Goal: Task Accomplishment & Management: Manage account settings

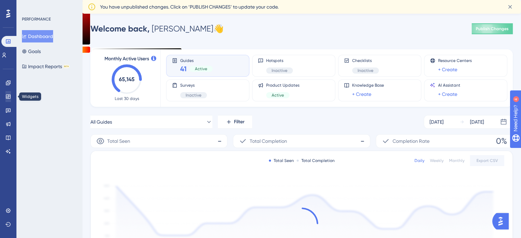
click at [10, 98] on icon at bounding box center [8, 97] width 4 height 4
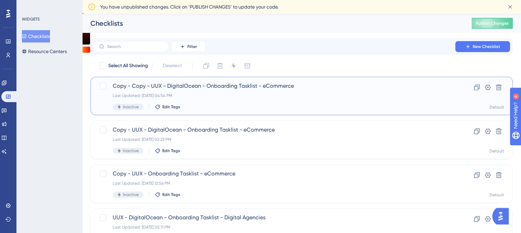
click at [144, 83] on span "Copy - Copy - UUX - DigitalOcean - Onboarding Tasklist - eCommerce" at bounding box center [274, 86] width 323 height 8
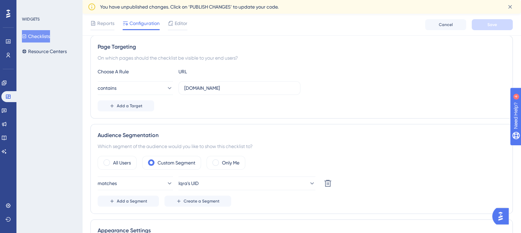
scroll to position [137, 0]
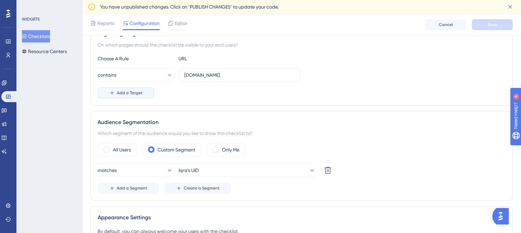
click at [142, 96] on button "Add a Target" at bounding box center [126, 92] width 57 height 11
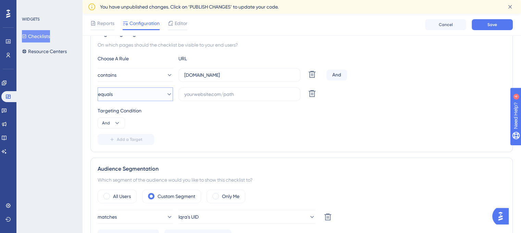
click at [142, 95] on button "equals" at bounding box center [135, 94] width 75 height 14
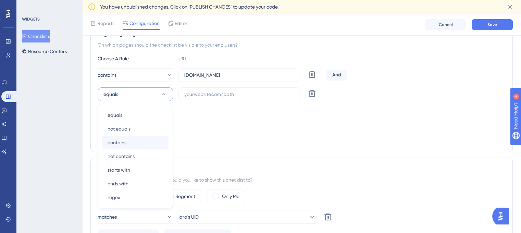
scroll to position [176, 0]
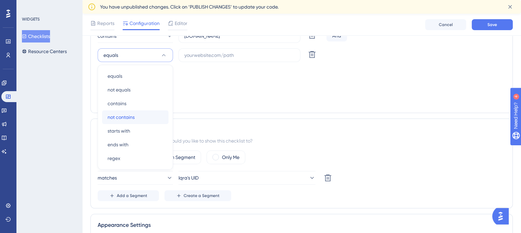
click at [144, 115] on div "not contains not contains" at bounding box center [135, 117] width 55 height 14
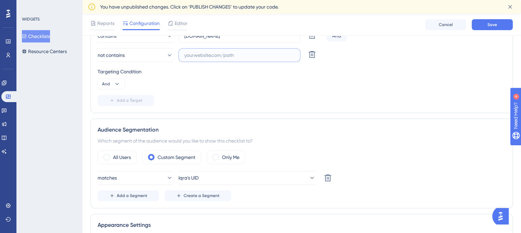
click at [192, 58] on input "text" at bounding box center [239, 55] width 110 height 8
paste input "[URL][DOMAIN_NAME]"
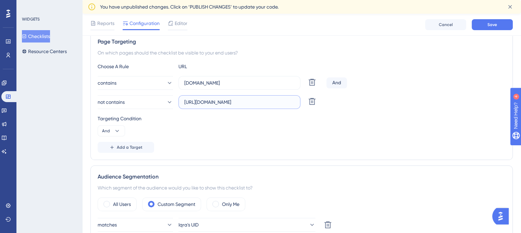
scroll to position [108, 0]
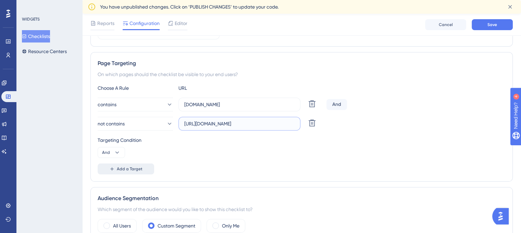
type input "[URL][DOMAIN_NAME]"
click at [142, 172] on button "Add a Target" at bounding box center [126, 168] width 57 height 11
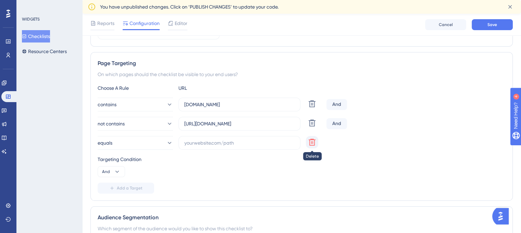
click at [313, 108] on icon at bounding box center [312, 104] width 8 height 8
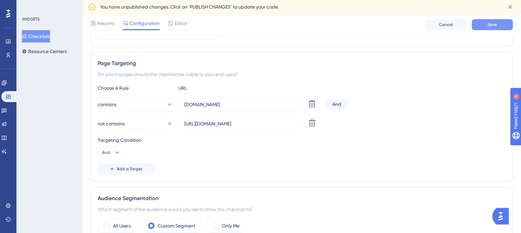
click at [481, 26] on button "Save" at bounding box center [492, 24] width 41 height 11
click at [260, 8] on span "You have unpublished changes. Click on ‘PUBLISH CHANGES’ to update your code." at bounding box center [189, 7] width 178 height 8
click at [107, 24] on span "Reports" at bounding box center [105, 23] width 17 height 8
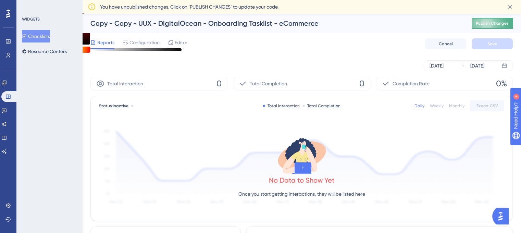
click at [505, 26] on span "Publish Changes" at bounding box center [492, 23] width 33 height 5
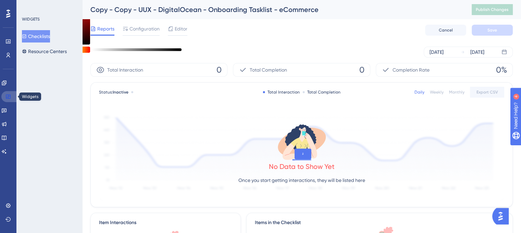
click at [6, 97] on icon at bounding box center [8, 97] width 4 height 4
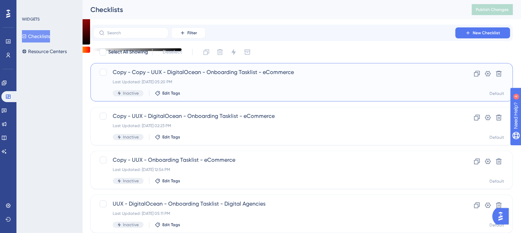
click at [188, 74] on span "Copy - Copy - UUX - DigitalOcean - Onboarding Tasklist - eCommerce" at bounding box center [274, 72] width 323 height 8
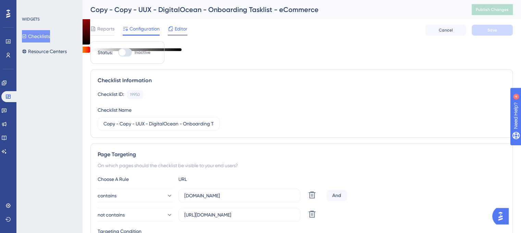
click at [184, 29] on span "Editor" at bounding box center [181, 29] width 13 height 8
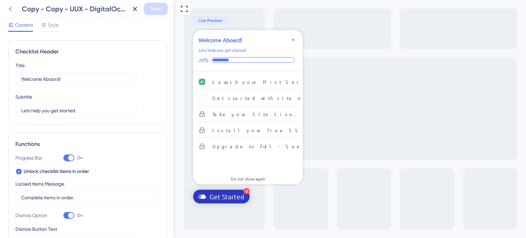
click at [15, 12] on button at bounding box center [10, 9] width 12 height 12
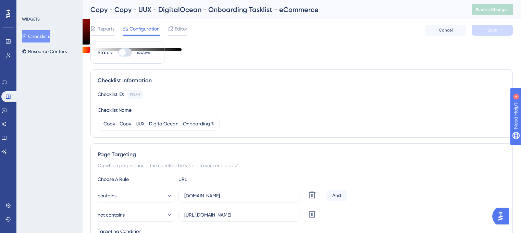
click at [128, 54] on div at bounding box center [125, 52] width 14 height 8
click at [118, 53] on input "Inactive" at bounding box center [118, 52] width 0 height 0
click at [488, 26] on button "Save" at bounding box center [492, 30] width 41 height 11
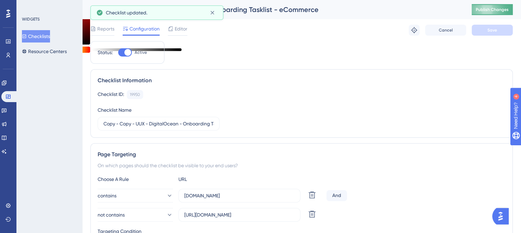
click at [498, 11] on span "Publish Changes" at bounding box center [492, 9] width 33 height 5
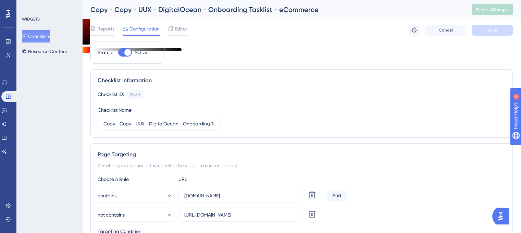
click at [129, 50] on div at bounding box center [127, 52] width 7 height 7
click at [118, 52] on input "Active" at bounding box center [118, 52] width 0 height 0
checkbox input "false"
click at [489, 28] on span "Save" at bounding box center [492, 29] width 10 height 5
click at [47, 38] on button "Checklists" at bounding box center [36, 36] width 28 height 12
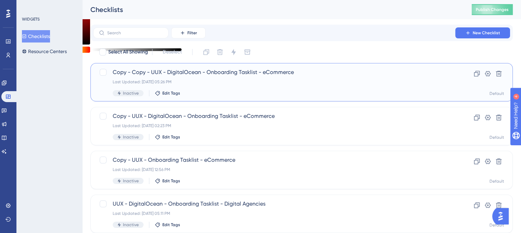
click at [175, 73] on span "Copy - Copy - UUX - DigitalOcean - Onboarding Tasklist - eCommerce" at bounding box center [274, 72] width 323 height 8
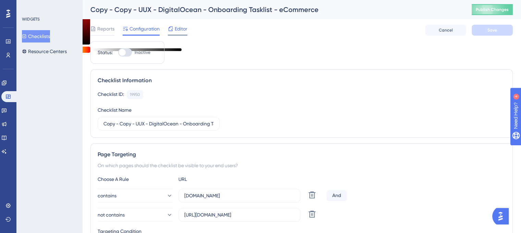
click at [172, 29] on icon at bounding box center [171, 28] width 4 height 4
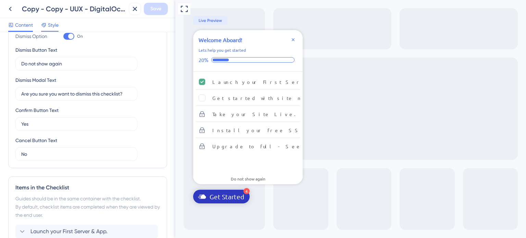
click at [51, 27] on span "Style" at bounding box center [53, 25] width 11 height 8
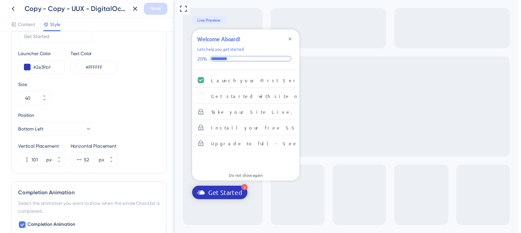
scroll to position [280, 0]
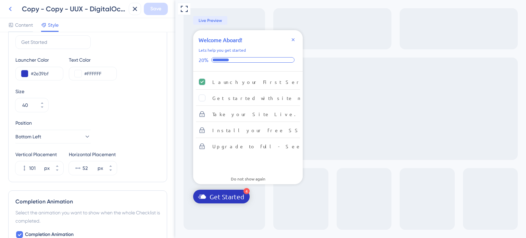
drag, startPoint x: 11, startPoint y: 11, endPoint x: 10, endPoint y: 15, distance: 4.2
click at [10, 14] on button at bounding box center [10, 9] width 12 height 12
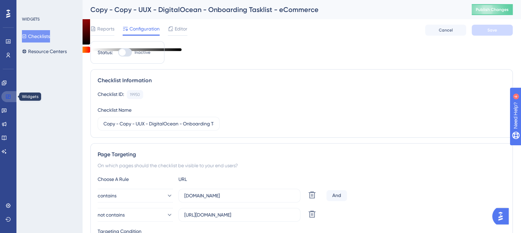
click at [11, 98] on icon at bounding box center [7, 96] width 5 height 5
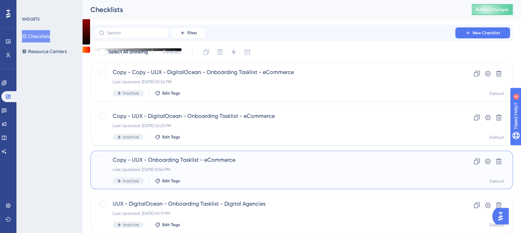
click at [144, 160] on span "Copy - UUX - Onboarding Tasklist - eCommerce" at bounding box center [274, 160] width 323 height 8
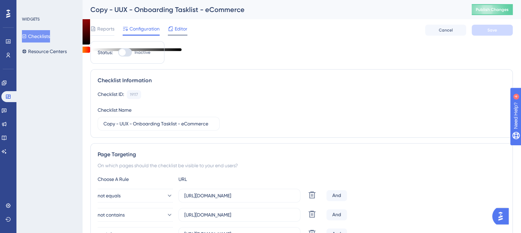
click at [169, 29] on icon at bounding box center [170, 28] width 5 height 5
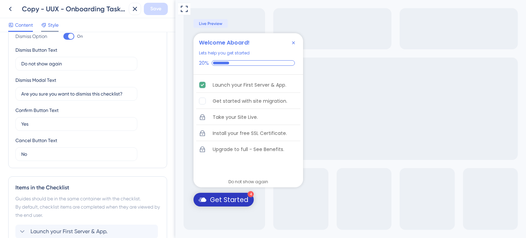
click at [49, 29] on span "Style" at bounding box center [53, 25] width 11 height 8
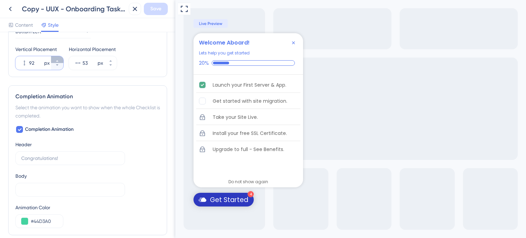
click at [56, 59] on icon at bounding box center [57, 61] width 4 height 4
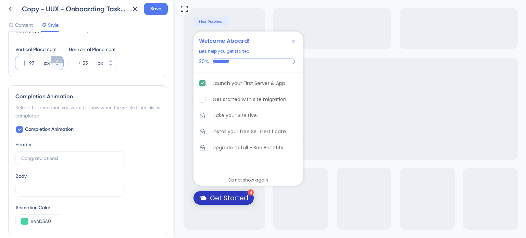
click at [56, 59] on icon at bounding box center [57, 61] width 4 height 4
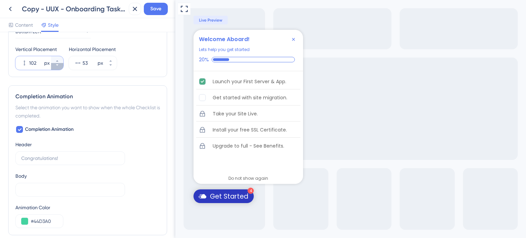
click at [57, 65] on icon at bounding box center [57, 65] width 4 height 4
type input "101"
click at [112, 63] on button "53 px" at bounding box center [110, 66] width 12 height 7
click at [112, 63] on button "52 px" at bounding box center [110, 66] width 12 height 7
type input "51"
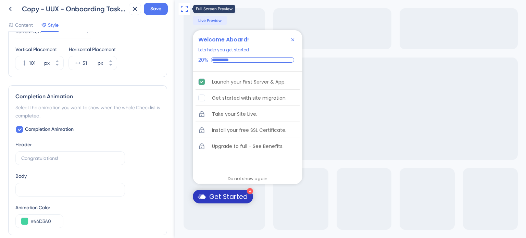
click at [182, 10] on icon at bounding box center [184, 9] width 8 height 8
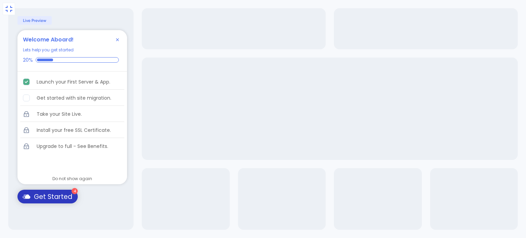
click at [14, 18] on div "Exit Full Screen 4 Get Started Welcome Aboard! Lets help you get started 20% La…" at bounding box center [263, 119] width 526 height 238
click at [13, 13] on icon at bounding box center [9, 9] width 8 height 8
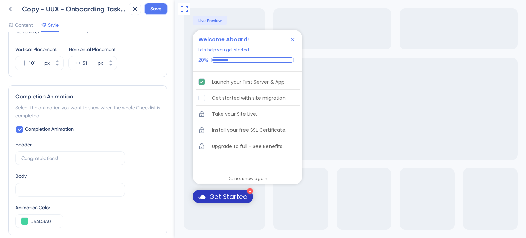
click at [152, 7] on span "Save" at bounding box center [155, 9] width 11 height 8
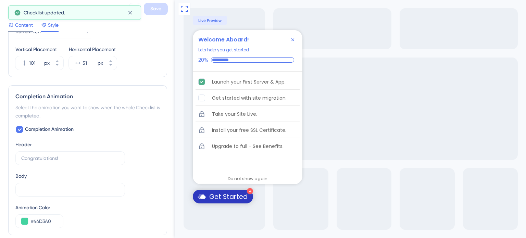
click at [22, 27] on span "Content" at bounding box center [24, 25] width 18 height 8
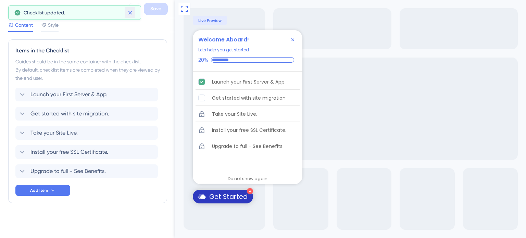
click at [126, 16] on button at bounding box center [130, 12] width 11 height 11
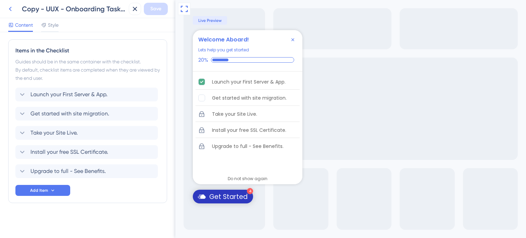
click at [13, 11] on icon at bounding box center [10, 9] width 8 height 8
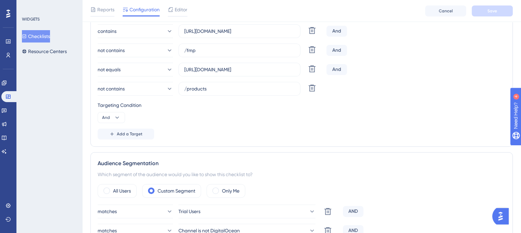
scroll to position [171, 0]
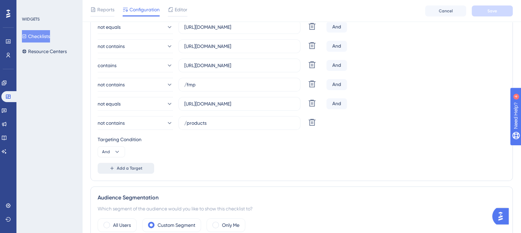
click at [134, 169] on span "Add a Target" at bounding box center [130, 167] width 26 height 5
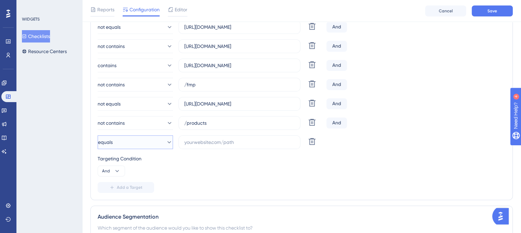
click at [144, 148] on button "equals" at bounding box center [135, 142] width 75 height 14
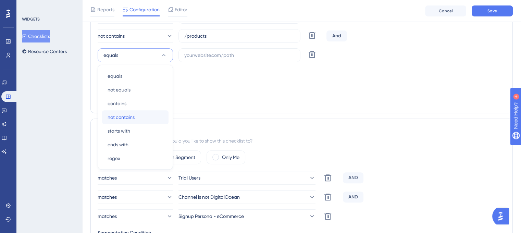
click at [135, 115] on div "not contains not contains" at bounding box center [135, 117] width 55 height 14
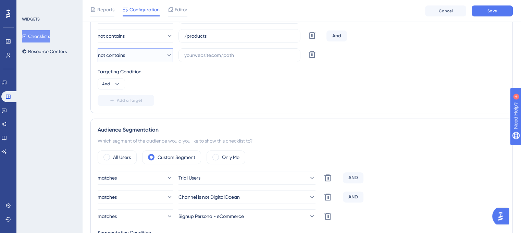
click at [131, 50] on button "not contains" at bounding box center [135, 55] width 75 height 14
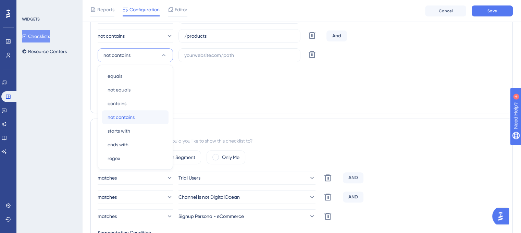
click at [140, 115] on div "not contains not contains" at bounding box center [135, 117] width 55 height 14
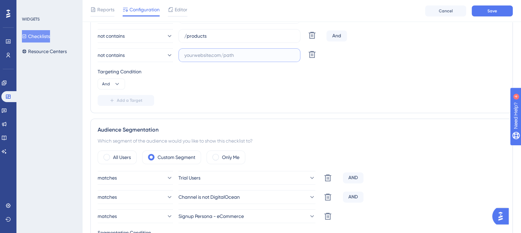
click at [190, 52] on input "text" at bounding box center [239, 55] width 110 height 8
paste input "[URL][DOMAIN_NAME]"
type input "[URL][DOMAIN_NAME]"
click at [506, 13] on button "Save" at bounding box center [492, 10] width 41 height 11
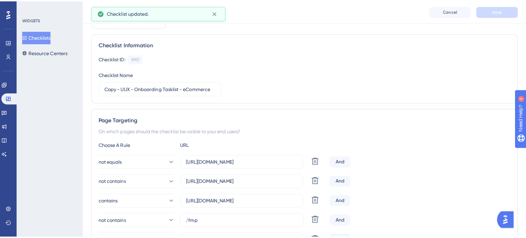
scroll to position [0, 0]
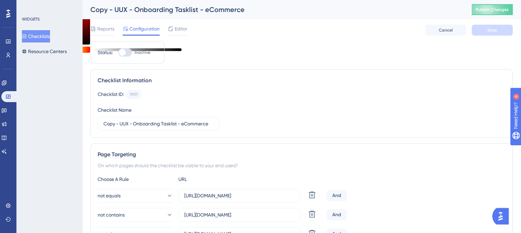
click at [129, 53] on div at bounding box center [125, 52] width 14 height 8
click at [118, 53] on input "Inactive" at bounding box center [118, 52] width 0 height 0
checkbox input "true"
click at [493, 34] on button "Save" at bounding box center [492, 30] width 41 height 11
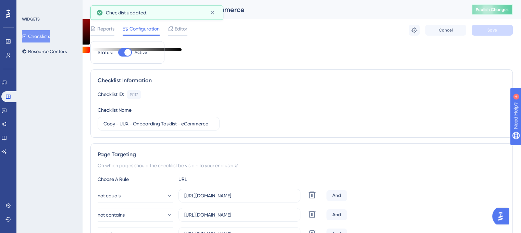
click at [496, 13] on button "Publish Changes" at bounding box center [492, 9] width 41 height 11
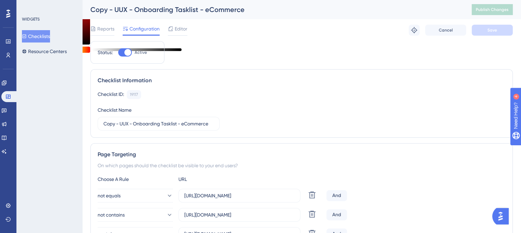
click at [179, 32] on span "Editor" at bounding box center [181, 29] width 13 height 8
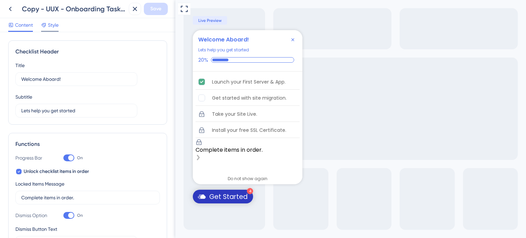
click at [47, 24] on div "Style" at bounding box center [49, 25] width 17 height 8
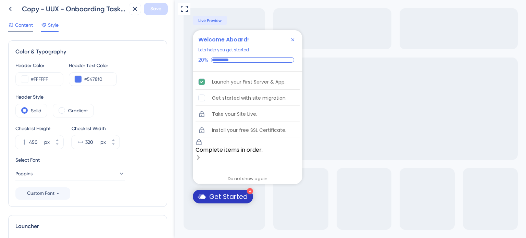
click at [23, 26] on span "Content" at bounding box center [24, 25] width 18 height 8
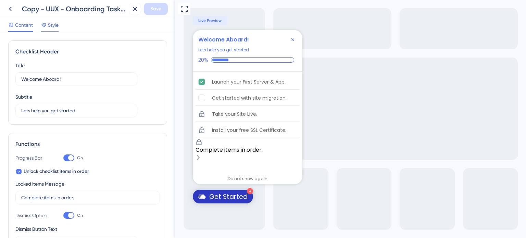
click at [44, 23] on icon at bounding box center [43, 25] width 4 height 4
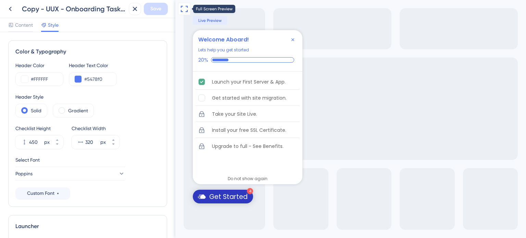
click at [184, 4] on button at bounding box center [184, 9] width 12 height 12
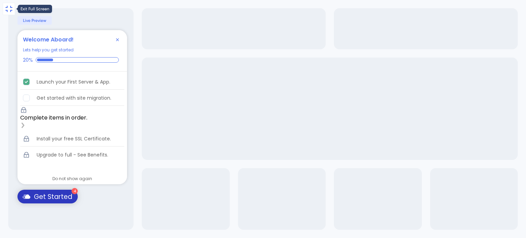
click at [12, 12] on icon at bounding box center [9, 9] width 8 height 8
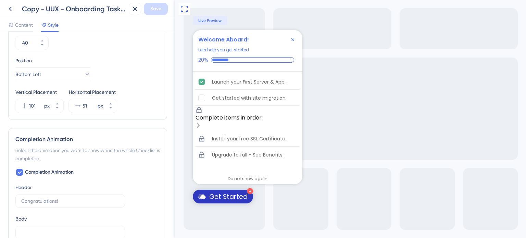
scroll to position [343, 0]
click at [111, 108] on icon at bounding box center [111, 107] width 4 height 4
click at [110, 101] on icon at bounding box center [111, 103] width 4 height 4
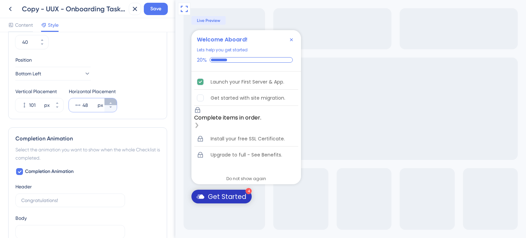
click at [110, 101] on icon at bounding box center [111, 103] width 4 height 4
type input "51"
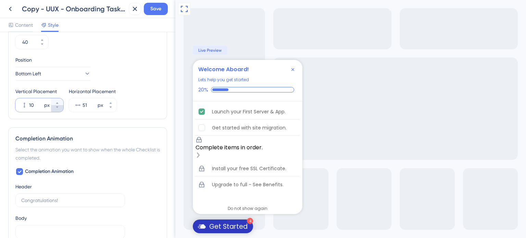
click at [52, 106] on button "10 px" at bounding box center [57, 108] width 12 height 7
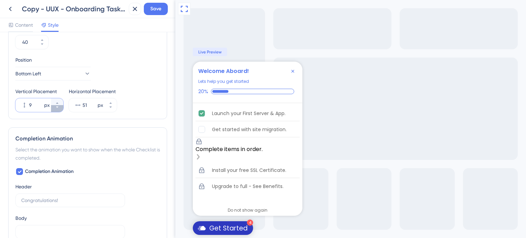
click at [52, 106] on button "9 px" at bounding box center [57, 108] width 12 height 7
type input "8"
click at [186, 11] on icon at bounding box center [184, 9] width 8 height 8
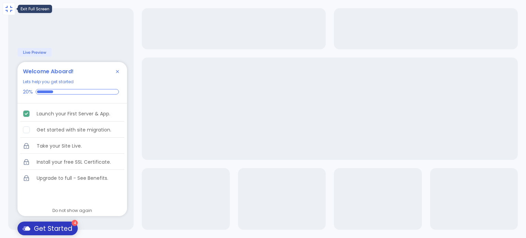
click at [11, 13] on button at bounding box center [9, 9] width 12 height 12
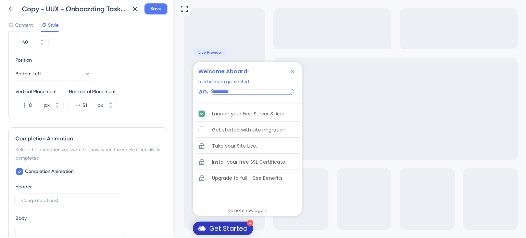
click at [157, 8] on span "Save" at bounding box center [155, 9] width 11 height 8
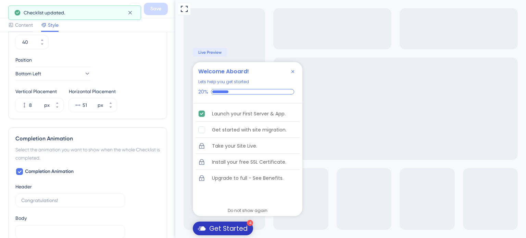
click at [8, 8] on div "Checklist updated." at bounding box center [74, 12] width 133 height 14
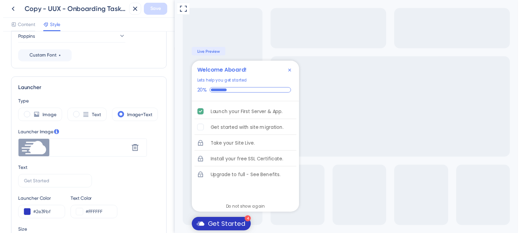
scroll to position [0, 0]
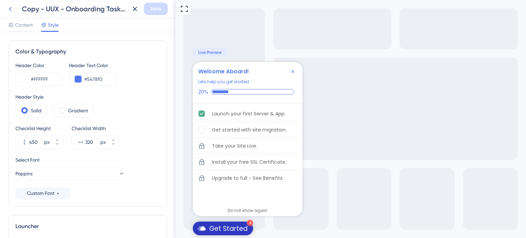
click at [10, 13] on button at bounding box center [10, 9] width 12 height 12
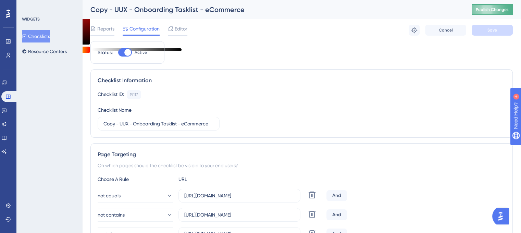
click at [481, 14] on button "Publish Changes" at bounding box center [492, 9] width 41 height 11
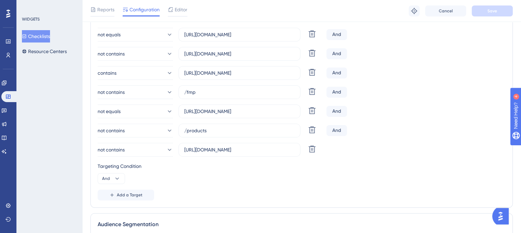
scroll to position [171, 0]
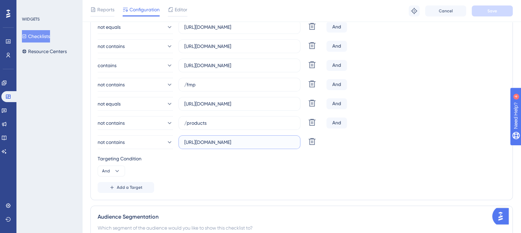
click at [202, 141] on input "[URL][DOMAIN_NAME]" at bounding box center [239, 142] width 110 height 8
click at [4, 97] on link at bounding box center [9, 96] width 16 height 11
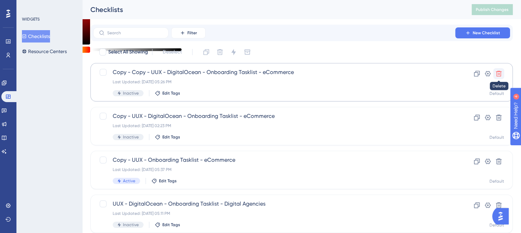
click at [503, 73] on button at bounding box center [498, 73] width 11 height 11
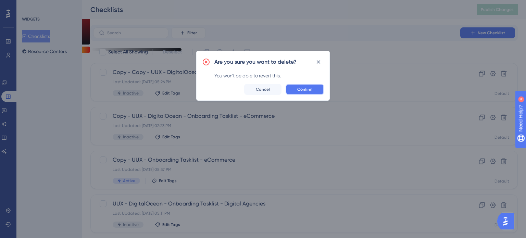
click at [311, 87] on span "Confirm" at bounding box center [304, 89] width 15 height 5
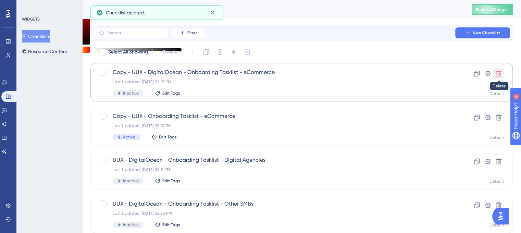
click at [496, 71] on icon at bounding box center [498, 73] width 7 height 7
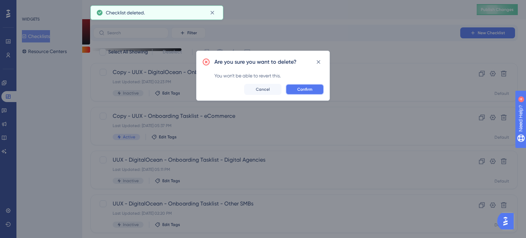
click at [309, 87] on span "Confirm" at bounding box center [304, 89] width 15 height 5
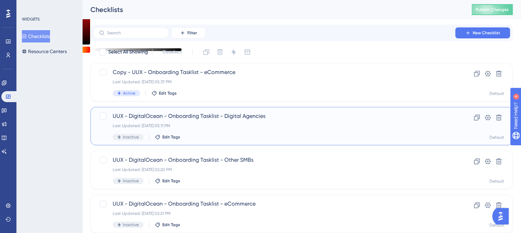
click at [185, 121] on div "UUX - DigitalOcean - Onboarding Tasklist - Digital Agencies Last Updated: Jul 1…" at bounding box center [274, 126] width 323 height 28
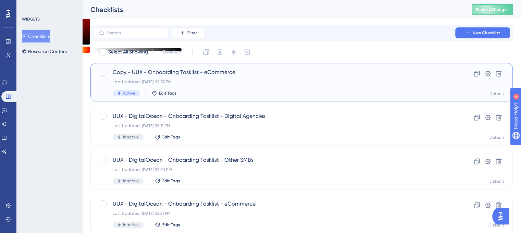
click at [161, 69] on span "Copy - UUX - Onboarding Tasklist - eCommerce" at bounding box center [274, 72] width 323 height 8
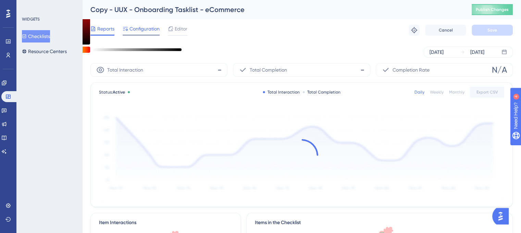
click at [148, 32] on span "Configuration" at bounding box center [144, 29] width 30 height 8
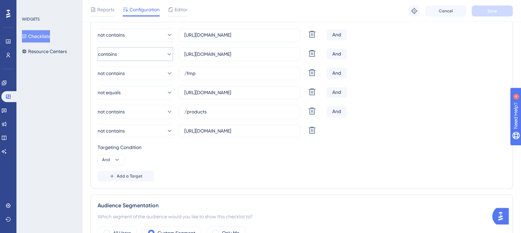
scroll to position [137, 0]
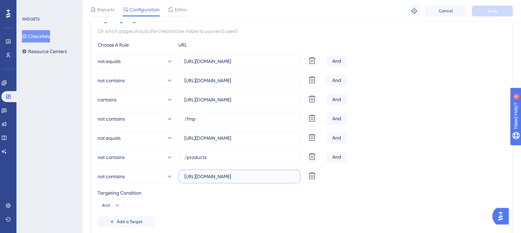
click at [215, 178] on input "[URL][DOMAIN_NAME]" at bounding box center [239, 177] width 110 height 8
click at [214, 178] on input "[URL][DOMAIN_NAME]" at bounding box center [239, 177] width 110 height 8
click at [214, 177] on input "[URL][DOMAIN_NAME]" at bounding box center [239, 177] width 110 height 8
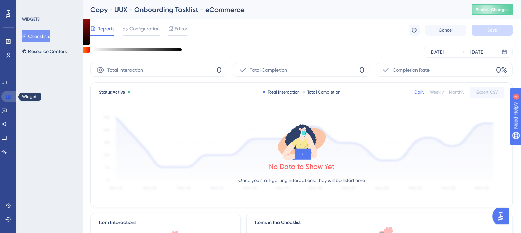
click at [4, 97] on link at bounding box center [9, 96] width 16 height 11
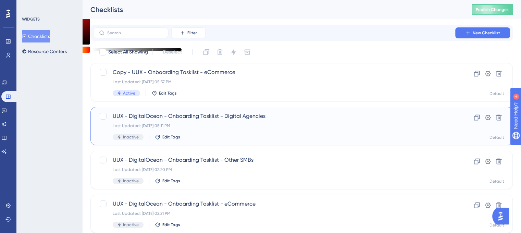
click at [168, 115] on span "UUX - DigitalOcean - Onboarding Tasklist - Digital Agencies" at bounding box center [274, 116] width 323 height 8
click at [169, 118] on span "UUX - DigitalOcean - Onboarding Tasklist - Digital Agencies" at bounding box center [274, 116] width 323 height 8
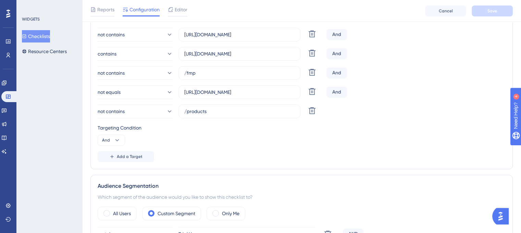
scroll to position [171, 0]
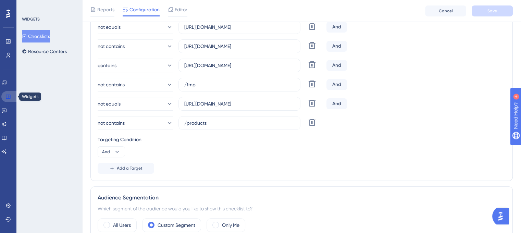
click at [11, 100] on link at bounding box center [9, 96] width 16 height 11
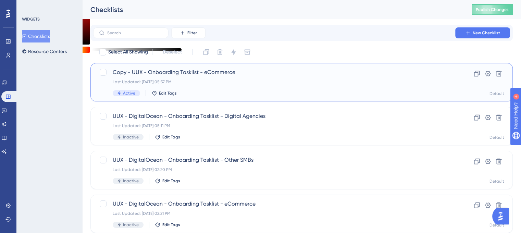
click at [150, 71] on span "Copy - UUX - Onboarding Tasklist - eCommerce" at bounding box center [274, 72] width 323 height 8
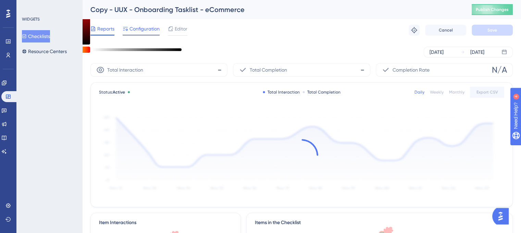
click at [147, 30] on span "Configuration" at bounding box center [144, 29] width 30 height 8
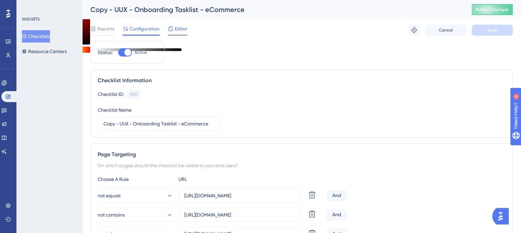
click at [177, 27] on span "Editor" at bounding box center [181, 29] width 13 height 8
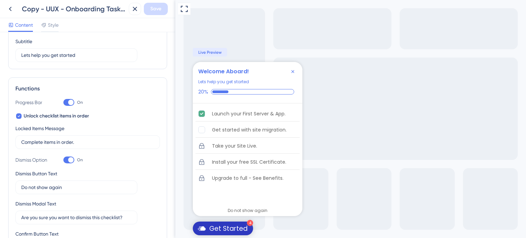
scroll to position [137, 0]
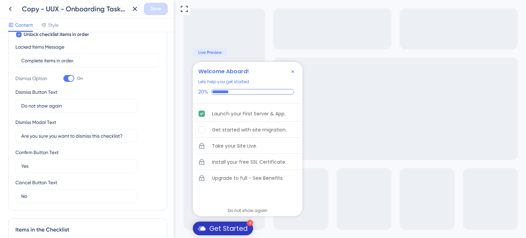
click at [44, 20] on div "Content Style" at bounding box center [87, 25] width 175 height 14
click at [47, 24] on div "Style" at bounding box center [49, 25] width 17 height 8
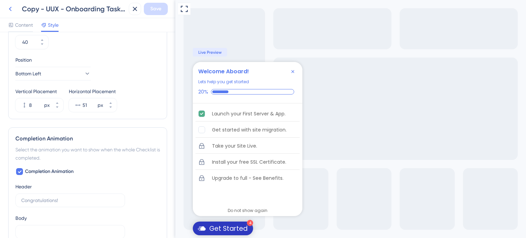
click at [9, 5] on icon at bounding box center [10, 9] width 8 height 8
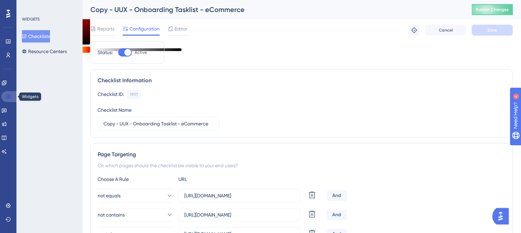
click at [5, 96] on icon at bounding box center [7, 96] width 5 height 5
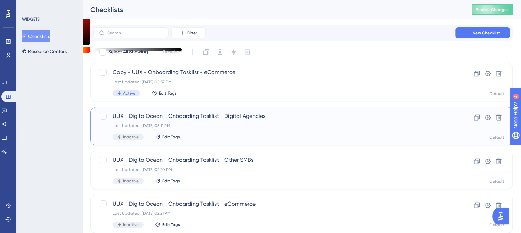
click at [124, 112] on span "UUX - DigitalOcean - Onboarding Tasklist - Digital Agencies" at bounding box center [274, 116] width 323 height 8
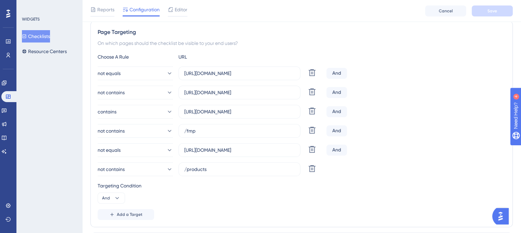
scroll to position [137, 0]
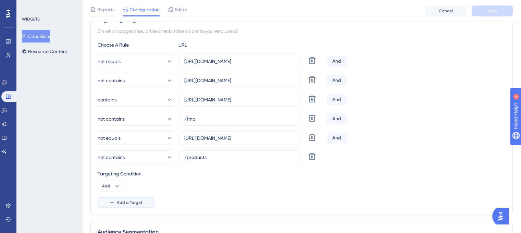
click at [129, 202] on span "Add a Target" at bounding box center [130, 202] width 26 height 5
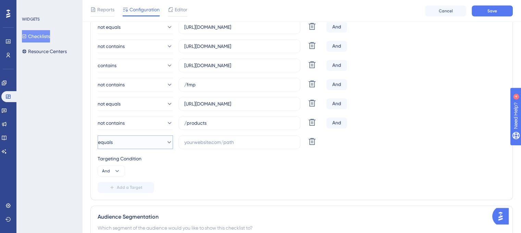
click at [141, 141] on button "equals" at bounding box center [135, 142] width 75 height 14
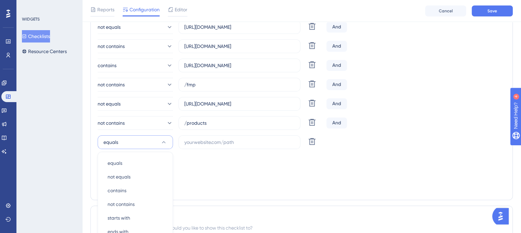
scroll to position [258, 0]
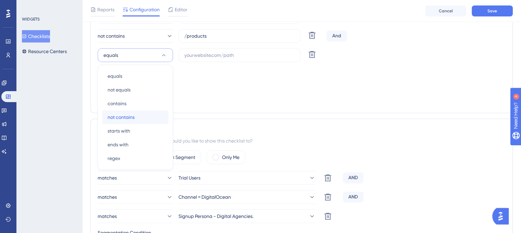
click at [135, 117] on div "not contains not contains" at bounding box center [135, 117] width 55 height 14
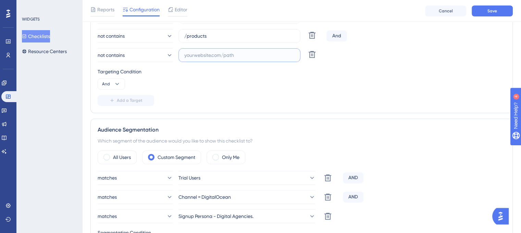
click at [202, 51] on input "text" at bounding box center [239, 55] width 110 height 8
paste input "[URL][DOMAIN_NAME]"
type input "[URL][DOMAIN_NAME]"
click at [488, 11] on span "Save" at bounding box center [492, 10] width 10 height 5
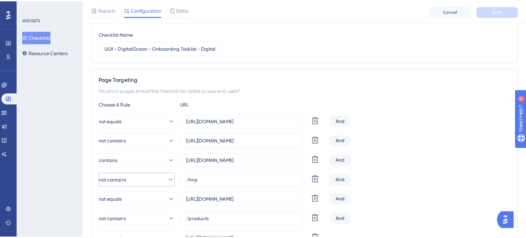
scroll to position [0, 0]
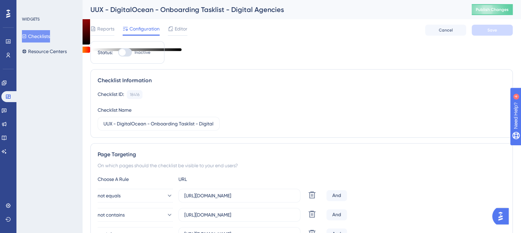
click at [173, 29] on div "Editor" at bounding box center [178, 29] width 20 height 8
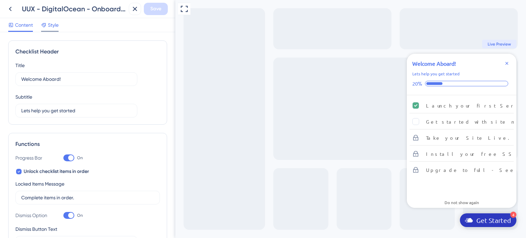
click at [56, 27] on span "Style" at bounding box center [53, 25] width 11 height 8
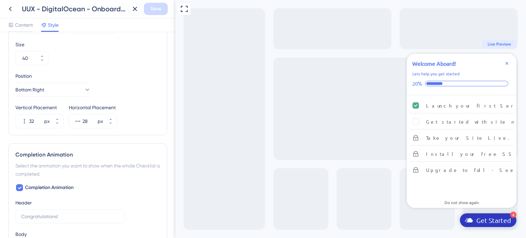
scroll to position [343, 0]
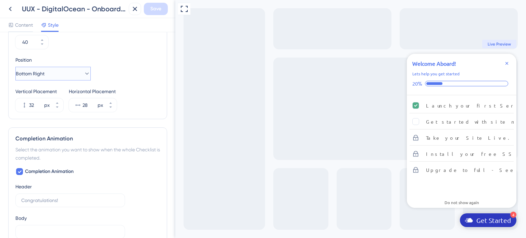
click at [81, 77] on button "Bottom Right" at bounding box center [52, 74] width 75 height 14
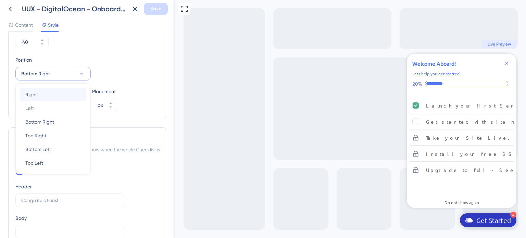
scroll to position [336, 0]
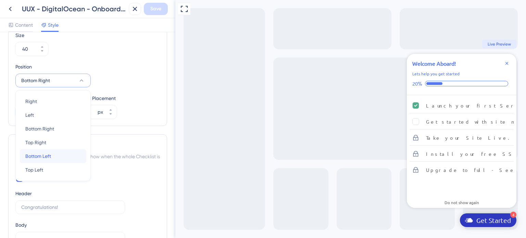
click at [53, 151] on div "Bottom Left Bottom Left" at bounding box center [52, 156] width 55 height 14
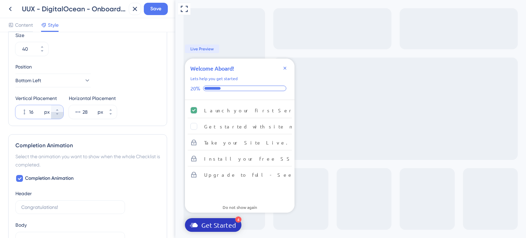
click at [58, 113] on icon at bounding box center [57, 113] width 2 height 1
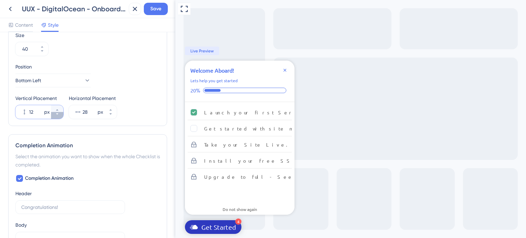
click at [58, 113] on icon at bounding box center [57, 113] width 2 height 1
type input "8"
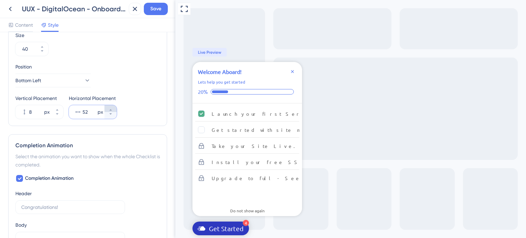
click at [111, 108] on icon at bounding box center [111, 110] width 4 height 4
click at [110, 116] on button "54 px" at bounding box center [110, 115] width 12 height 7
click at [110, 116] on button "53 px" at bounding box center [110, 115] width 12 height 7
click at [110, 115] on icon at bounding box center [111, 114] width 4 height 4
type input "51"
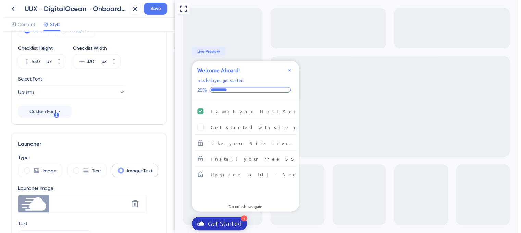
scroll to position [0, 0]
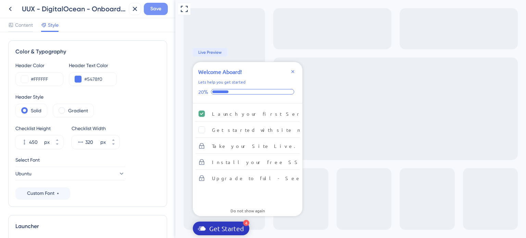
click at [151, 8] on span "Save" at bounding box center [155, 9] width 11 height 8
click at [11, 9] on icon at bounding box center [10, 9] width 8 height 8
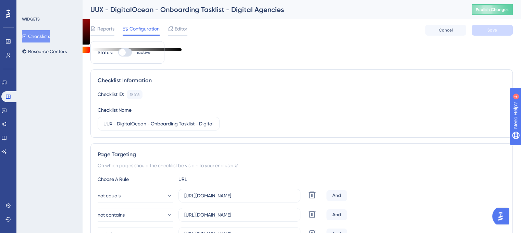
click at [126, 54] on div at bounding box center [125, 52] width 14 height 8
click at [118, 53] on input "Inactive" at bounding box center [118, 52] width 0 height 0
checkbox input "true"
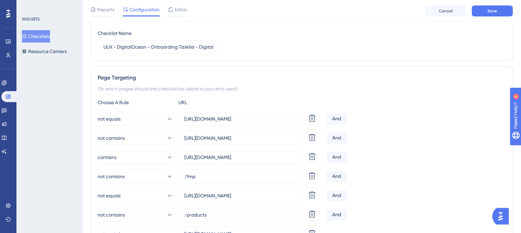
scroll to position [69, 0]
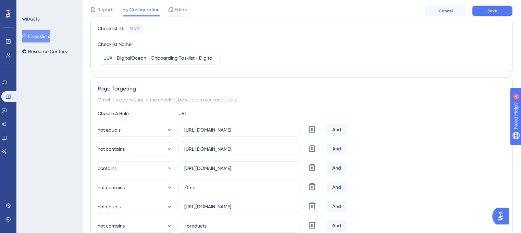
click at [484, 15] on button "Save" at bounding box center [492, 10] width 41 height 11
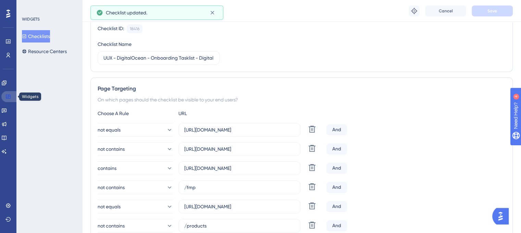
click at [5, 97] on link at bounding box center [9, 96] width 16 height 11
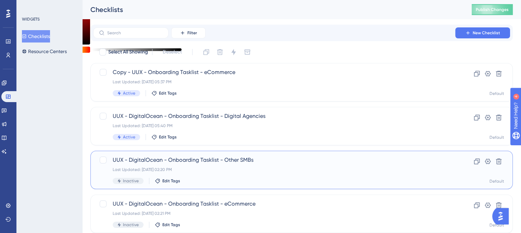
click at [154, 160] on span "UUX - DigitalOcean - Onboarding Tasklist - Other SMBs" at bounding box center [274, 160] width 323 height 8
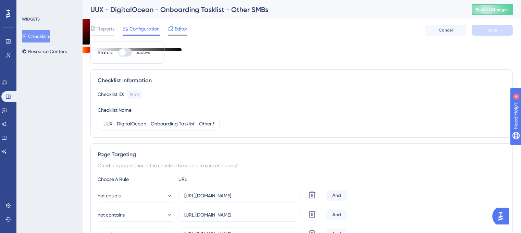
click at [184, 28] on span "Editor" at bounding box center [181, 29] width 13 height 8
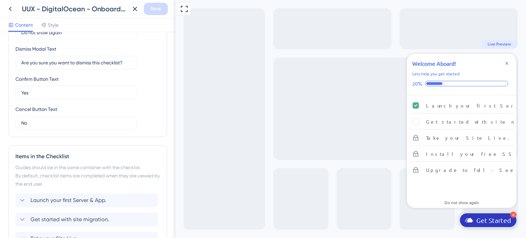
scroll to position [145, 0]
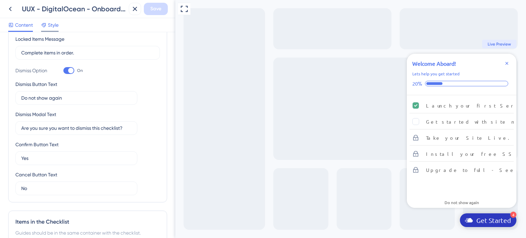
click at [52, 28] on span "Style" at bounding box center [53, 25] width 11 height 8
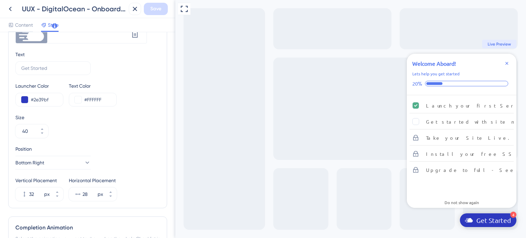
scroll to position [245, 0]
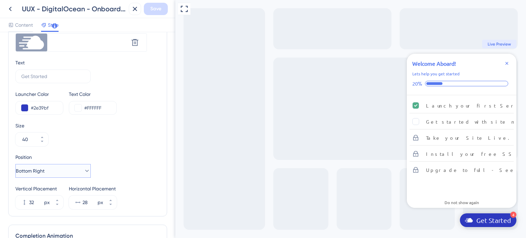
click at [48, 165] on button "Bottom Right" at bounding box center [52, 171] width 75 height 14
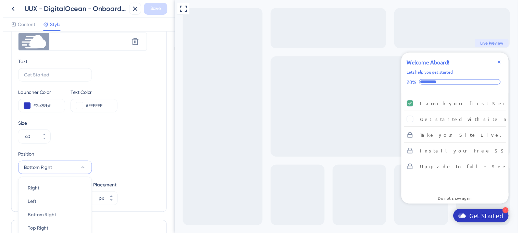
scroll to position [336, 0]
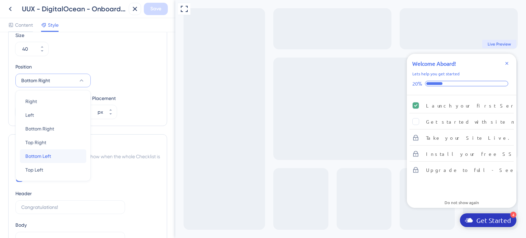
click at [40, 156] on span "Bottom Left" at bounding box center [38, 156] width 26 height 8
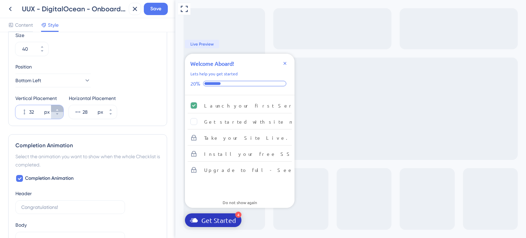
click at [55, 113] on div at bounding box center [57, 112] width 12 height 14
click at [43, 113] on input "32" at bounding box center [36, 112] width 14 height 8
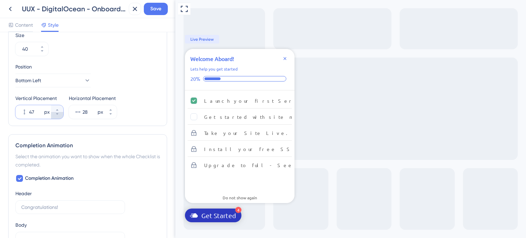
click at [55, 114] on icon at bounding box center [57, 114] width 4 height 4
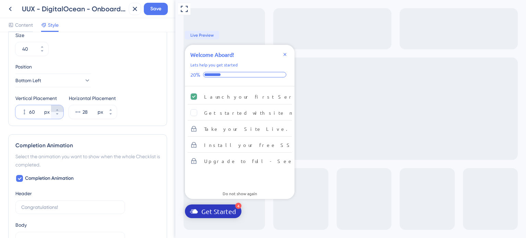
click at [58, 109] on icon at bounding box center [57, 110] width 4 height 4
drag, startPoint x: 58, startPoint y: 109, endPoint x: 65, endPoint y: 111, distance: 7.4
click at [58, 109] on icon at bounding box center [57, 110] width 4 height 4
click at [57, 113] on div at bounding box center [57, 112] width 12 height 14
click at [43, 113] on input "62" at bounding box center [36, 112] width 14 height 8
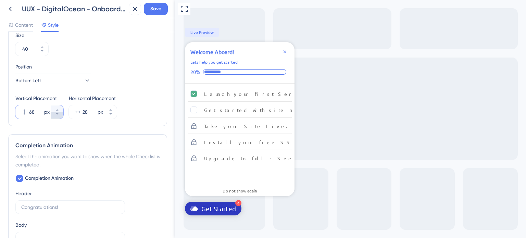
click at [60, 115] on button "68 px" at bounding box center [57, 115] width 12 height 7
click at [60, 115] on button "73 px" at bounding box center [57, 115] width 12 height 7
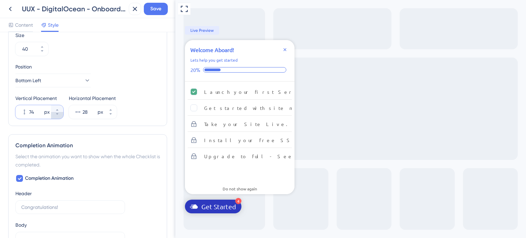
click at [60, 115] on button "74 px" at bounding box center [57, 115] width 12 height 7
click at [62, 114] on button "78 px" at bounding box center [57, 115] width 12 height 7
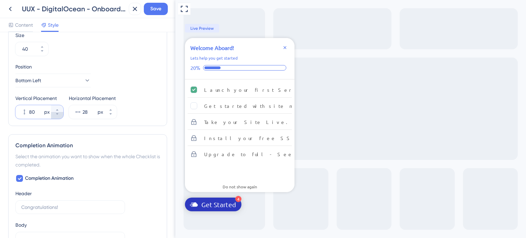
click at [62, 114] on button "80 px" at bounding box center [57, 115] width 12 height 7
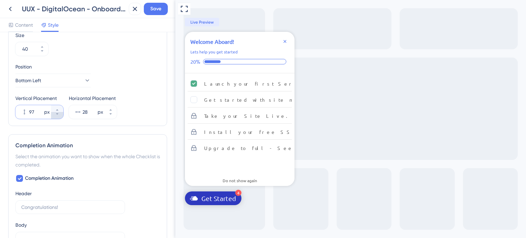
click at [60, 114] on button "97 px" at bounding box center [57, 115] width 12 height 7
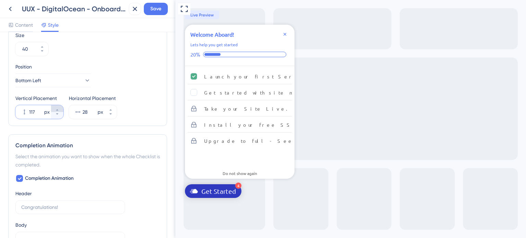
click at [58, 107] on button "117 px" at bounding box center [57, 108] width 12 height 7
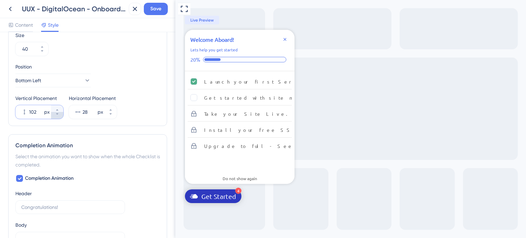
click at [57, 114] on icon at bounding box center [57, 114] width 4 height 4
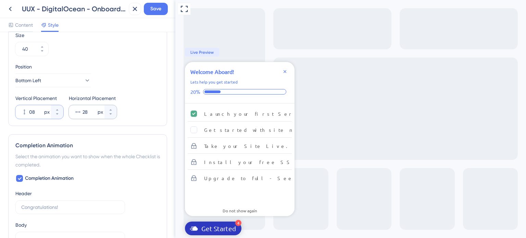
type input "08"
click at [85, 111] on input "28" at bounding box center [90, 112] width 14 height 8
click at [88, 113] on input "28" at bounding box center [90, 112] width 14 height 8
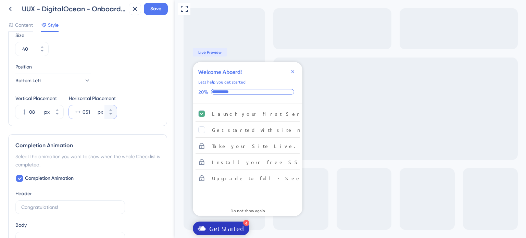
type input "051"
click at [138, 122] on div "Launcher Type Image Text Image+Text Launcher Image Upload new image Delete Text…" at bounding box center [87, 2] width 159 height 247
click at [153, 10] on span "Save" at bounding box center [155, 9] width 11 height 8
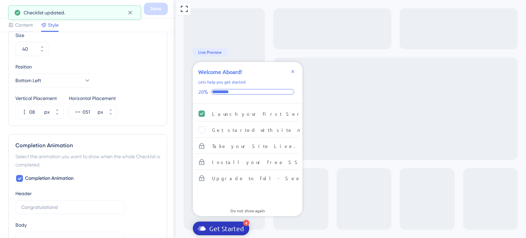
click at [8, 9] on icon at bounding box center [10, 9] width 8 height 8
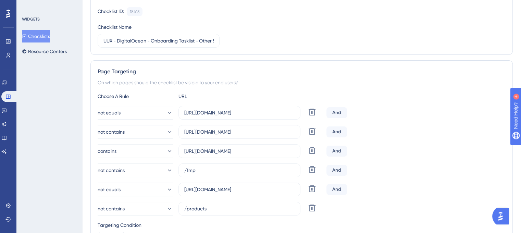
scroll to position [171, 0]
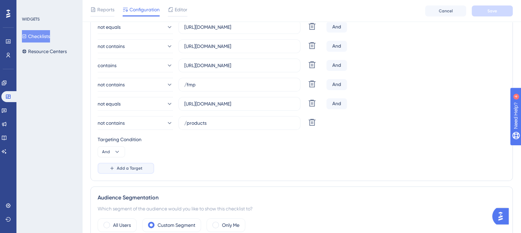
click at [114, 166] on icon at bounding box center [111, 167] width 5 height 5
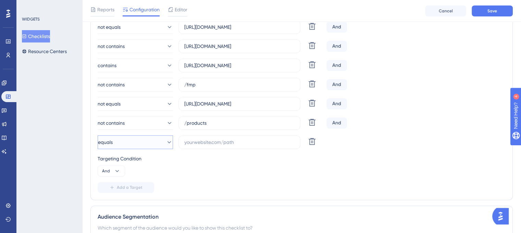
click at [129, 144] on button "equals" at bounding box center [135, 142] width 75 height 14
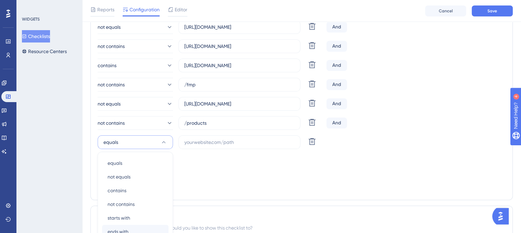
scroll to position [258, 0]
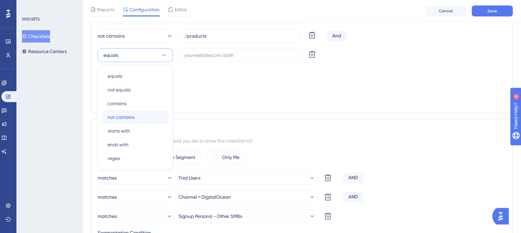
click at [128, 117] on span "not contains" at bounding box center [121, 117] width 27 height 8
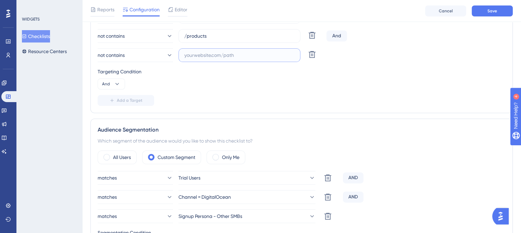
click at [233, 58] on input "text" at bounding box center [239, 55] width 110 height 8
paste input "[URL][DOMAIN_NAME]"
type input "[URL][DOMAIN_NAME]"
click at [485, 12] on button "Save" at bounding box center [492, 10] width 41 height 11
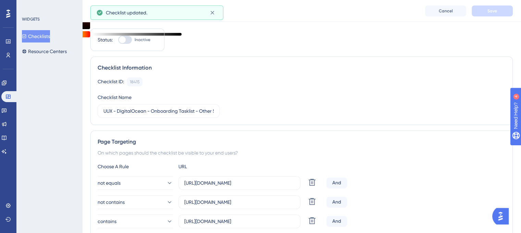
scroll to position [0, 0]
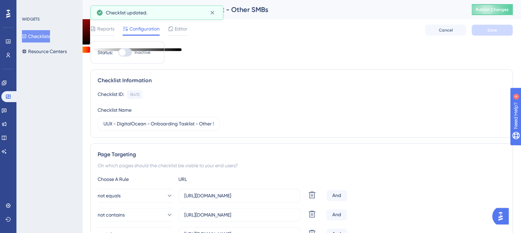
click at [127, 52] on div at bounding box center [125, 52] width 14 height 8
click at [118, 52] on input "Inactive" at bounding box center [118, 52] width 0 height 0
checkbox input "true"
click at [501, 13] on button "Publish Changes" at bounding box center [492, 9] width 41 height 11
click at [498, 30] on button "Save" at bounding box center [492, 30] width 41 height 11
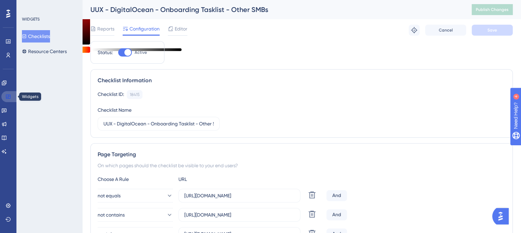
click at [8, 94] on icon at bounding box center [7, 96] width 5 height 5
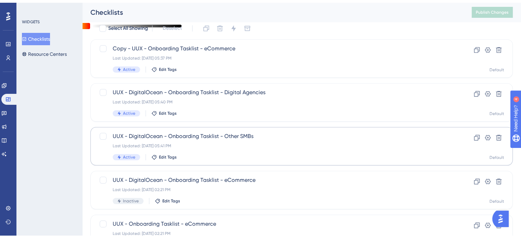
scroll to position [34, 0]
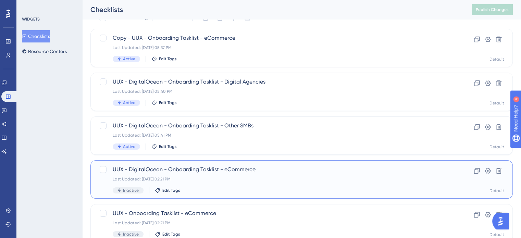
click at [178, 172] on span "UUX - DigitalOcean - Onboarding Tasklist - eCommerce" at bounding box center [274, 169] width 323 height 8
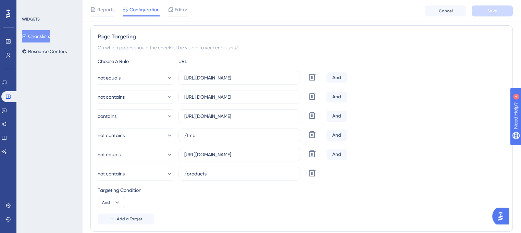
scroll to position [137, 0]
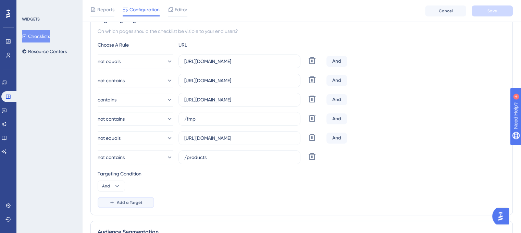
click at [126, 201] on span "Add a Target" at bounding box center [130, 202] width 26 height 5
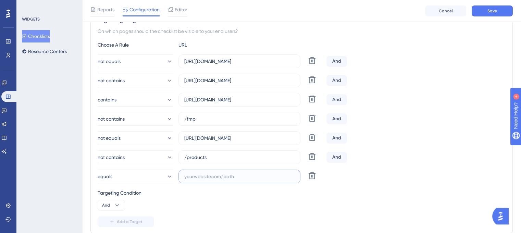
click at [219, 175] on input "text" at bounding box center [239, 177] width 110 height 8
paste input "[URL][DOMAIN_NAME]"
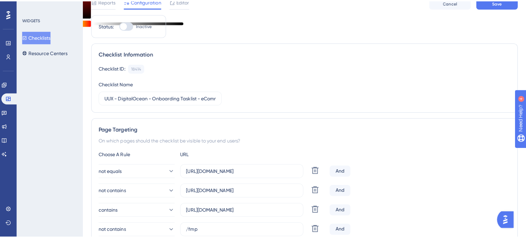
scroll to position [0, 0]
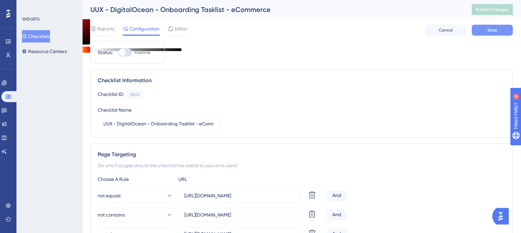
type input "[URL][DOMAIN_NAME]"
click at [487, 29] on button "Save" at bounding box center [492, 30] width 41 height 11
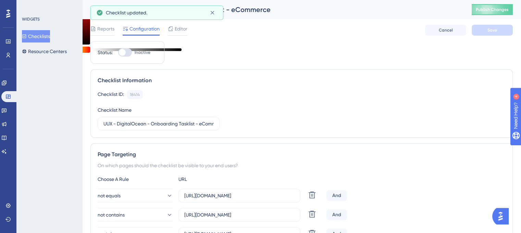
click at [188, 28] on div "Reports Configuration Editor Cancel Save" at bounding box center [301, 30] width 422 height 22
click at [182, 28] on span "Editor" at bounding box center [181, 29] width 13 height 8
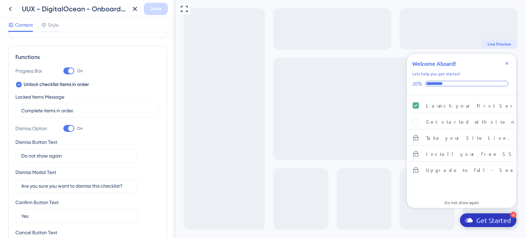
scroll to position [171, 0]
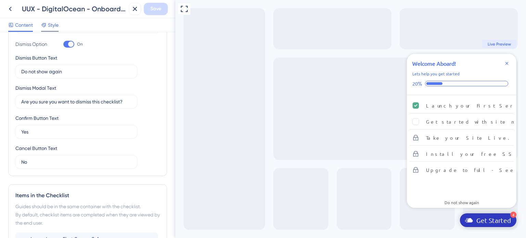
click at [47, 24] on icon at bounding box center [43, 24] width 5 height 5
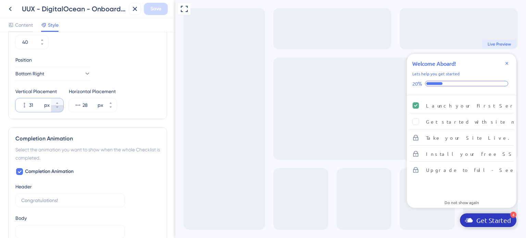
click at [58, 105] on icon at bounding box center [57, 107] width 4 height 4
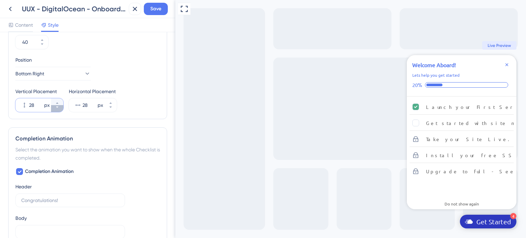
click at [58, 105] on icon at bounding box center [57, 107] width 4 height 4
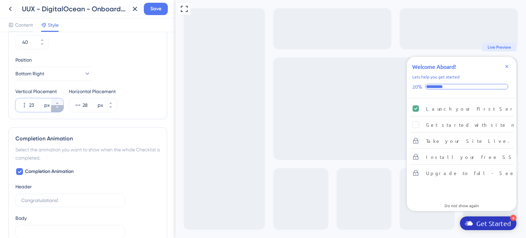
click at [58, 105] on icon at bounding box center [57, 107] width 4 height 4
click at [58, 106] on icon at bounding box center [57, 107] width 4 height 4
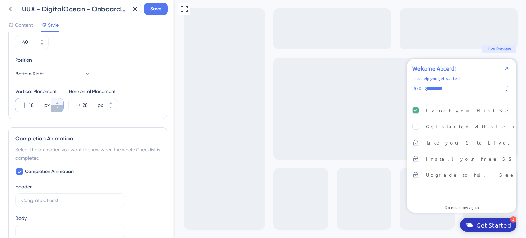
click at [58, 106] on icon at bounding box center [57, 107] width 4 height 4
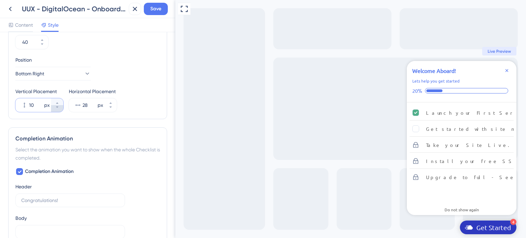
click at [58, 106] on icon at bounding box center [57, 107] width 4 height 4
click at [55, 105] on icon at bounding box center [57, 107] width 4 height 4
type input "8"
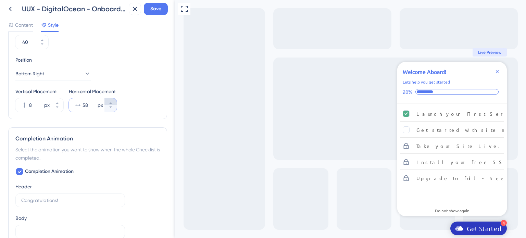
click at [109, 103] on icon at bounding box center [111, 103] width 4 height 4
click at [109, 109] on button "59 px" at bounding box center [110, 108] width 12 height 7
click at [109, 109] on button "58 px" at bounding box center [110, 108] width 12 height 7
click at [109, 109] on button "57 px" at bounding box center [110, 108] width 12 height 7
click at [109, 109] on button "56 px" at bounding box center [110, 108] width 12 height 7
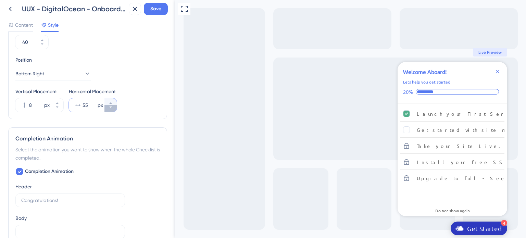
click at [109, 109] on button "55 px" at bounding box center [110, 108] width 12 height 7
click at [109, 109] on button "54 px" at bounding box center [110, 108] width 12 height 7
click at [109, 109] on button "53 px" at bounding box center [110, 108] width 12 height 7
click at [109, 109] on button "52 px" at bounding box center [110, 108] width 12 height 7
type input "51"
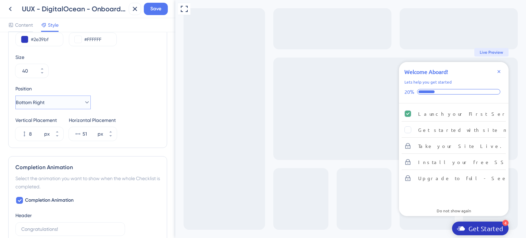
click at [71, 104] on button "Bottom Right" at bounding box center [52, 103] width 75 height 14
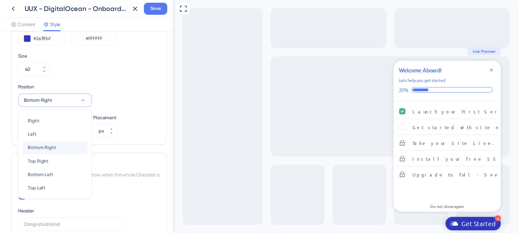
scroll to position [336, 0]
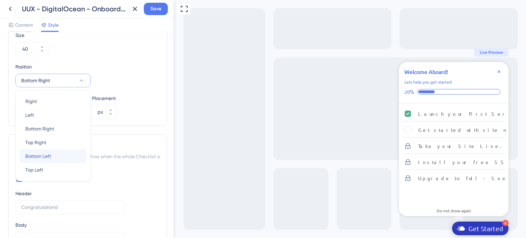
click at [52, 154] on div "Bottom Left Bottom Left" at bounding box center [52, 156] width 55 height 14
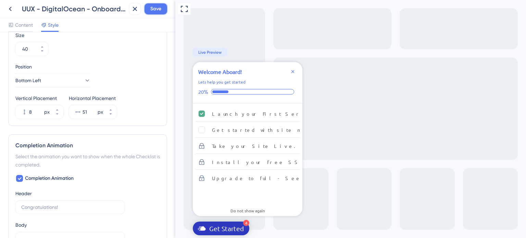
click at [154, 12] on span "Save" at bounding box center [155, 9] width 11 height 8
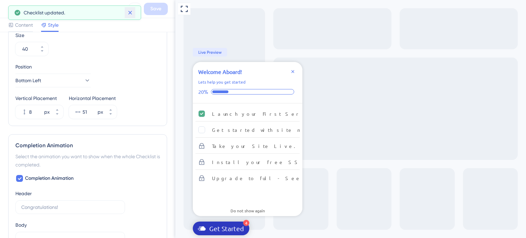
click at [127, 11] on icon at bounding box center [130, 12] width 7 height 7
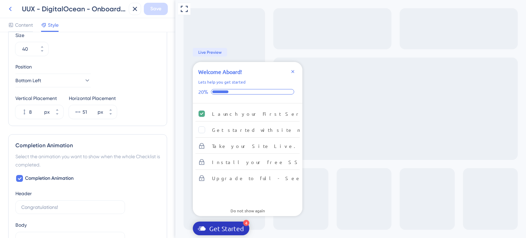
click at [10, 8] on icon at bounding box center [10, 9] width 3 height 4
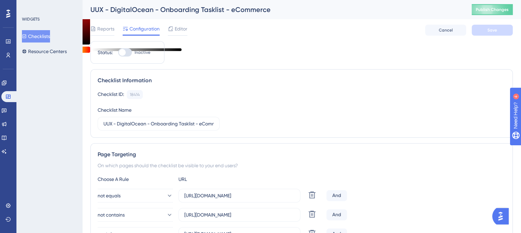
click at [125, 48] on div at bounding box center [125, 52] width 14 height 8
click at [118, 52] on input "Inactive" at bounding box center [118, 52] width 0 height 0
checkbox input "true"
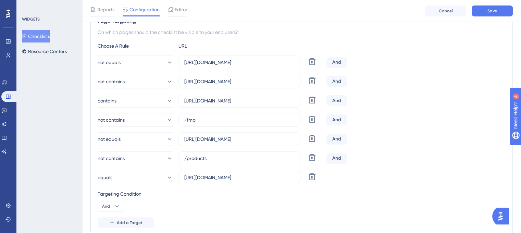
scroll to position [69, 0]
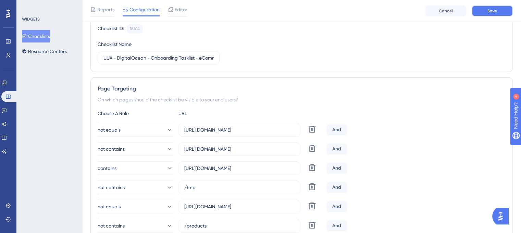
click at [479, 12] on button "Save" at bounding box center [492, 10] width 41 height 11
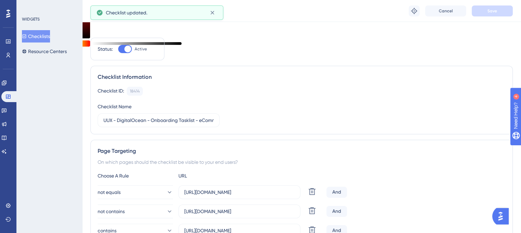
scroll to position [0, 0]
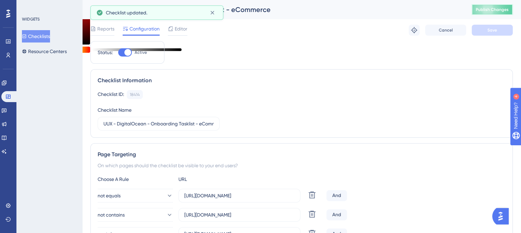
click at [487, 11] on span "Publish Changes" at bounding box center [492, 9] width 33 height 5
click at [4, 95] on link at bounding box center [9, 96] width 16 height 11
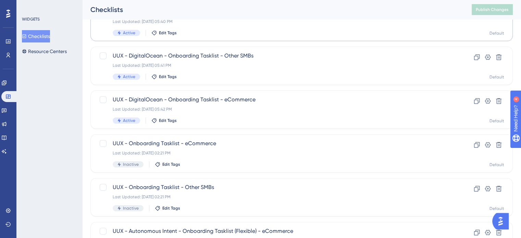
scroll to position [137, 0]
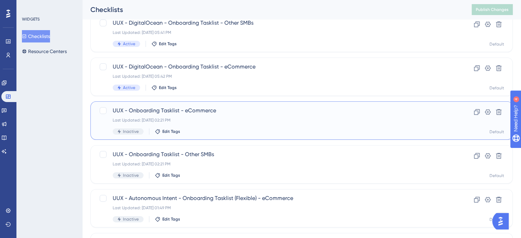
click at [175, 109] on span "UUX - Onboarding Tasklist - eCommerce" at bounding box center [274, 111] width 323 height 8
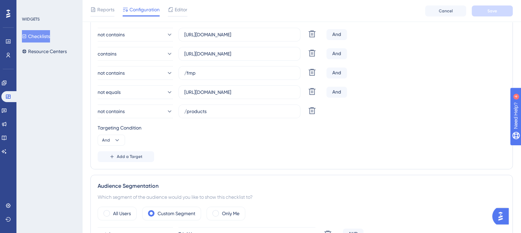
scroll to position [171, 0]
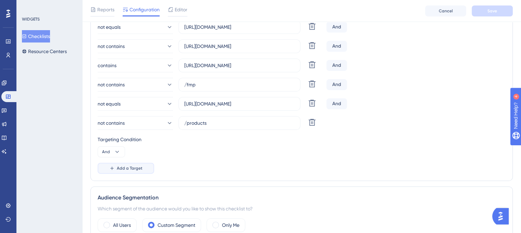
click at [146, 167] on button "Add a Target" at bounding box center [126, 168] width 57 height 11
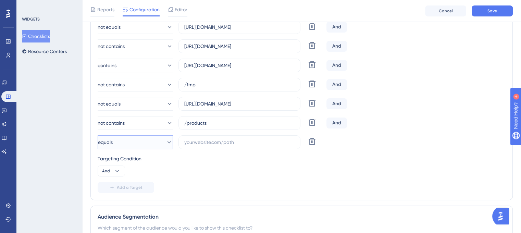
click at [166, 144] on icon at bounding box center [169, 142] width 7 height 7
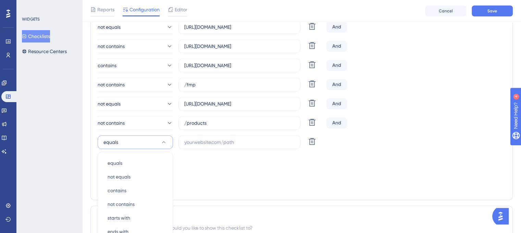
scroll to position [258, 0]
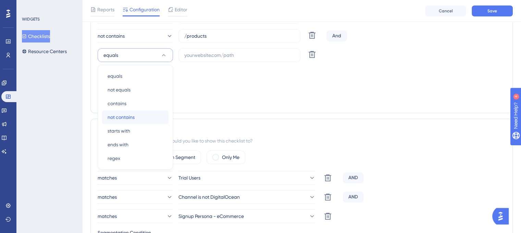
click at [139, 116] on div "not contains not contains" at bounding box center [135, 117] width 55 height 14
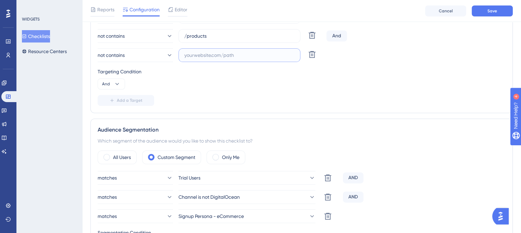
click at [207, 55] on input "text" at bounding box center [239, 55] width 110 height 8
paste input "[URL][DOMAIN_NAME]"
type input "[URL][DOMAIN_NAME]"
click at [494, 9] on span "Save" at bounding box center [492, 10] width 10 height 5
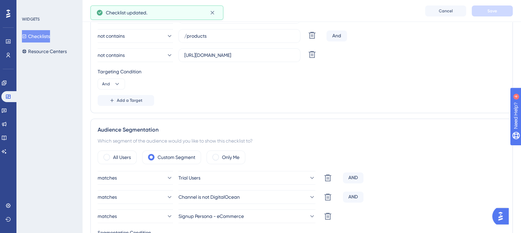
click at [182, 11] on div "Checklist updated." at bounding box center [156, 12] width 133 height 14
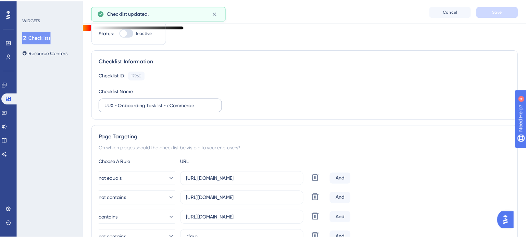
scroll to position [0, 0]
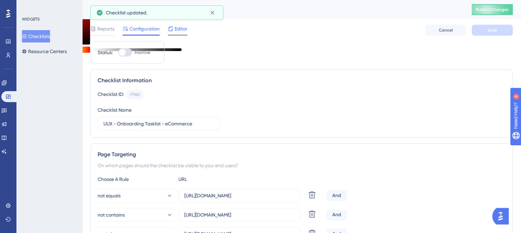
click at [184, 29] on span "Editor" at bounding box center [181, 29] width 13 height 8
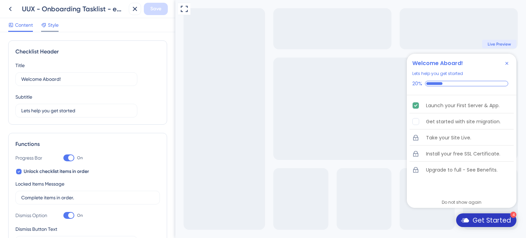
click at [46, 26] on icon at bounding box center [43, 24] width 5 height 5
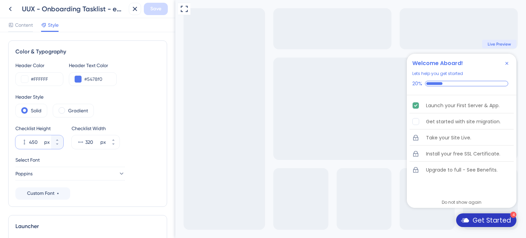
click at [38, 140] on input "450" at bounding box center [36, 142] width 14 height 8
click at [37, 145] on input "450" at bounding box center [36, 142] width 14 height 8
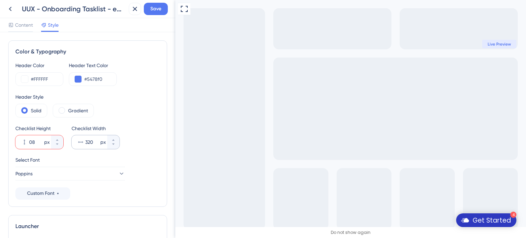
type input "08"
click at [84, 142] on div "320 px" at bounding box center [90, 142] width 36 height 14
click at [85, 142] on input "320" at bounding box center [92, 142] width 14 height 8
type input "320"
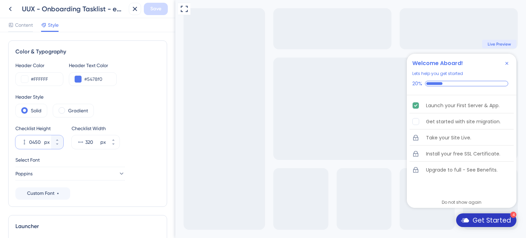
type input "0450"
click at [117, 160] on div "Select Font" at bounding box center [87, 160] width 145 height 8
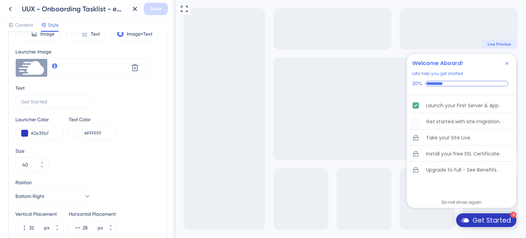
scroll to position [274, 0]
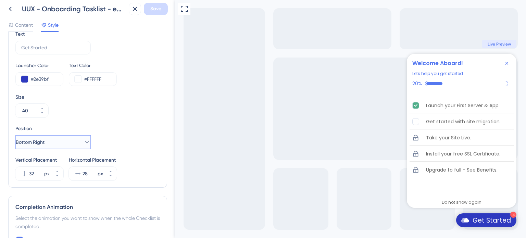
click at [76, 146] on button "Bottom Right" at bounding box center [52, 142] width 75 height 14
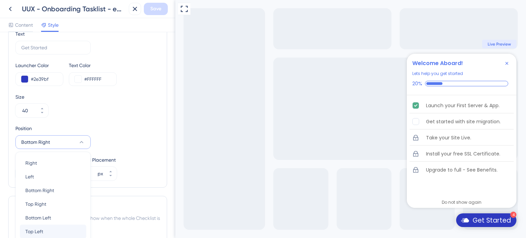
scroll to position [336, 0]
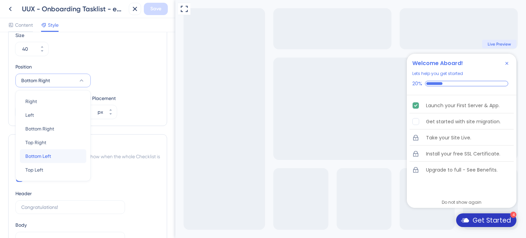
click at [46, 154] on span "Bottom Left" at bounding box center [38, 156] width 26 height 8
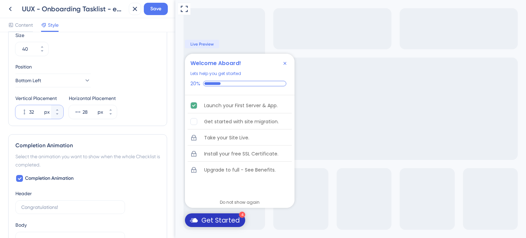
click at [31, 111] on input "32" at bounding box center [36, 112] width 14 height 8
click at [36, 110] on input "32" at bounding box center [36, 112] width 14 height 8
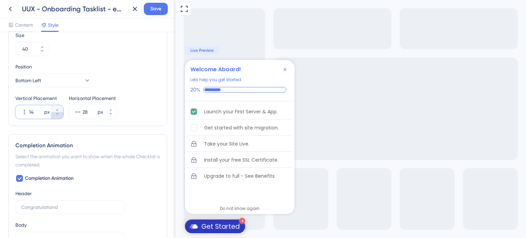
click at [54, 113] on button "14 px" at bounding box center [57, 115] width 12 height 7
click at [55, 113] on icon at bounding box center [57, 114] width 4 height 4
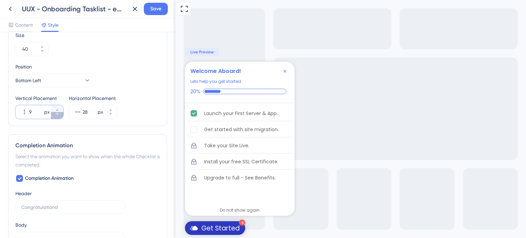
click at [55, 114] on icon at bounding box center [57, 114] width 4 height 4
type input "8"
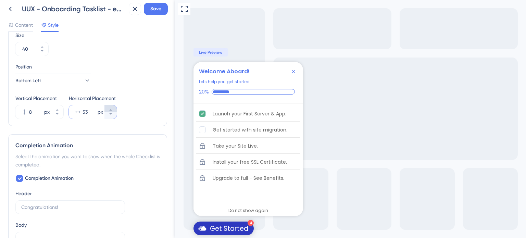
click at [110, 109] on icon at bounding box center [111, 110] width 4 height 4
click at [111, 114] on icon at bounding box center [111, 114] width 4 height 4
click at [112, 114] on icon at bounding box center [111, 114] width 4 height 4
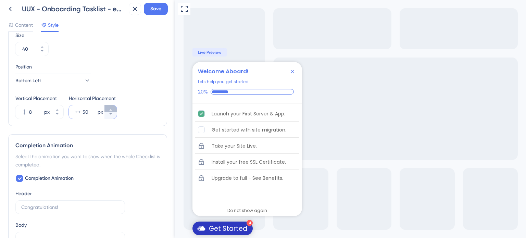
click at [110, 109] on icon at bounding box center [111, 110] width 4 height 4
type input "51"
click at [156, 12] on span "Save" at bounding box center [155, 9] width 11 height 8
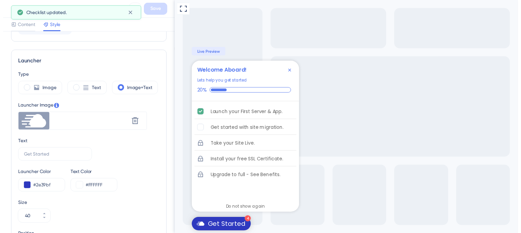
scroll to position [0, 0]
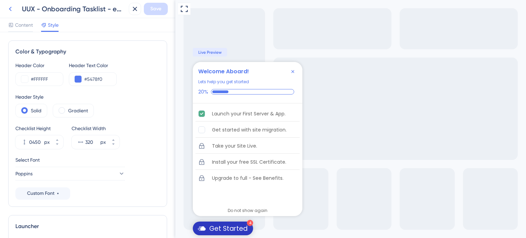
click at [11, 13] on icon at bounding box center [10, 9] width 8 height 8
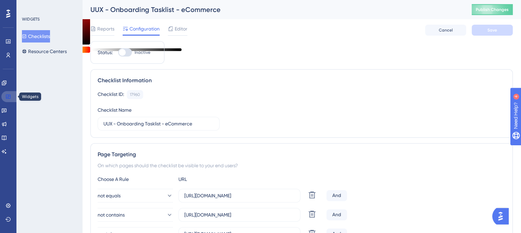
click at [11, 96] on link at bounding box center [9, 96] width 16 height 11
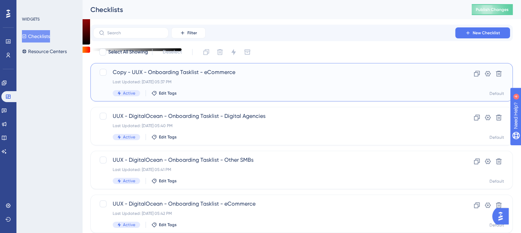
click at [163, 71] on span "Copy - UUX - Onboarding Tasklist - eCommerce" at bounding box center [274, 72] width 323 height 8
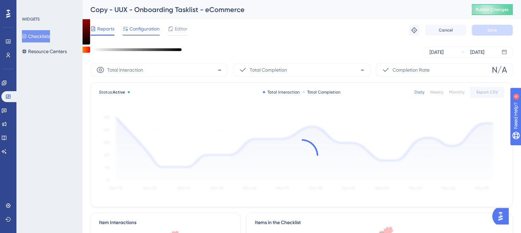
click at [156, 28] on span "Configuration" at bounding box center [144, 29] width 30 height 8
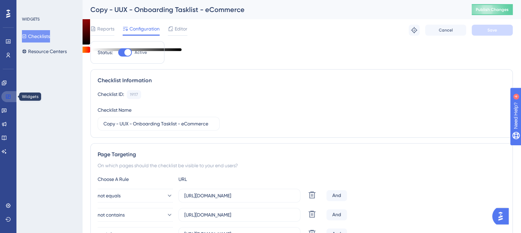
click at [7, 95] on icon at bounding box center [7, 96] width 5 height 5
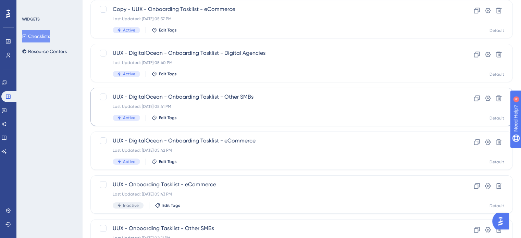
scroll to position [137, 0]
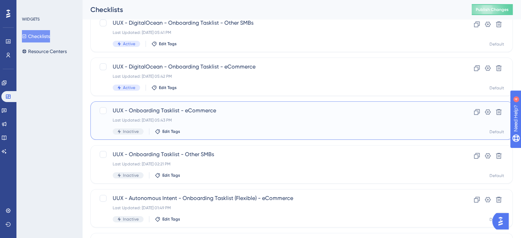
click at [147, 111] on span "UUX - Onboarding Tasklist - eCommerce" at bounding box center [274, 111] width 323 height 8
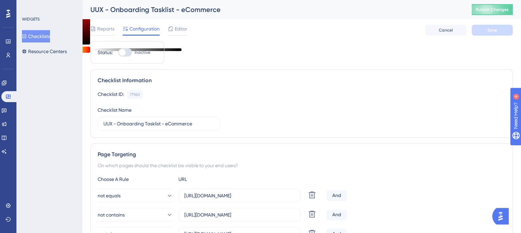
click at [123, 52] on div at bounding box center [122, 52] width 7 height 7
click at [118, 52] on input "Inactive" at bounding box center [118, 52] width 0 height 0
checkbox input "true"
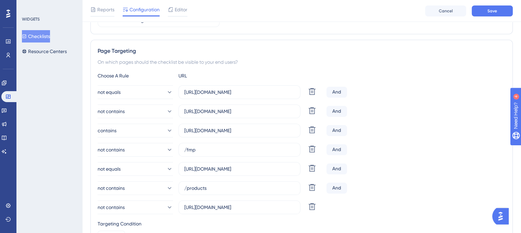
scroll to position [103, 0]
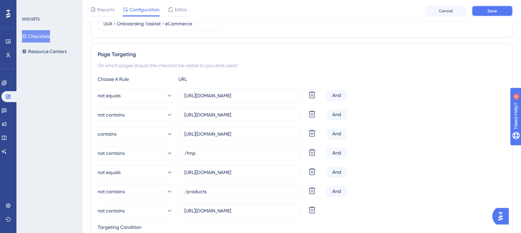
click at [496, 13] on span "Save" at bounding box center [492, 10] width 10 height 5
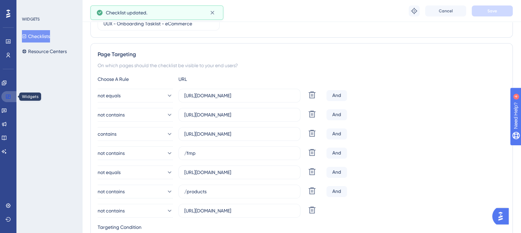
click at [10, 95] on icon at bounding box center [8, 97] width 4 height 4
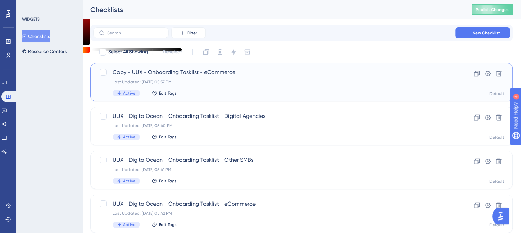
click at [169, 75] on span "Copy - UUX - Onboarding Tasklist - eCommerce" at bounding box center [274, 72] width 323 height 8
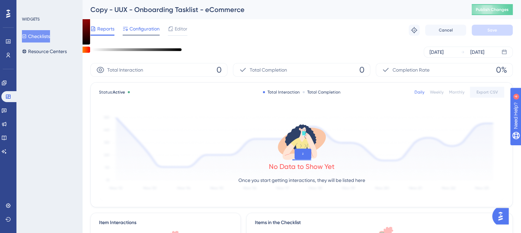
click at [156, 29] on span "Configuration" at bounding box center [144, 29] width 30 height 8
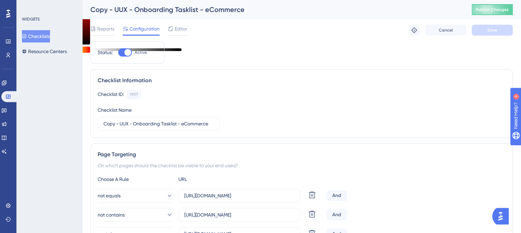
click at [133, 50] on label "Active" at bounding box center [132, 52] width 29 height 8
click at [118, 52] on input "Active" at bounding box center [118, 52] width 0 height 0
checkbox input "false"
click at [508, 32] on button "Save" at bounding box center [492, 30] width 41 height 11
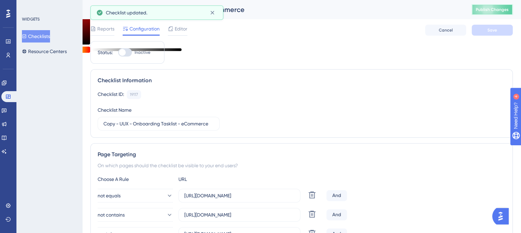
click at [503, 10] on span "Publish Changes" at bounding box center [492, 9] width 33 height 5
click at [7, 87] on link at bounding box center [3, 82] width 5 height 11
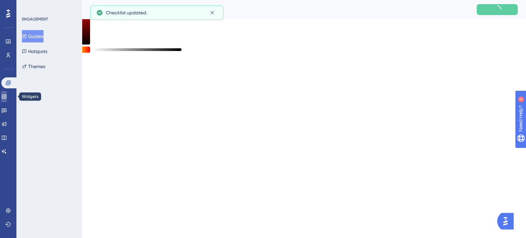
click at [5, 96] on icon at bounding box center [3, 96] width 5 height 5
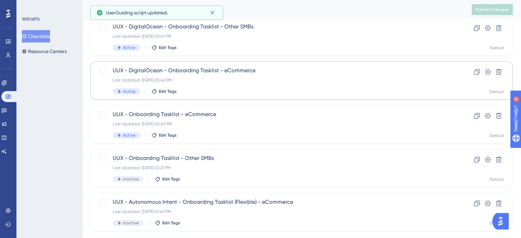
scroll to position [137, 0]
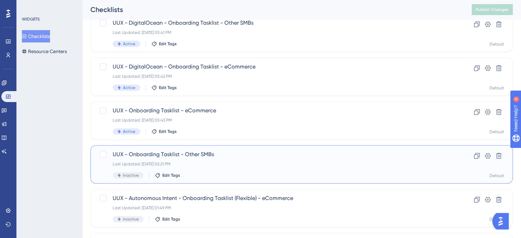
click at [147, 159] on div "UUX - Onboarding Tasklist - Other SMBs Last Updated: Oct 29 2024, 02:21 PM Inac…" at bounding box center [274, 164] width 323 height 28
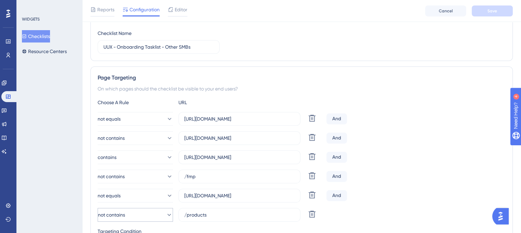
scroll to position [137, 0]
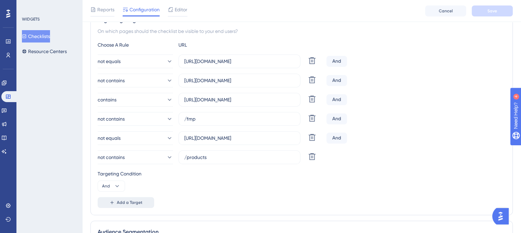
click at [134, 201] on span "Add a Target" at bounding box center [130, 202] width 26 height 5
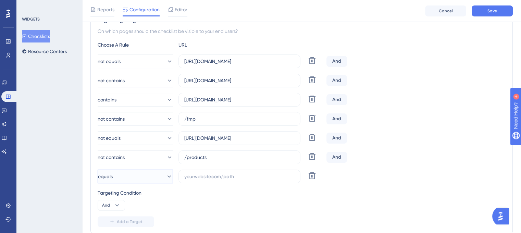
click at [149, 178] on button "equals" at bounding box center [135, 177] width 75 height 14
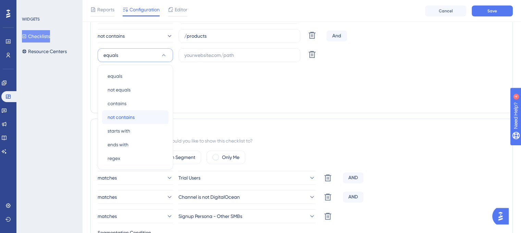
click at [130, 115] on span "not contains" at bounding box center [121, 117] width 27 height 8
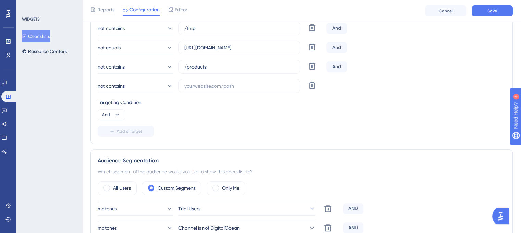
scroll to position [224, 0]
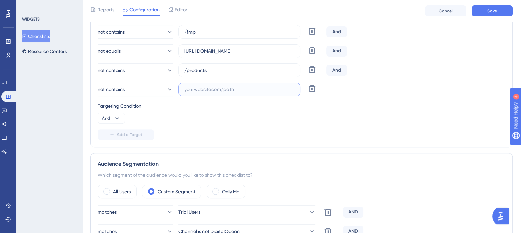
click at [215, 87] on input "text" at bounding box center [239, 90] width 110 height 8
paste input "[URL][DOMAIN_NAME]"
type input "[URL][DOMAIN_NAME]"
click at [492, 11] on span "Save" at bounding box center [492, 10] width 10 height 5
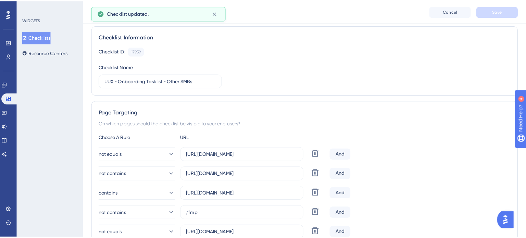
scroll to position [0, 0]
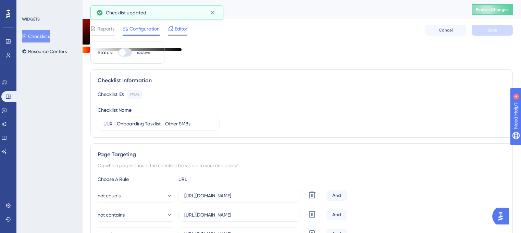
click at [177, 28] on span "Editor" at bounding box center [181, 29] width 13 height 8
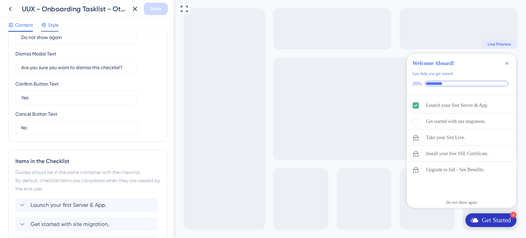
click at [44, 24] on icon at bounding box center [43, 25] width 4 height 4
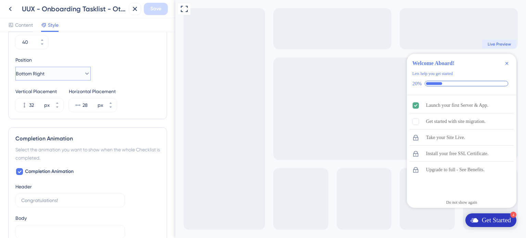
click at [66, 75] on button "Bottom Right" at bounding box center [52, 74] width 75 height 14
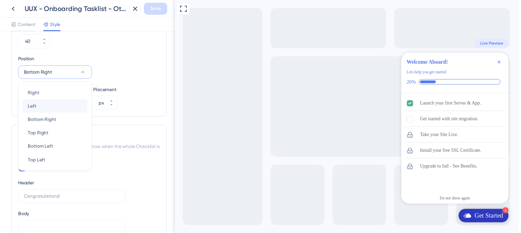
scroll to position [336, 0]
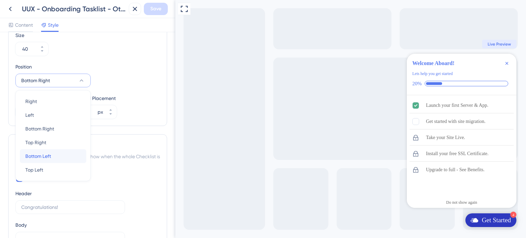
click at [46, 156] on span "Bottom Left" at bounding box center [38, 156] width 26 height 8
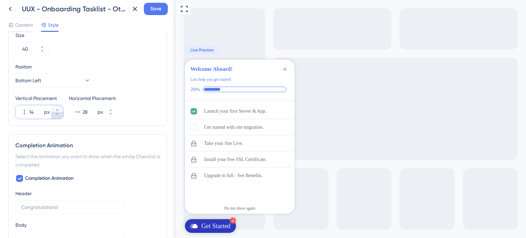
click at [59, 116] on button "14 px" at bounding box center [57, 115] width 12 height 7
click at [59, 116] on button "13 px" at bounding box center [57, 115] width 12 height 7
click at [59, 116] on button "12 px" at bounding box center [57, 115] width 12 height 7
click at [59, 116] on button "11 px" at bounding box center [57, 115] width 12 height 7
click at [59, 116] on button "10 px" at bounding box center [57, 115] width 12 height 7
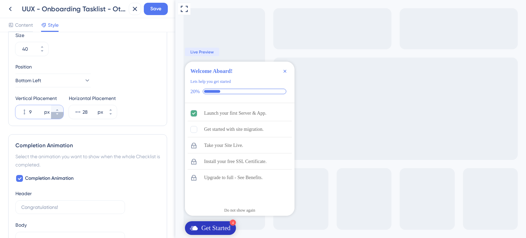
click at [58, 116] on button "9 px" at bounding box center [57, 115] width 12 height 7
type input "8"
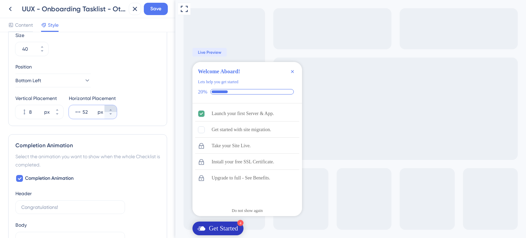
click at [111, 109] on icon at bounding box center [110, 109] width 2 height 1
click at [109, 116] on button "53 px" at bounding box center [110, 115] width 12 height 7
click at [109, 116] on button "52 px" at bounding box center [110, 115] width 12 height 7
type input "51"
click at [151, 6] on span "Save" at bounding box center [155, 9] width 11 height 8
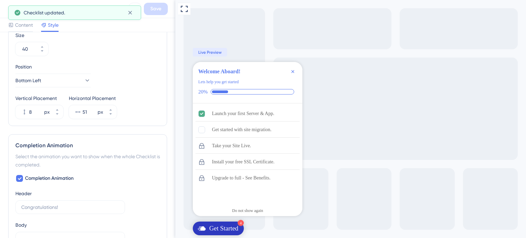
click at [9, 9] on div "Checklist updated." at bounding box center [74, 12] width 133 height 14
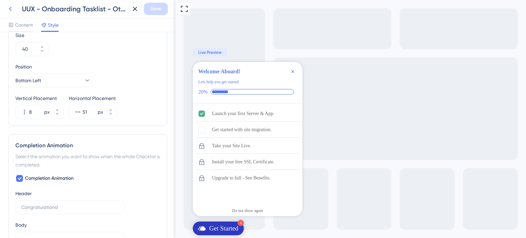
click at [11, 7] on icon at bounding box center [10, 9] width 3 height 4
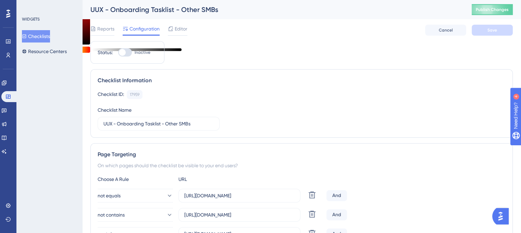
click at [123, 54] on div at bounding box center [122, 52] width 7 height 7
click at [118, 53] on input "Inactive" at bounding box center [118, 52] width 0 height 0
checkbox input "true"
click at [490, 11] on span "Publish Changes" at bounding box center [492, 9] width 33 height 5
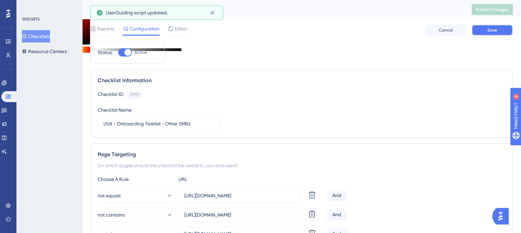
click at [493, 32] on span "Save" at bounding box center [492, 29] width 10 height 5
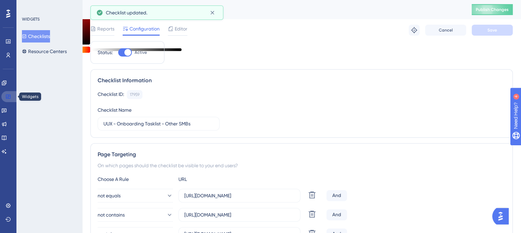
click at [5, 97] on link at bounding box center [9, 96] width 16 height 11
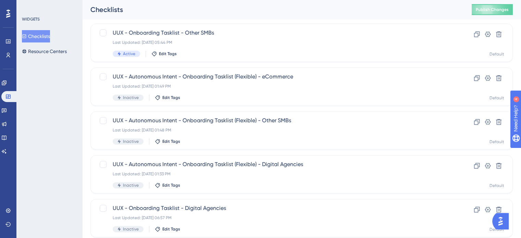
scroll to position [293, 0]
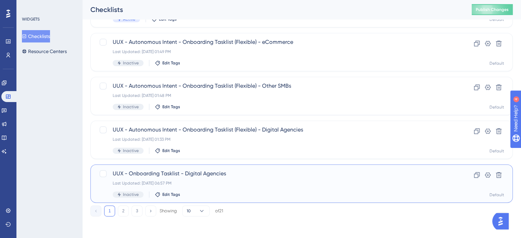
click at [182, 172] on span "UUX - Onboarding Tasklist - Digital Agencies" at bounding box center [274, 174] width 323 height 8
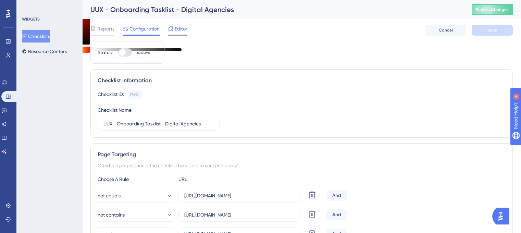
click at [177, 34] on div "Editor" at bounding box center [178, 30] width 20 height 11
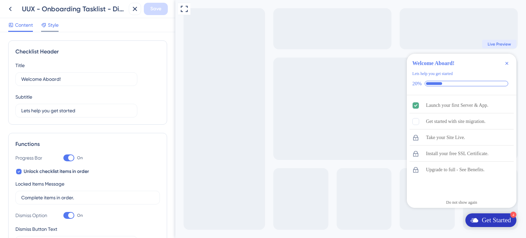
click at [54, 24] on span "Style" at bounding box center [53, 25] width 11 height 8
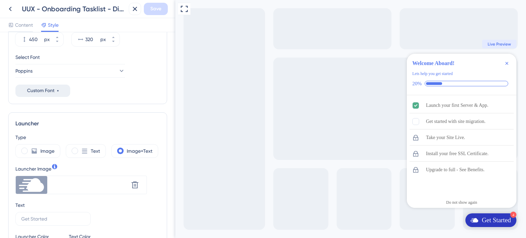
scroll to position [171, 0]
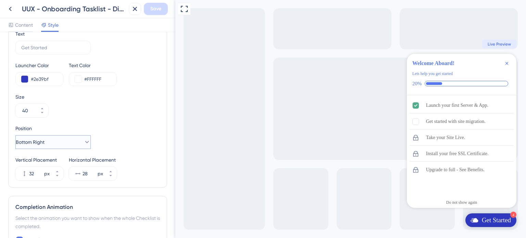
click at [64, 140] on button "Bottom Right" at bounding box center [52, 142] width 75 height 14
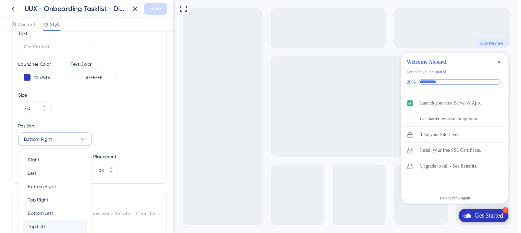
scroll to position [336, 0]
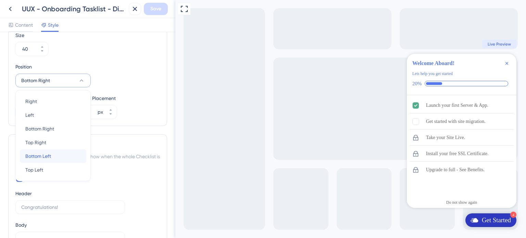
click at [47, 154] on span "Bottom Left" at bounding box center [38, 156] width 26 height 8
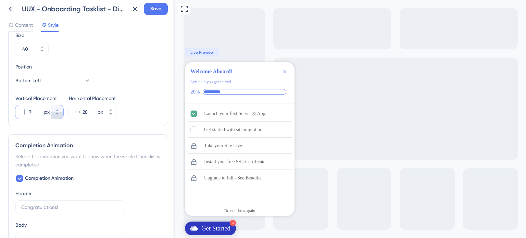
click at [53, 113] on button "7 px" at bounding box center [57, 115] width 12 height 7
click at [56, 103] on div "Vertical Placement 6 px" at bounding box center [39, 106] width 48 height 25
click at [56, 106] on button "6 px" at bounding box center [57, 108] width 12 height 7
click at [56, 106] on button "7 px" at bounding box center [57, 108] width 12 height 7
click at [56, 106] on button "8 px" at bounding box center [57, 108] width 12 height 7
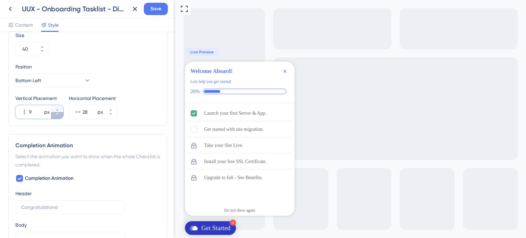
click at [57, 113] on icon at bounding box center [57, 114] width 4 height 4
type input "8"
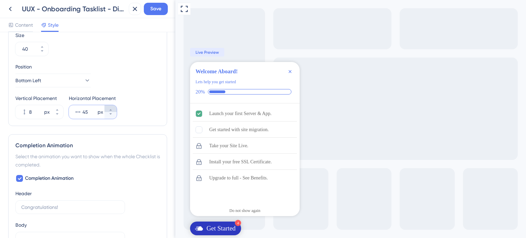
click at [112, 106] on button "45 px" at bounding box center [110, 108] width 12 height 7
click at [112, 106] on button "46 px" at bounding box center [110, 108] width 12 height 7
click at [112, 106] on button "47 px" at bounding box center [110, 108] width 12 height 7
click at [112, 106] on button "48 px" at bounding box center [110, 108] width 12 height 7
click at [112, 106] on button "49 px" at bounding box center [110, 108] width 12 height 7
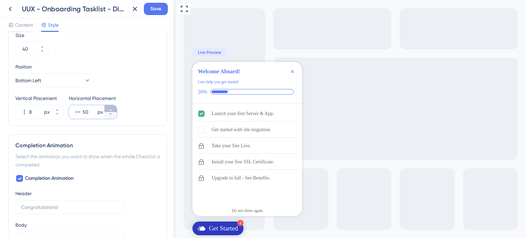
click at [112, 106] on button "50 px" at bounding box center [110, 108] width 12 height 7
click at [112, 106] on button "51 px" at bounding box center [110, 108] width 12 height 7
click at [109, 113] on icon at bounding box center [111, 114] width 4 height 4
type input "51"
click at [155, 12] on span "Save" at bounding box center [155, 9] width 11 height 8
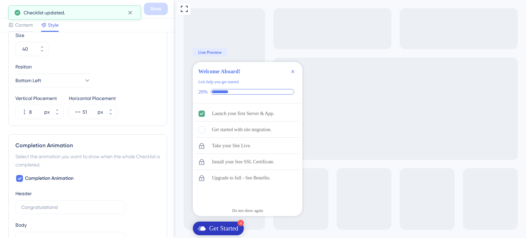
click at [8, 7] on icon at bounding box center [10, 9] width 8 height 8
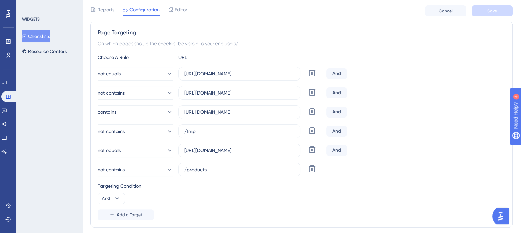
scroll to position [137, 0]
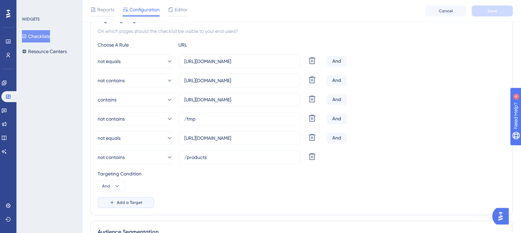
click at [134, 204] on span "Add a Target" at bounding box center [130, 202] width 26 height 5
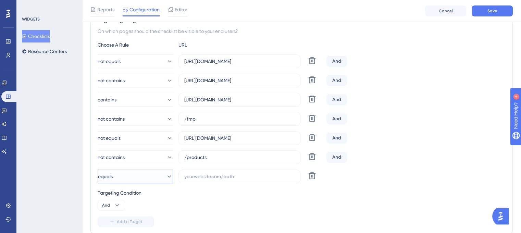
click at [148, 175] on button "equals" at bounding box center [135, 177] width 75 height 14
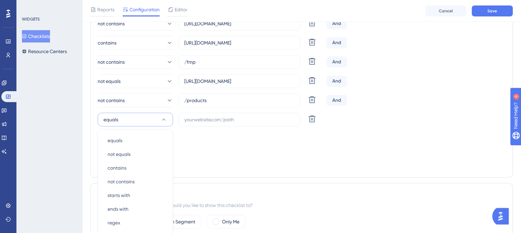
scroll to position [258, 0]
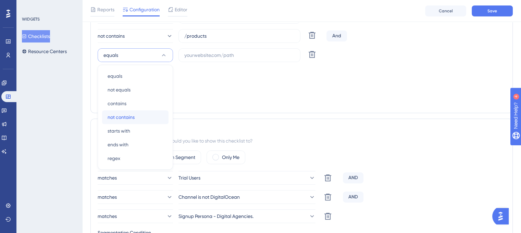
click at [131, 117] on span "not contains" at bounding box center [121, 117] width 27 height 8
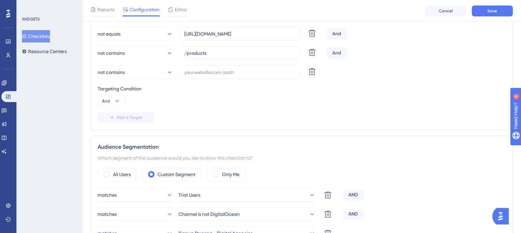
scroll to position [190, 0]
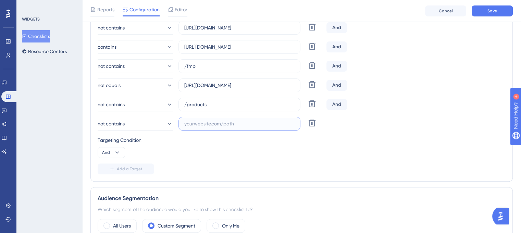
click at [204, 123] on input "text" at bounding box center [239, 124] width 110 height 8
paste input "[URL][DOMAIN_NAME]"
type input "[URL][DOMAIN_NAME]"
click at [490, 10] on span "Save" at bounding box center [492, 10] width 10 height 5
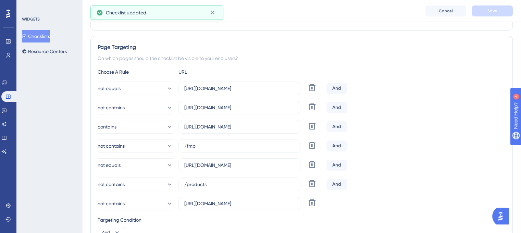
scroll to position [18, 0]
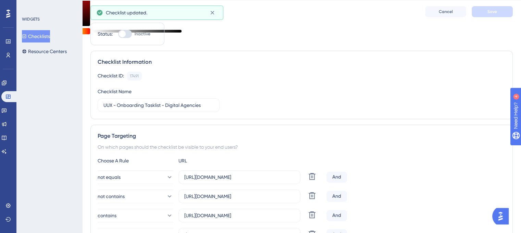
click at [115, 32] on div "Status: Inactive" at bounding box center [128, 34] width 60 height 8
click at [126, 33] on div at bounding box center [125, 34] width 14 height 8
click at [121, 31] on div at bounding box center [122, 33] width 7 height 7
click at [118, 34] on input "Inactive" at bounding box center [118, 34] width 0 height 0
checkbox input "true"
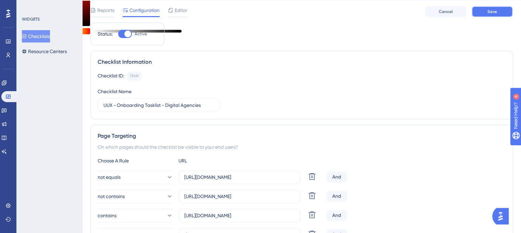
click at [487, 11] on span "Save" at bounding box center [492, 11] width 10 height 5
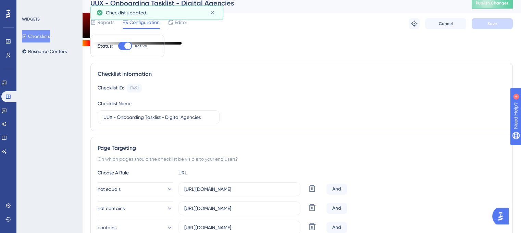
scroll to position [0, 0]
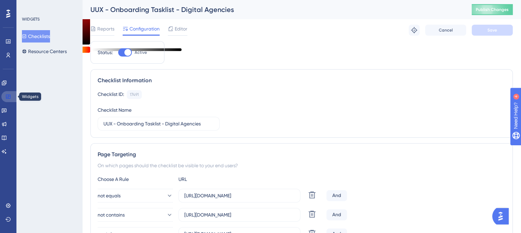
click at [4, 99] on link at bounding box center [9, 96] width 16 height 11
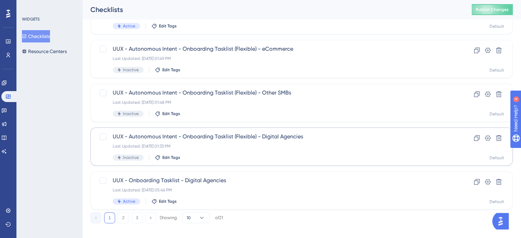
scroll to position [293, 0]
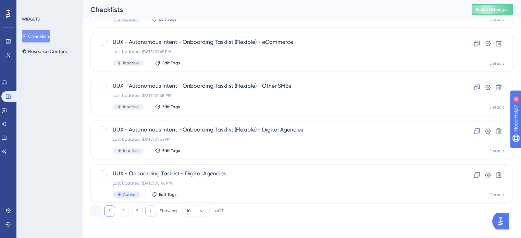
click at [149, 212] on icon at bounding box center [150, 211] width 4 height 4
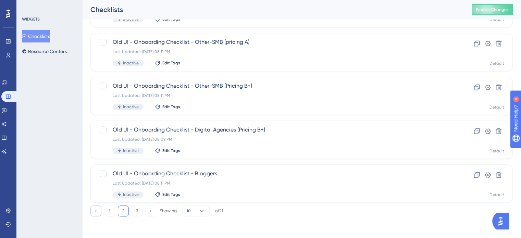
click at [95, 212] on icon at bounding box center [96, 211] width 4 height 4
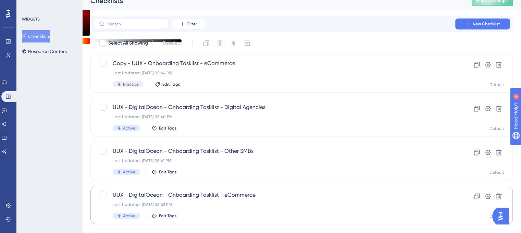
scroll to position [0, 0]
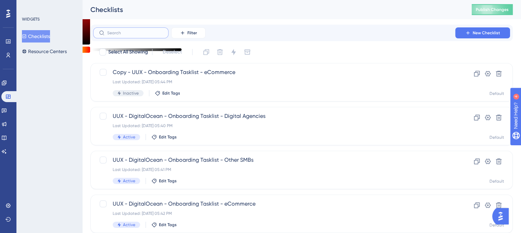
click at [139, 35] on input "text" at bounding box center [134, 32] width 55 height 5
click at [160, 34] on input "task" at bounding box center [134, 32] width 55 height 5
type input "task"
drag, startPoint x: 130, startPoint y: 35, endPoint x: 102, endPoint y: 37, distance: 28.1
click at [102, 37] on label "task" at bounding box center [130, 32] width 75 height 11
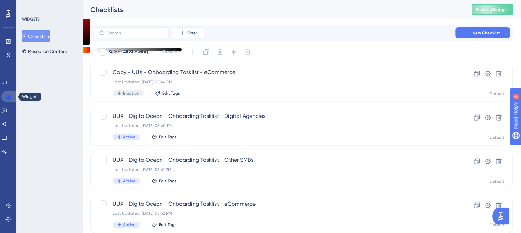
click at [5, 99] on icon at bounding box center [7, 96] width 5 height 5
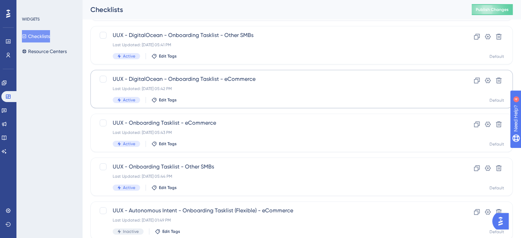
scroll to position [137, 0]
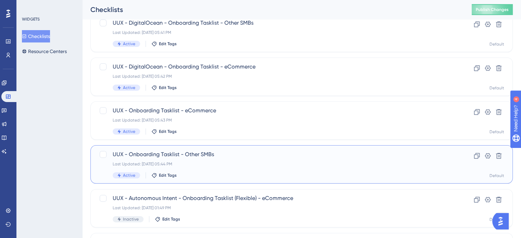
click at [200, 153] on span "UUX - Onboarding Tasklist - Other SMBs" at bounding box center [274, 154] width 323 height 8
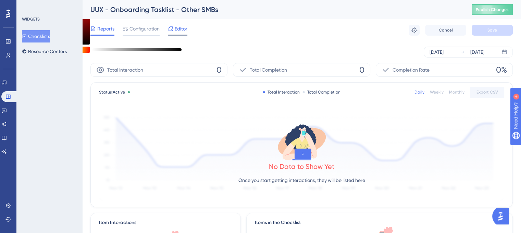
click at [179, 29] on span "Editor" at bounding box center [181, 29] width 13 height 8
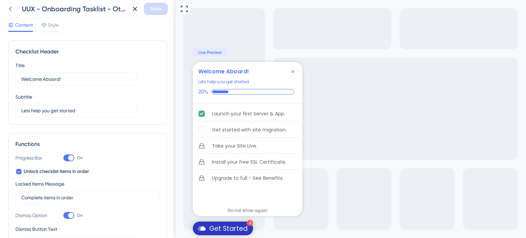
click at [10, 9] on icon at bounding box center [10, 9] width 8 height 8
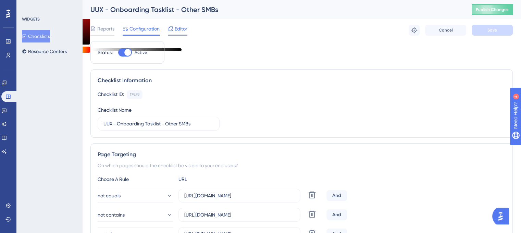
click at [172, 30] on icon at bounding box center [171, 28] width 4 height 4
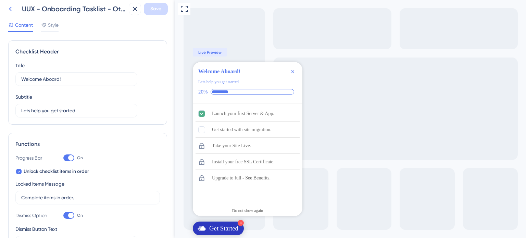
click at [9, 9] on icon at bounding box center [10, 9] width 3 height 4
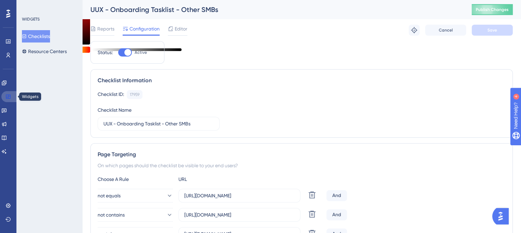
click at [10, 95] on link at bounding box center [9, 96] width 16 height 11
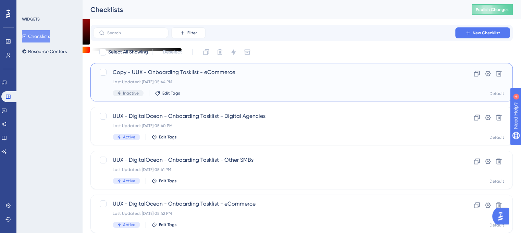
click at [153, 74] on span "Copy - UUX - Onboarding Tasklist - eCommerce" at bounding box center [274, 72] width 323 height 8
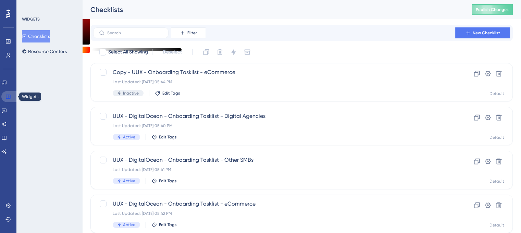
click at [7, 100] on link at bounding box center [9, 96] width 16 height 11
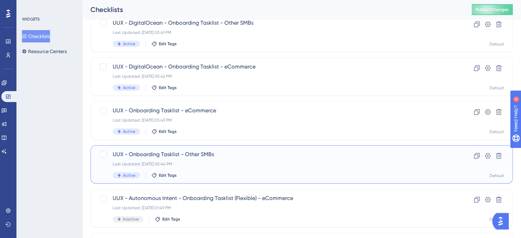
click at [171, 154] on span "UUX - Onboarding Tasklist - Other SMBs" at bounding box center [274, 154] width 323 height 8
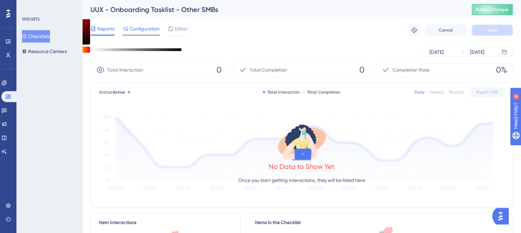
click at [147, 27] on span "Configuration" at bounding box center [144, 29] width 30 height 8
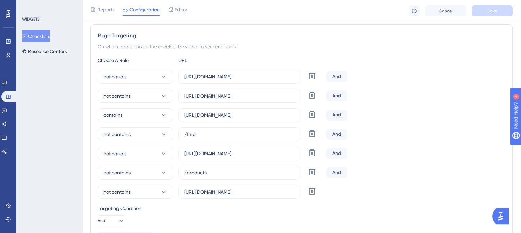
scroll to position [137, 0]
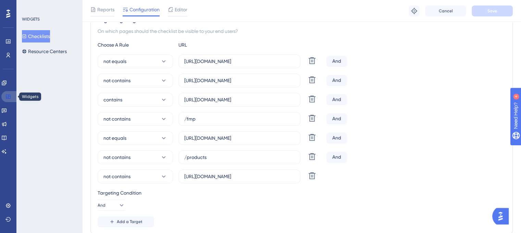
click at [11, 95] on icon at bounding box center [7, 96] width 5 height 5
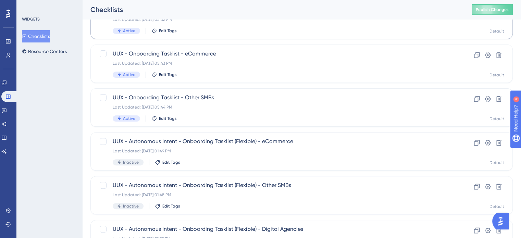
scroll to position [206, 0]
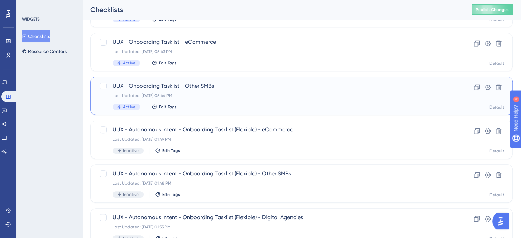
click at [148, 88] on span "UUX - Onboarding Tasklist - Other SMBs" at bounding box center [274, 86] width 323 height 8
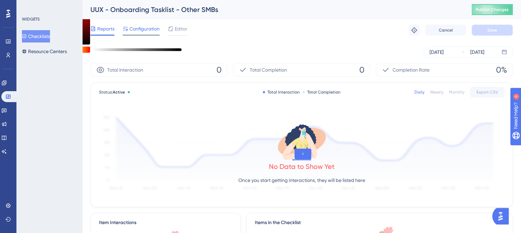
click at [137, 28] on span "Configuration" at bounding box center [144, 29] width 30 height 8
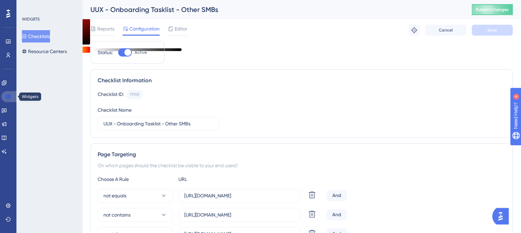
click at [7, 94] on icon at bounding box center [7, 96] width 5 height 5
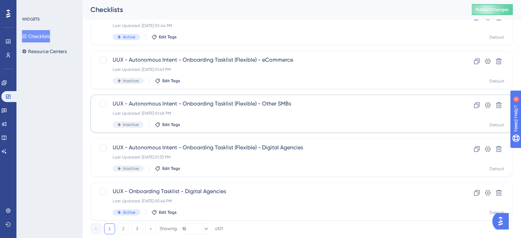
scroll to position [293, 0]
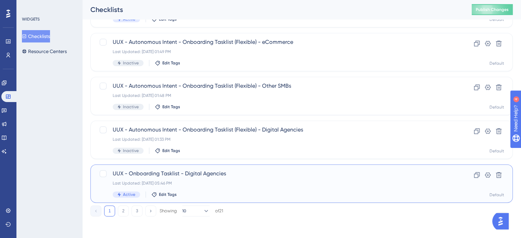
click at [204, 175] on span "UUX - Onboarding Tasklist - Digital Agencies" at bounding box center [274, 174] width 323 height 8
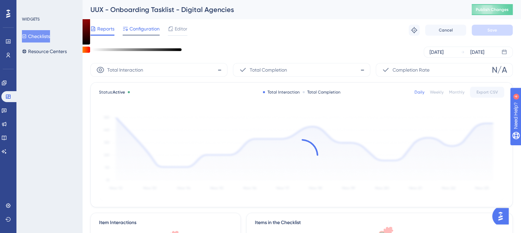
click at [153, 28] on span "Configuration" at bounding box center [144, 29] width 30 height 8
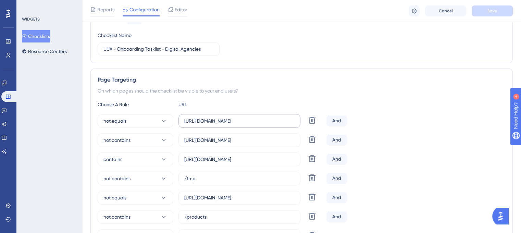
scroll to position [137, 0]
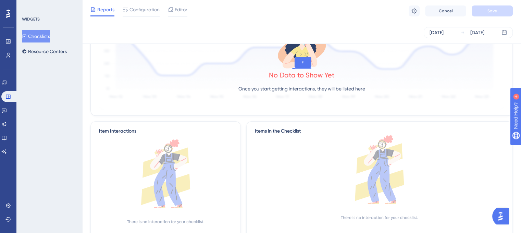
scroll to position [123, 0]
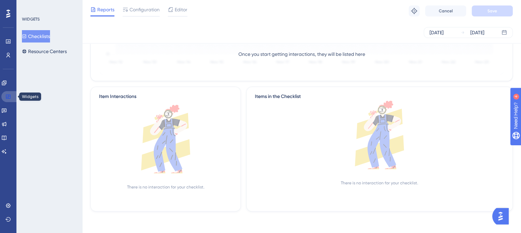
click at [4, 98] on link at bounding box center [9, 96] width 16 height 11
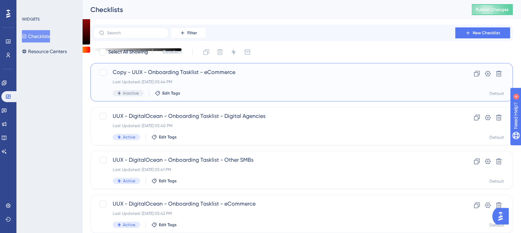
click at [170, 72] on span "Copy - UUX - Onboarding Tasklist - eCommerce" at bounding box center [274, 72] width 323 height 8
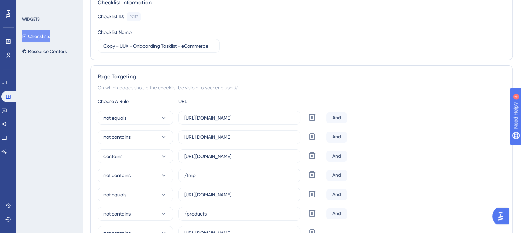
scroll to position [137, 0]
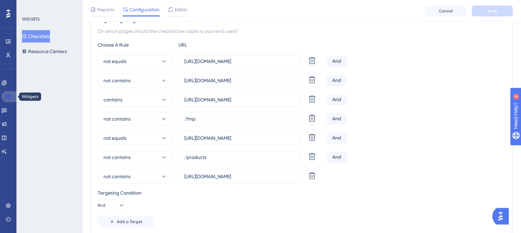
click at [3, 96] on link at bounding box center [9, 96] width 16 height 11
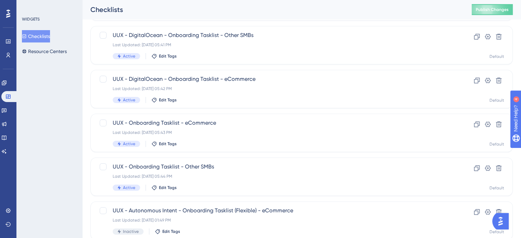
scroll to position [171, 0]
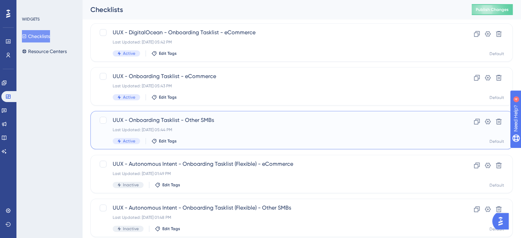
click at [164, 122] on span "UUX - Onboarding Tasklist - Other SMBs" at bounding box center [274, 120] width 323 height 8
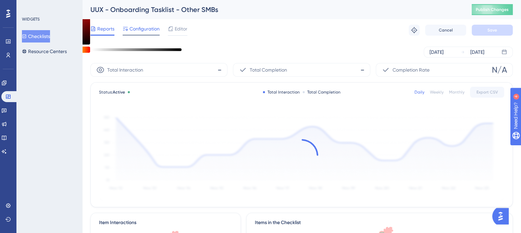
click at [135, 29] on span "Configuration" at bounding box center [144, 29] width 30 height 8
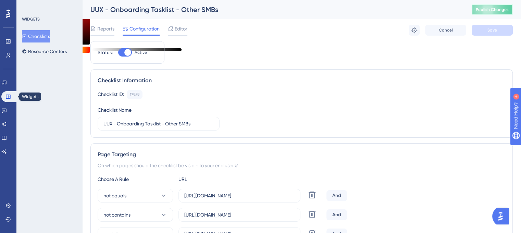
click at [488, 12] on button "Publish Changes" at bounding box center [492, 9] width 41 height 11
click at [186, 31] on span "Editor" at bounding box center [181, 29] width 13 height 8
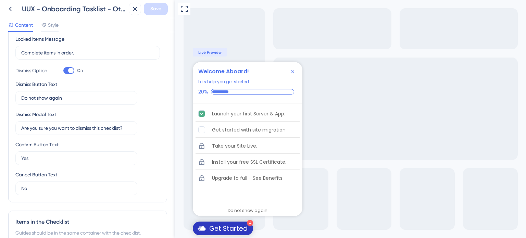
scroll to position [76, 0]
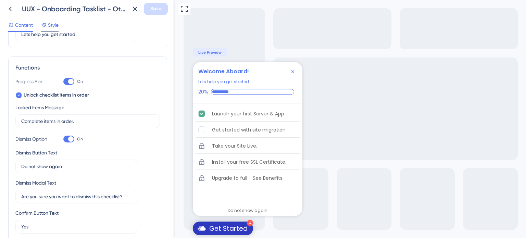
click at [54, 24] on span "Style" at bounding box center [53, 25] width 11 height 8
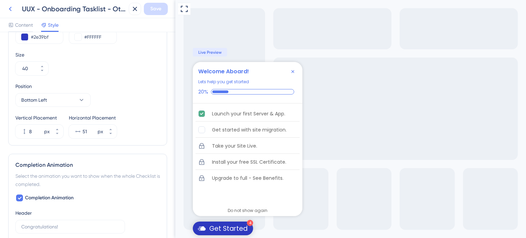
click at [14, 11] on icon at bounding box center [10, 9] width 8 height 8
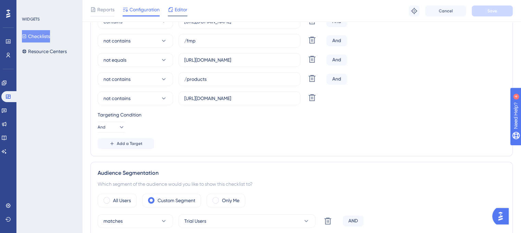
scroll to position [137, 0]
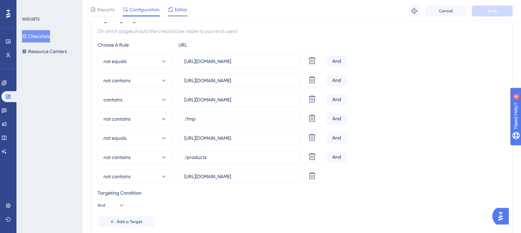
click at [182, 9] on span "Editor" at bounding box center [181, 9] width 13 height 8
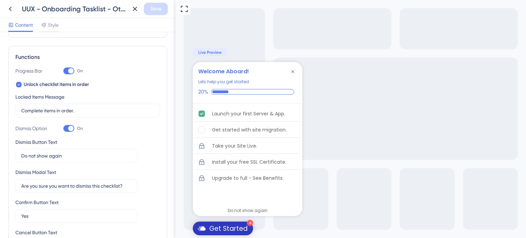
scroll to position [103, 0]
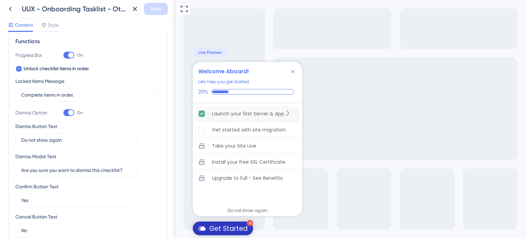
click at [223, 117] on div "Launch your first Server & App." at bounding box center [248, 114] width 73 height 8
click at [225, 115] on div "Launch your first Server & App." at bounding box center [248, 114] width 73 height 8
click at [234, 114] on div "Launch your first Server & App." at bounding box center [248, 114] width 73 height 8
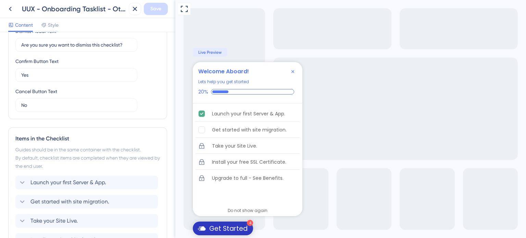
scroll to position [308, 0]
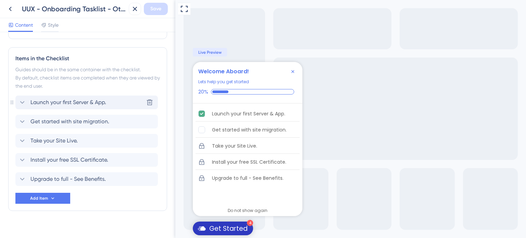
click at [73, 107] on div "Launch your first Server & App. [GEOGRAPHIC_DATA]" at bounding box center [86, 103] width 142 height 14
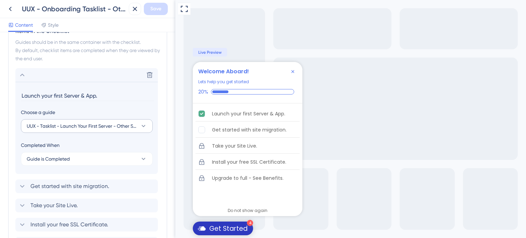
scroll to position [371, 0]
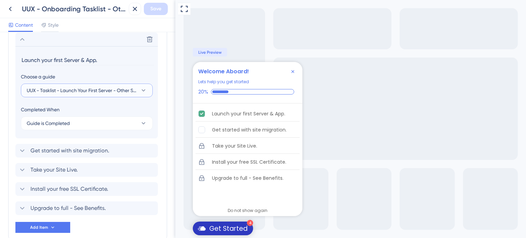
click at [145, 90] on icon at bounding box center [143, 90] width 7 height 7
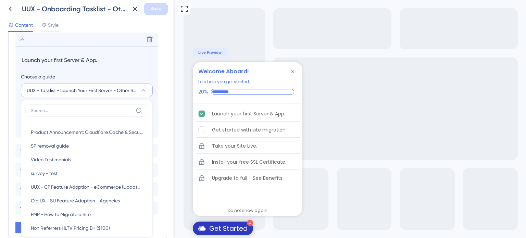
scroll to position [391, 0]
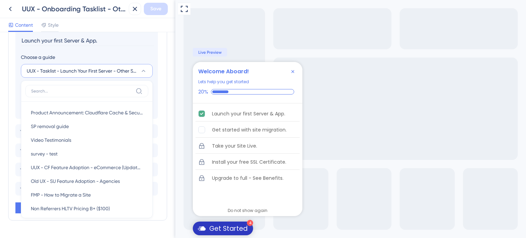
click at [144, 68] on icon at bounding box center [143, 70] width 7 height 7
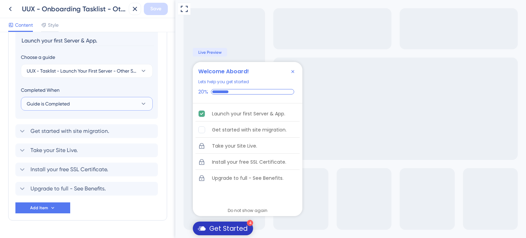
click at [133, 107] on button "Guide is Completed" at bounding box center [87, 104] width 132 height 14
click at [122, 139] on div "Goal is Reached Goal is Reached" at bounding box center [87, 139] width 112 height 14
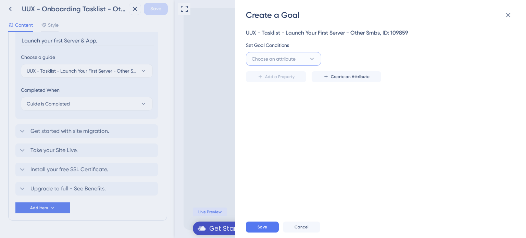
click at [306, 59] on button "Choose an attribute" at bounding box center [283, 59] width 75 height 14
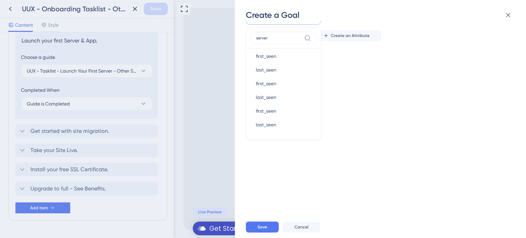
scroll to position [0, 0]
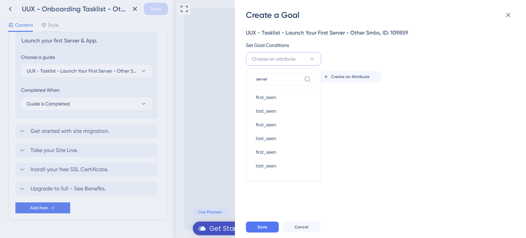
click at [275, 80] on input "server" at bounding box center [278, 78] width 45 height 5
type input "server"
click at [285, 151] on span "signup_server" at bounding box center [271, 155] width 30 height 8
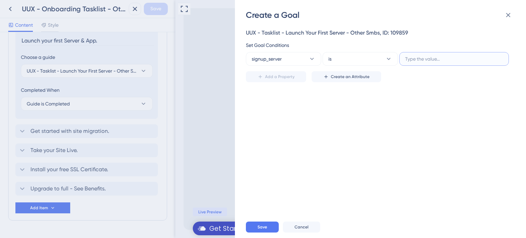
click at [425, 61] on input "text" at bounding box center [454, 59] width 98 height 8
click at [390, 55] on icon at bounding box center [388, 58] width 7 height 7
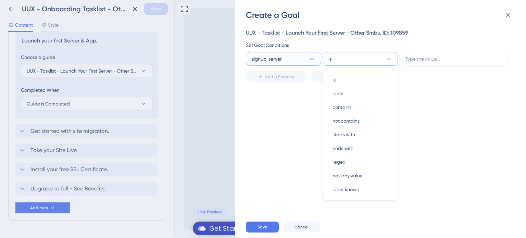
click at [287, 60] on button "signup_server" at bounding box center [283, 59] width 75 height 14
click at [282, 82] on label at bounding box center [283, 79] width 66 height 12
click at [282, 82] on input at bounding box center [278, 78] width 45 height 5
click at [282, 82] on label "seg" at bounding box center [283, 79] width 66 height 12
click at [282, 82] on input "seg" at bounding box center [278, 78] width 45 height 5
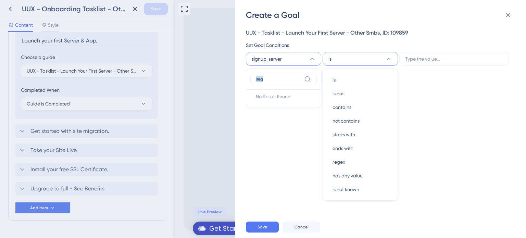
click at [282, 82] on label "seg" at bounding box center [283, 79] width 66 height 12
click at [282, 82] on input "seg" at bounding box center [278, 78] width 45 height 5
click at [281, 79] on input "seg" at bounding box center [278, 78] width 45 height 5
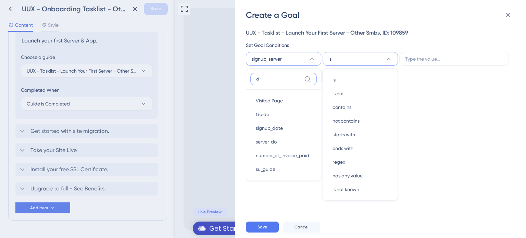
type input "do"
click at [275, 101] on span "server_do" at bounding box center [266, 101] width 21 height 8
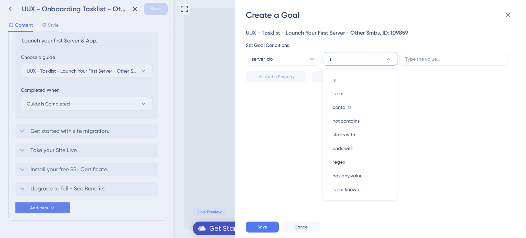
click at [344, 66] on div "Add a Property Create an Attribute" at bounding box center [378, 74] width 265 height 16
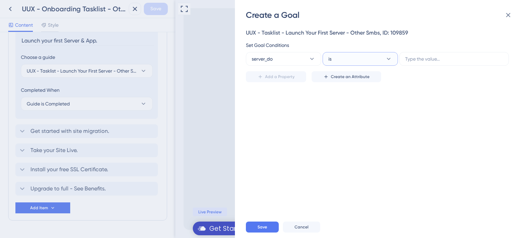
click at [343, 52] on button "is" at bounding box center [360, 59] width 75 height 14
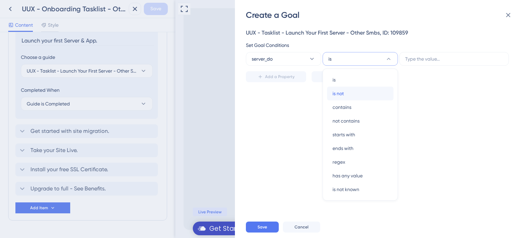
click at [377, 94] on div "is not is not" at bounding box center [360, 94] width 55 height 14
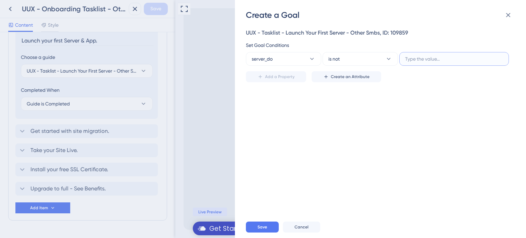
click at [451, 59] on input "text" at bounding box center [454, 59] width 98 height 8
type input "NA"
click at [282, 80] on button "Add a Property" at bounding box center [276, 76] width 60 height 11
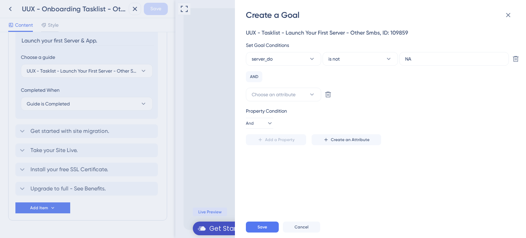
click at [244, 81] on div "Create a Goal UUX - Tasklist - Launch Your First Server - Other Smbs, ID: 10985…" at bounding box center [380, 119] width 291 height 238
click at [261, 80] on div "AND" at bounding box center [254, 76] width 16 height 11
click at [256, 77] on div "AND" at bounding box center [254, 76] width 16 height 11
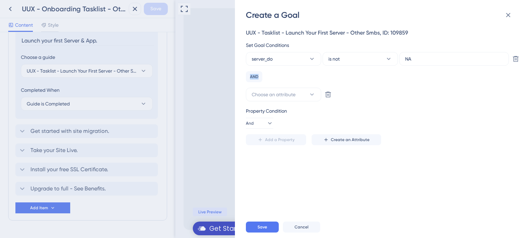
click at [256, 77] on div "AND" at bounding box center [254, 76] width 16 height 11
click at [262, 132] on div "Property Condition And Add a Property Create an Attribute" at bounding box center [378, 126] width 265 height 38
click at [259, 121] on button "And" at bounding box center [259, 123] width 27 height 11
click at [263, 157] on div "Or Or" at bounding box center [259, 157] width 13 height 14
click at [286, 86] on div "server_do is not NA Delete OR Choose an attribute Delete" at bounding box center [378, 76] width 265 height 49
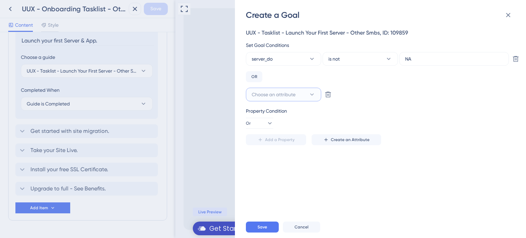
click at [282, 89] on button "Choose an attribute" at bounding box center [283, 95] width 75 height 14
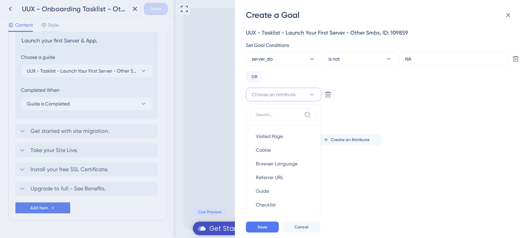
scroll to position [8, 0]
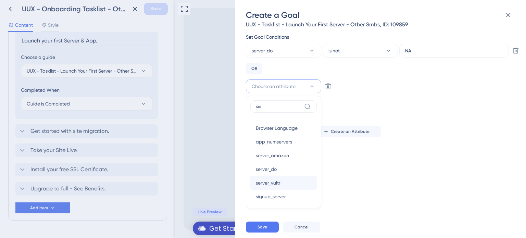
type input "ser"
click at [299, 186] on div "server_vultr server_vultr" at bounding box center [283, 183] width 55 height 14
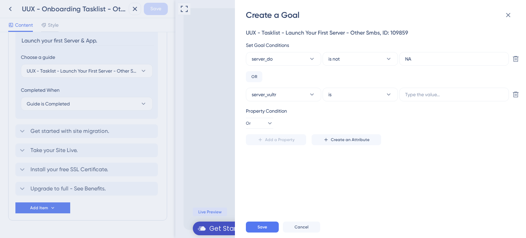
scroll to position [0, 0]
click at [368, 56] on button "is not" at bounding box center [360, 59] width 75 height 14
click at [433, 54] on label "NA" at bounding box center [454, 59] width 110 height 14
click at [433, 55] on input "NA" at bounding box center [454, 59] width 98 height 8
click at [332, 63] on span "is not" at bounding box center [333, 59] width 11 height 8
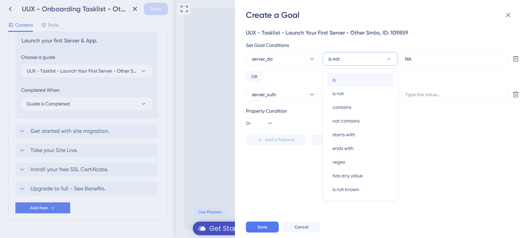
click at [338, 84] on div "is is" at bounding box center [360, 80] width 55 height 14
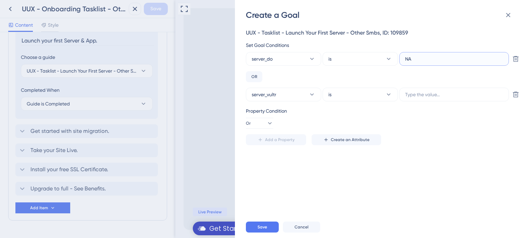
click at [416, 59] on input "NA" at bounding box center [454, 59] width 98 height 8
type input "YES"
paste input "YES"
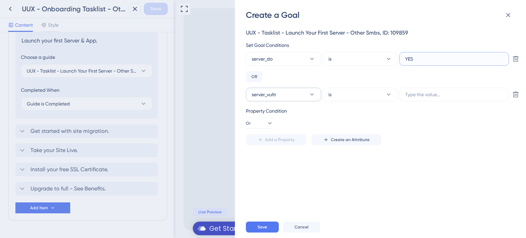
type input "YES"
click at [307, 90] on button "server_vultr" at bounding box center [283, 95] width 75 height 14
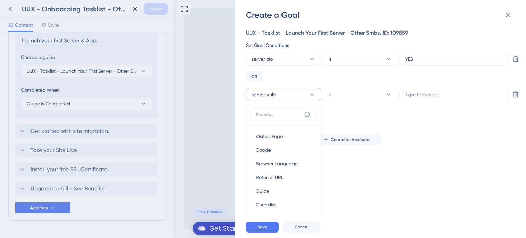
scroll to position [8, 0]
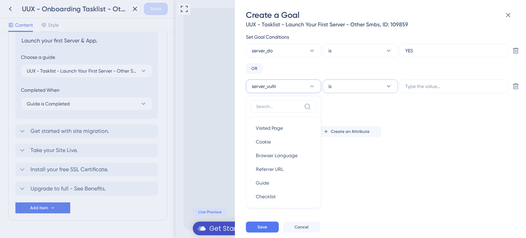
click at [345, 97] on div "UUX - Tasklist - Launch Your First Server - Other Smbs, ID: 109859 Set Goal Con…" at bounding box center [378, 79] width 265 height 116
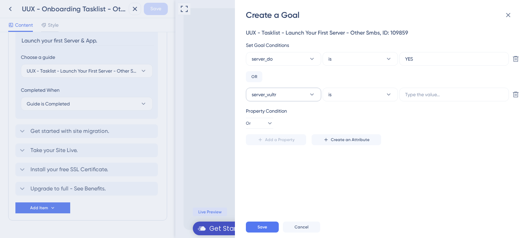
scroll to position [0, 0]
click at [265, 129] on div "Property Condition Or Add a Property Create an Attribute" at bounding box center [378, 126] width 265 height 38
click at [266, 122] on icon at bounding box center [269, 123] width 7 height 7
click at [261, 152] on div "Or Or" at bounding box center [259, 157] width 13 height 14
drag, startPoint x: 361, startPoint y: 141, endPoint x: 358, endPoint y: 115, distance: 26.5
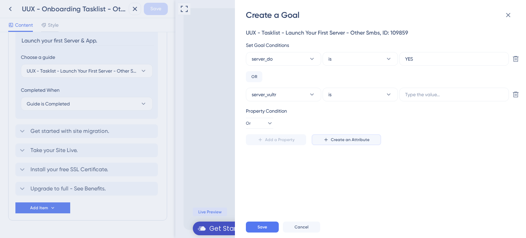
click at [358, 115] on div "Property Condition Or Add a Property Create an Attribute" at bounding box center [378, 126] width 265 height 38
click at [452, 90] on label at bounding box center [454, 95] width 110 height 14
click at [452, 91] on input "text" at bounding box center [454, 95] width 98 height 8
paste input "YES"
type input "YES"
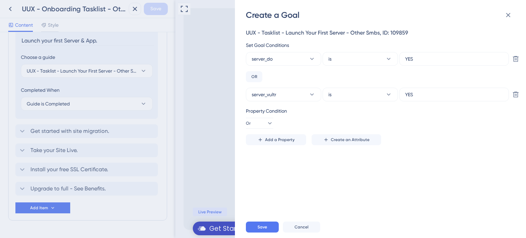
click at [444, 121] on div "Property Condition Or" at bounding box center [378, 118] width 265 height 22
click at [255, 144] on button "Add a Property" at bounding box center [276, 139] width 60 height 11
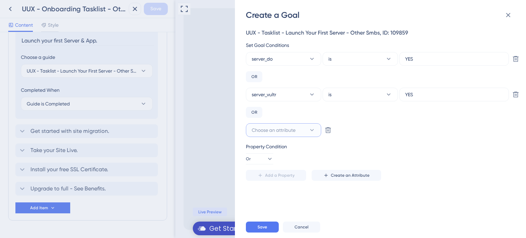
click at [273, 128] on span "Choose an attribute" at bounding box center [274, 130] width 44 height 8
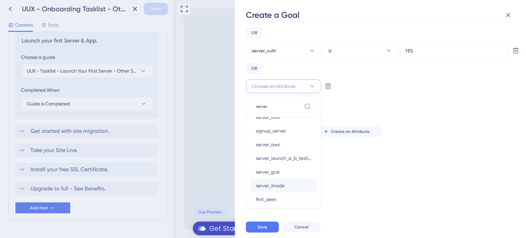
scroll to position [69, 0]
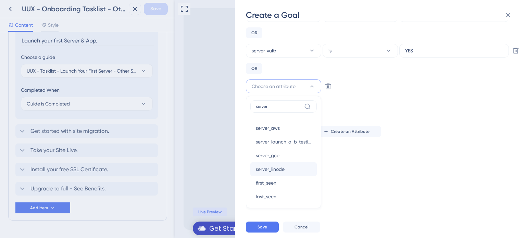
type input "server"
click at [284, 165] on span "server_linode" at bounding box center [270, 169] width 29 height 8
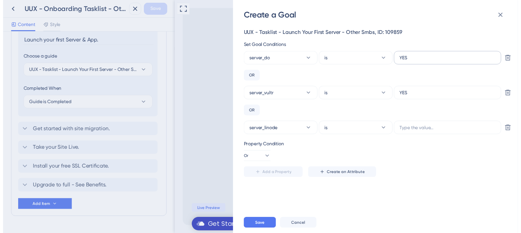
scroll to position [0, 0]
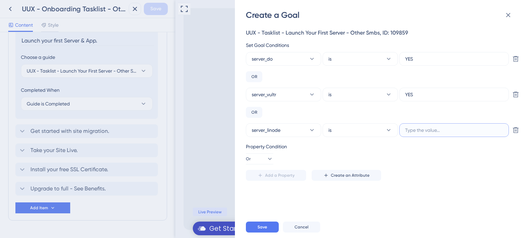
click at [462, 129] on input "text" at bounding box center [454, 130] width 98 height 8
paste input "YES"
type input "YES"
click at [266, 225] on span "Save" at bounding box center [263, 226] width 10 height 5
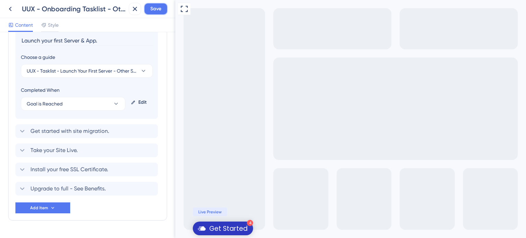
click at [158, 12] on span "Save" at bounding box center [155, 9] width 11 height 8
click at [9, 4] on button at bounding box center [10, 9] width 12 height 12
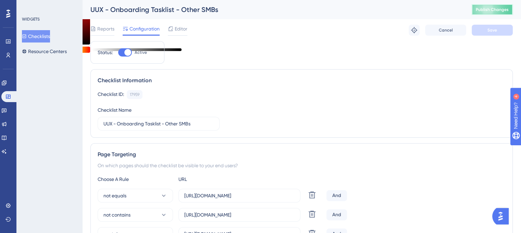
click at [497, 13] on button "Publish Changes" at bounding box center [492, 9] width 41 height 11
click at [169, 30] on icon at bounding box center [170, 28] width 5 height 5
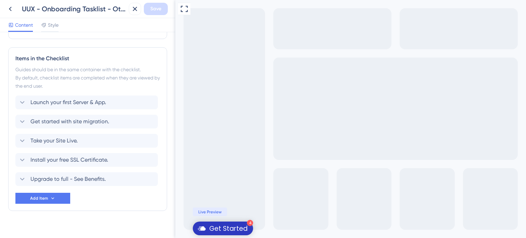
scroll to position [316, 0]
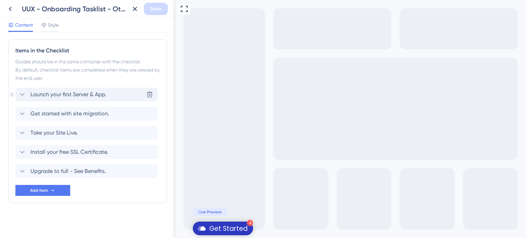
click at [85, 93] on span "Launch your first Server & App." at bounding box center [68, 94] width 76 height 8
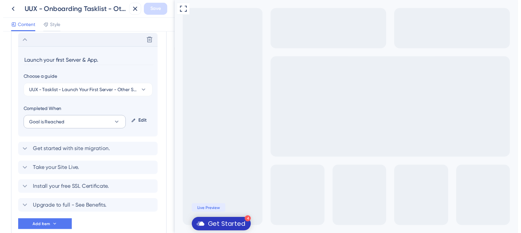
scroll to position [371, 0]
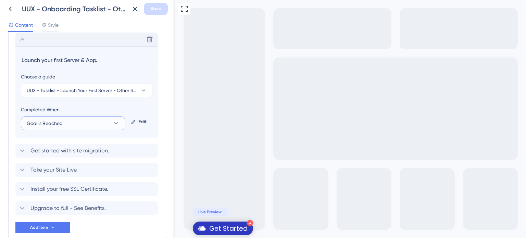
click at [94, 123] on button "Goal is Reached" at bounding box center [73, 123] width 104 height 14
click at [87, 155] on div "Goal is Reached Goal is Reached" at bounding box center [73, 158] width 85 height 14
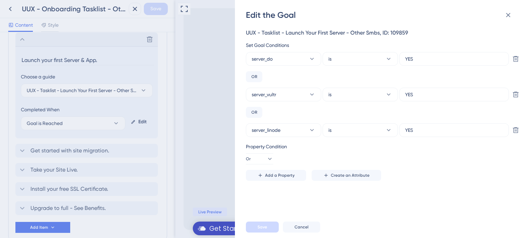
drag, startPoint x: 10, startPoint y: 11, endPoint x: 6, endPoint y: 7, distance: 5.4
click at [6, 7] on div "Edit the Goal UUX - Tasklist - Launch Your First Server - Other Smbs, ID: 10985…" at bounding box center [263, 119] width 526 height 238
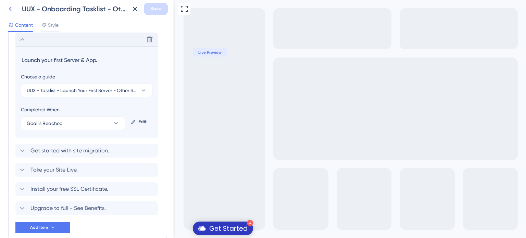
click at [11, 12] on icon at bounding box center [10, 9] width 8 height 8
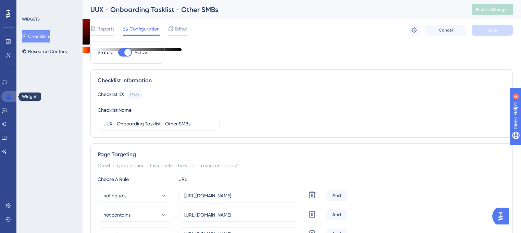
click at [9, 95] on icon at bounding box center [8, 97] width 4 height 4
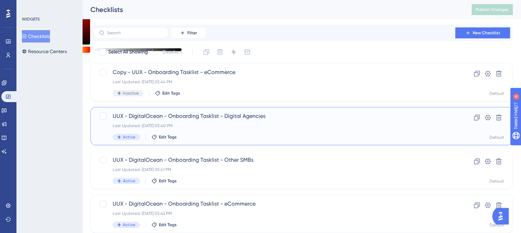
click at [182, 118] on span "UUX - DigitalOcean - Onboarding Tasklist - Digital Agencies" at bounding box center [274, 116] width 323 height 8
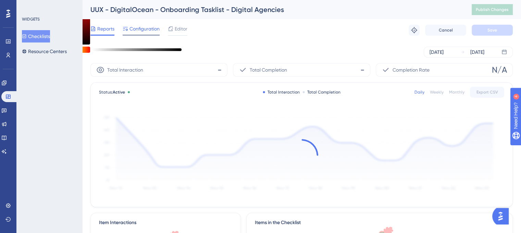
click at [148, 27] on span "Configuration" at bounding box center [144, 29] width 30 height 8
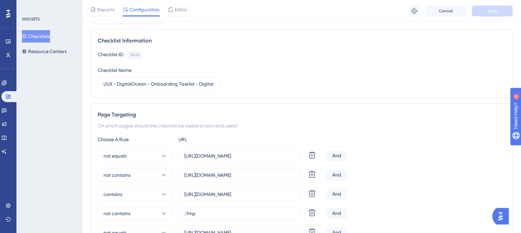
scroll to position [171, 0]
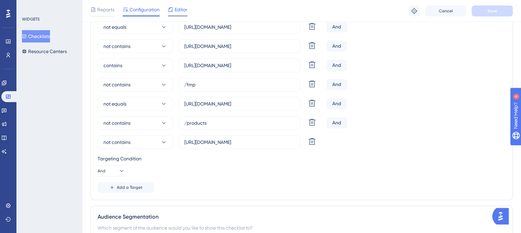
click at [177, 9] on span "Editor" at bounding box center [181, 9] width 13 height 8
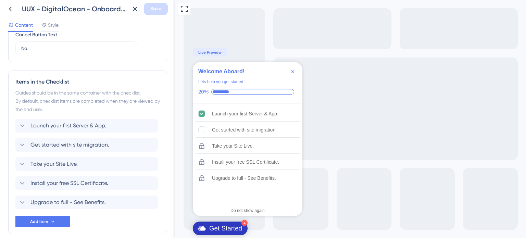
scroll to position [316, 0]
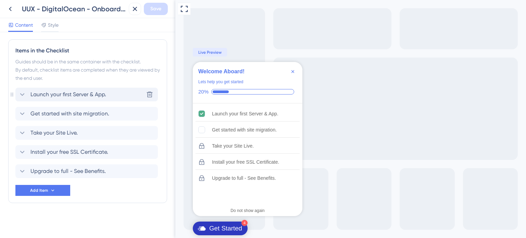
click at [88, 98] on span "Launch your first Server & App." at bounding box center [68, 94] width 76 height 8
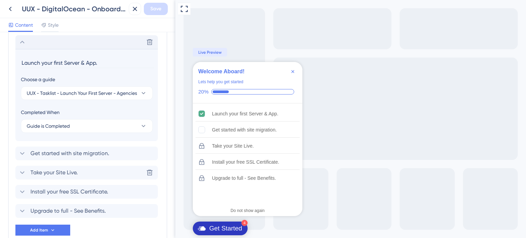
scroll to position [371, 0]
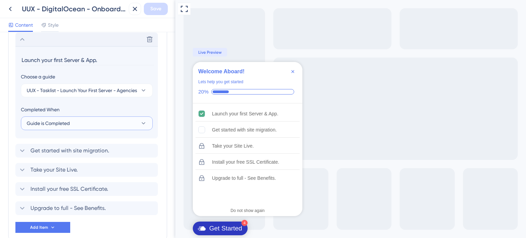
click at [88, 122] on button "Guide is Completed" at bounding box center [87, 123] width 132 height 14
click at [81, 155] on div "Goal is Reached Goal is Reached" at bounding box center [87, 158] width 112 height 14
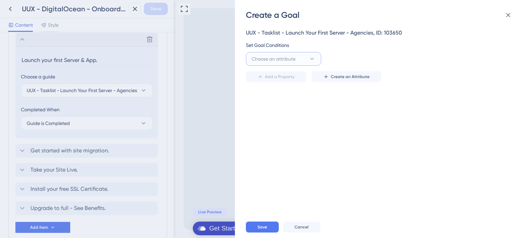
click at [287, 61] on span "Choose an attribute" at bounding box center [274, 59] width 44 height 8
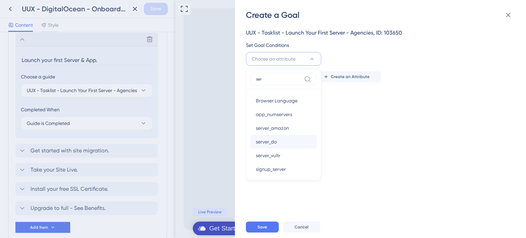
type input "ser"
click at [279, 140] on div "server_do server_do" at bounding box center [283, 142] width 55 height 14
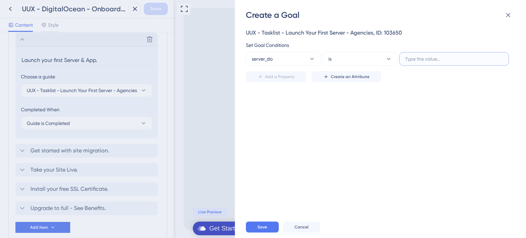
click at [419, 57] on input "text" at bounding box center [454, 59] width 98 height 8
type input "YES"
click at [283, 75] on span "Add a Property" at bounding box center [279, 76] width 29 height 5
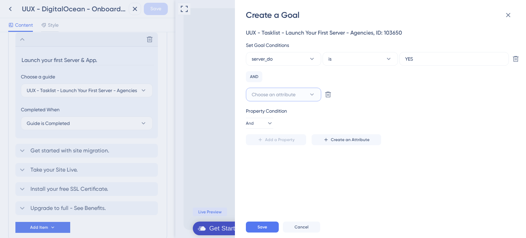
click at [280, 92] on span "Choose an attribute" at bounding box center [274, 94] width 44 height 8
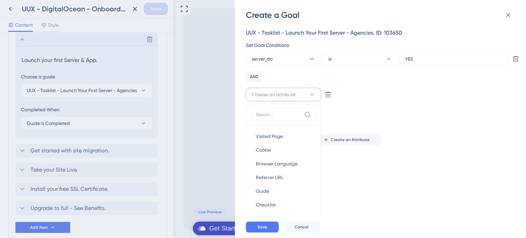
scroll to position [8, 0]
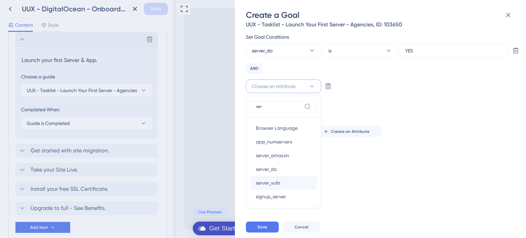
type input "ser"
click at [279, 181] on span "server_vultr" at bounding box center [268, 183] width 25 height 8
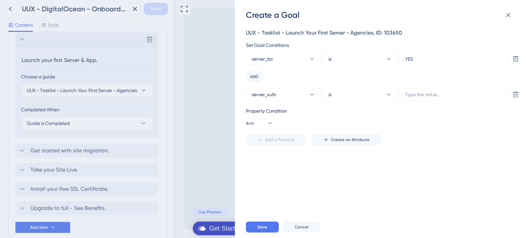
scroll to position [0, 0]
click at [407, 95] on input "text" at bounding box center [454, 95] width 98 height 8
type input "YES"
click at [266, 137] on span "Add a Property" at bounding box center [279, 139] width 29 height 5
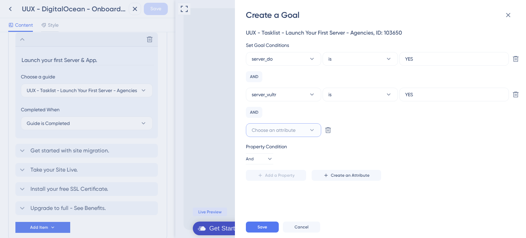
click at [273, 131] on span "Choose an attribute" at bounding box center [274, 130] width 44 height 8
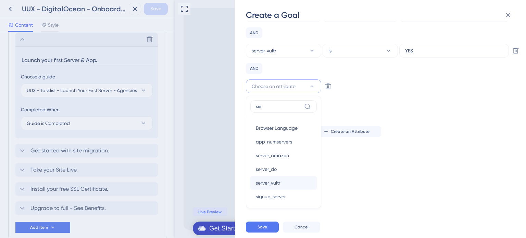
type input "ser"
click at [278, 180] on span "server_vultr" at bounding box center [268, 183] width 25 height 8
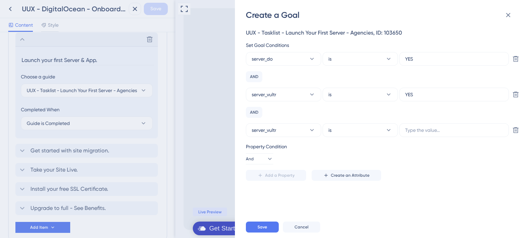
scroll to position [0, 0]
click at [306, 132] on button "server_vultr" at bounding box center [283, 130] width 75 height 14
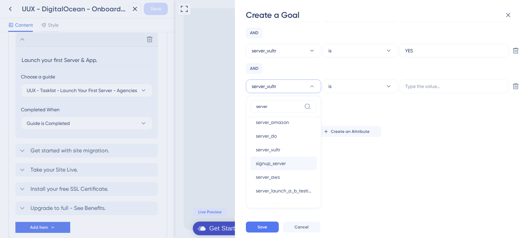
scroll to position [69, 0]
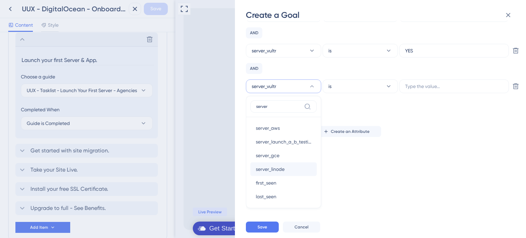
type input "server"
click at [287, 171] on div "server_linode server_linode" at bounding box center [283, 169] width 55 height 14
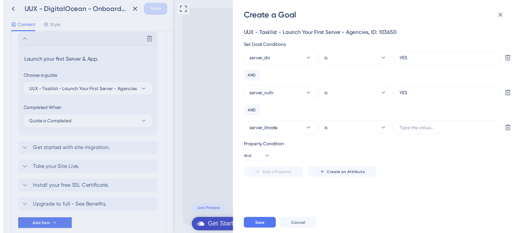
scroll to position [0, 0]
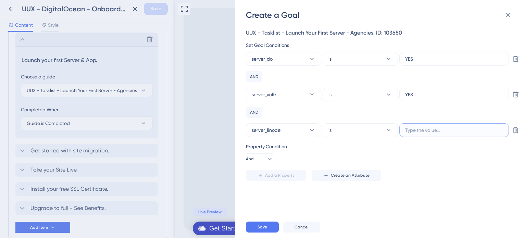
click at [418, 129] on input "text" at bounding box center [454, 130] width 98 height 8
type input "YES"
click at [270, 227] on button "Save" at bounding box center [262, 227] width 33 height 11
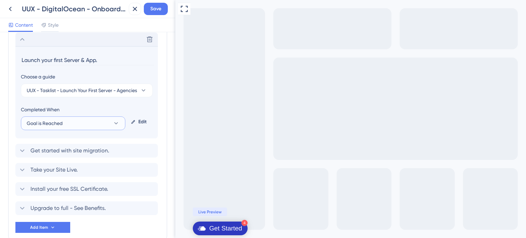
click at [96, 122] on button "Goal is Reached" at bounding box center [73, 123] width 104 height 14
click at [84, 154] on div "Goal is Reached Goal is Reached" at bounding box center [73, 158] width 85 height 14
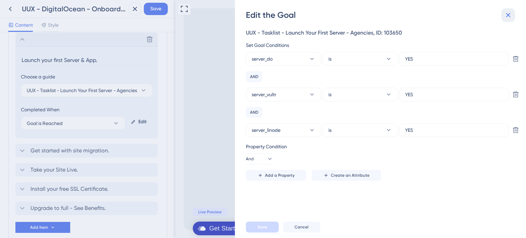
click at [506, 16] on icon at bounding box center [508, 15] width 8 height 8
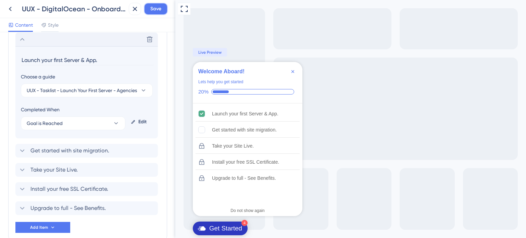
click at [149, 10] on button "Save" at bounding box center [156, 9] width 24 height 12
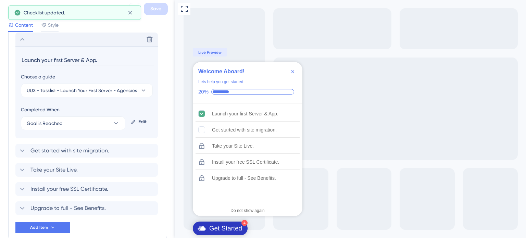
click at [10, 10] on div "Checklist updated." at bounding box center [74, 12] width 133 height 14
click at [6, 8] on icon at bounding box center [10, 9] width 8 height 8
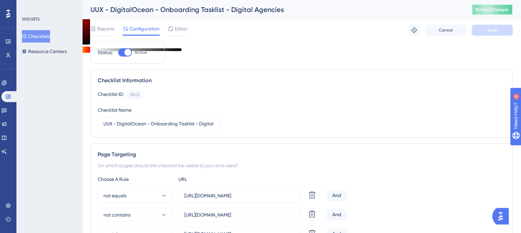
click at [488, 12] on span "Publish Changes" at bounding box center [492, 9] width 33 height 5
click at [8, 98] on icon at bounding box center [8, 97] width 4 height 4
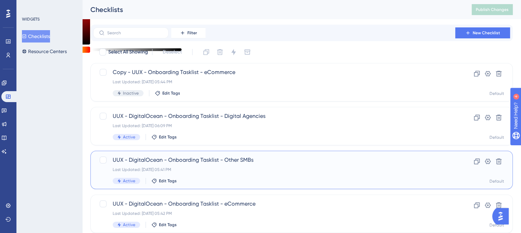
click at [182, 161] on span "UUX - DigitalOcean - Onboarding Tasklist - Other SMBs" at bounding box center [274, 160] width 323 height 8
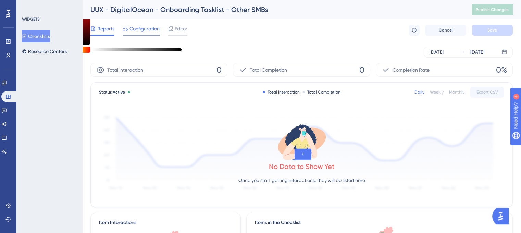
click at [137, 32] on span "Configuration" at bounding box center [144, 29] width 30 height 8
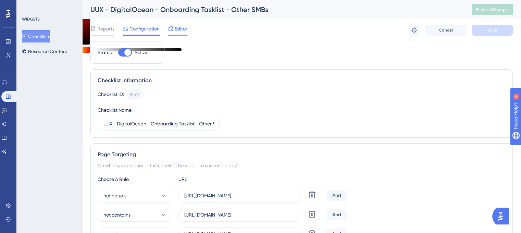
click at [169, 31] on icon at bounding box center [170, 28] width 5 height 5
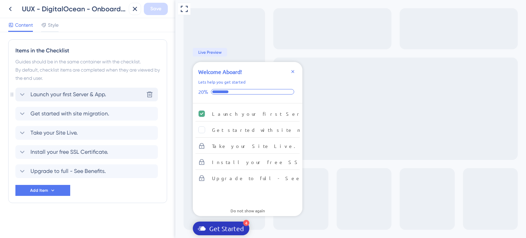
click at [85, 88] on div "Launch your first Server & App. [GEOGRAPHIC_DATA]" at bounding box center [86, 95] width 142 height 14
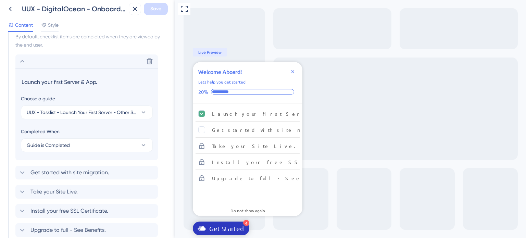
scroll to position [371, 0]
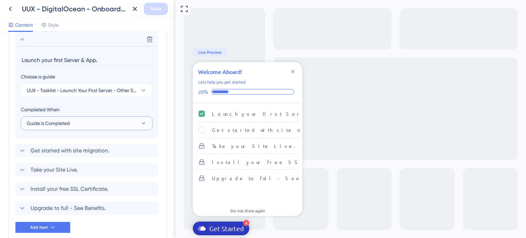
click at [76, 123] on button "Guide is Completed" at bounding box center [87, 123] width 132 height 14
click at [71, 154] on div "Goal is Reached Goal is Reached" at bounding box center [87, 158] width 112 height 14
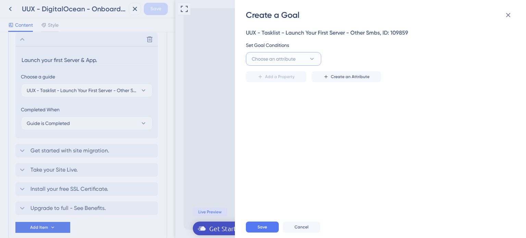
click at [288, 58] on span "Choose an attribute" at bounding box center [274, 59] width 44 height 8
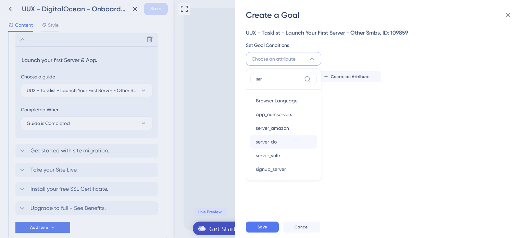
type input "ser"
click at [275, 141] on span "server_do" at bounding box center [266, 142] width 21 height 8
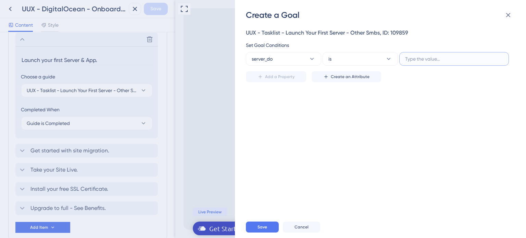
click at [429, 58] on input "text" at bounding box center [454, 59] width 98 height 8
type input "YES"
click at [299, 73] on button "Add a Property" at bounding box center [276, 76] width 60 height 11
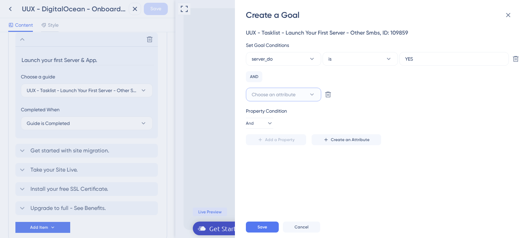
click at [289, 92] on span "Choose an attribute" at bounding box center [274, 94] width 44 height 8
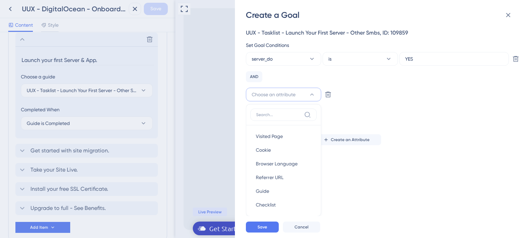
scroll to position [8, 0]
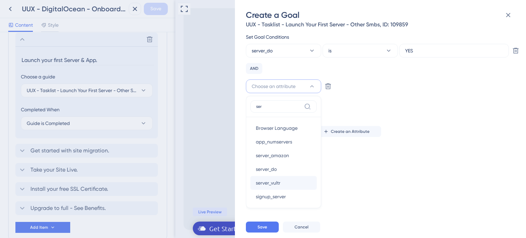
type input "ser"
click at [265, 180] on span "server_vultr" at bounding box center [268, 183] width 25 height 8
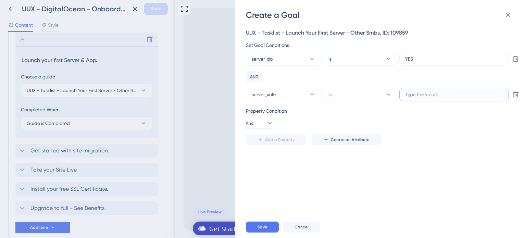
click at [411, 94] on input "text" at bounding box center [454, 95] width 98 height 8
type input "YES"
click at [299, 143] on button "Add a Property" at bounding box center [276, 139] width 60 height 11
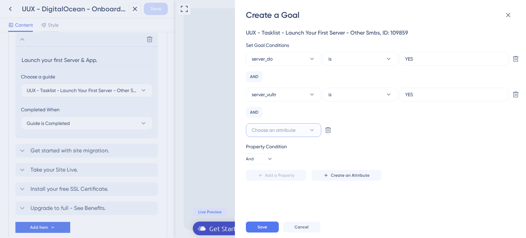
click at [309, 133] on icon at bounding box center [312, 130] width 7 height 7
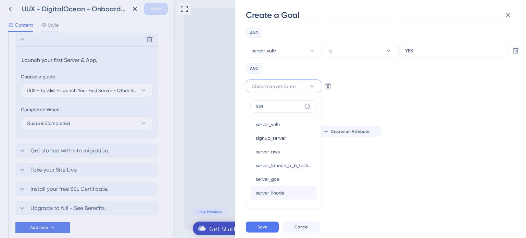
scroll to position [69, 0]
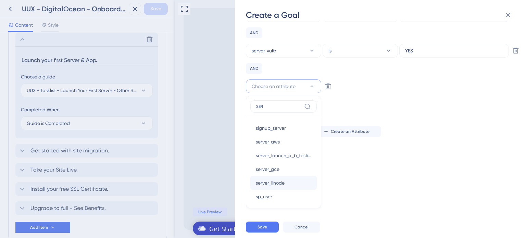
type input "SER"
click at [289, 177] on div "server_linode server_linode" at bounding box center [283, 183] width 55 height 14
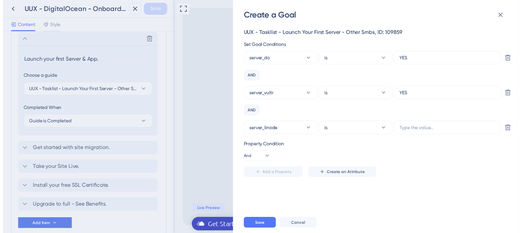
scroll to position [0, 0]
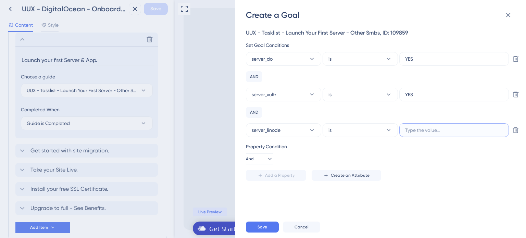
click at [414, 131] on input "text" at bounding box center [454, 130] width 98 height 8
type input "YES"
click at [263, 224] on span "Save" at bounding box center [263, 226] width 10 height 5
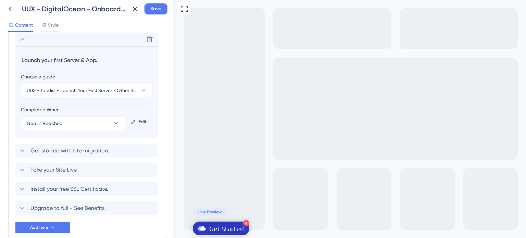
click at [154, 12] on span "Save" at bounding box center [155, 9] width 11 height 8
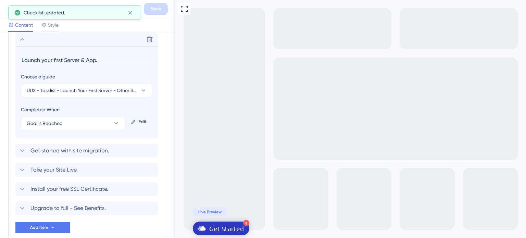
click at [8, 9] on icon at bounding box center [10, 9] width 8 height 8
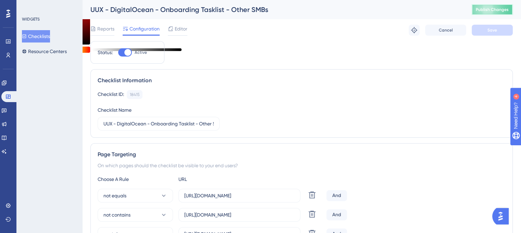
click at [487, 11] on span "Publish Changes" at bounding box center [492, 9] width 33 height 5
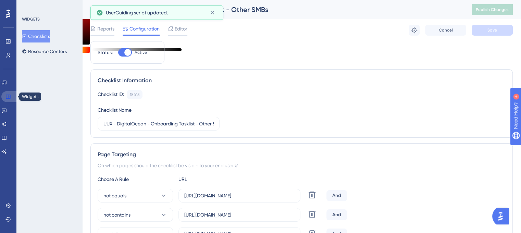
click at [12, 98] on link at bounding box center [9, 96] width 16 height 11
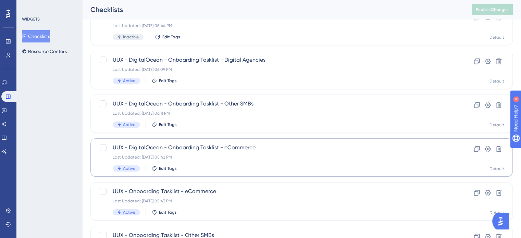
scroll to position [69, 0]
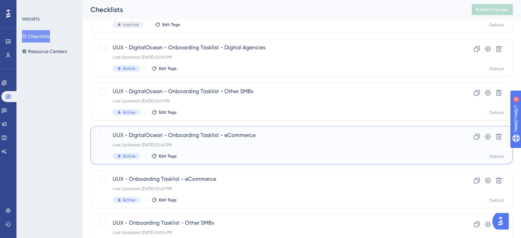
click at [227, 138] on span "UUX - DigitalOcean - Onboarding Tasklist - eCommerce" at bounding box center [274, 135] width 323 height 8
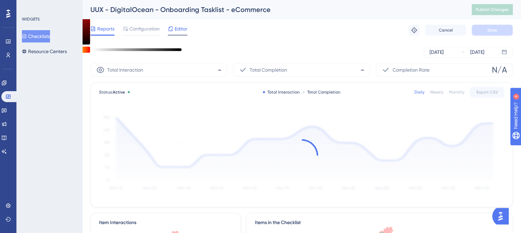
click at [182, 28] on span "Editor" at bounding box center [181, 29] width 13 height 8
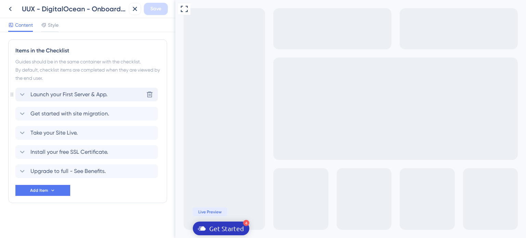
click at [100, 91] on span "Launch your First Server & App." at bounding box center [68, 94] width 77 height 8
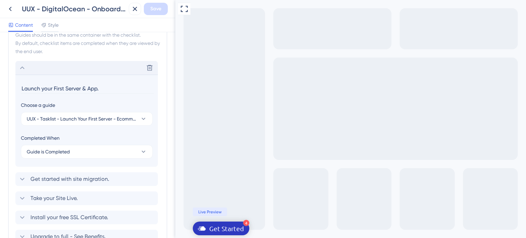
scroll to position [371, 0]
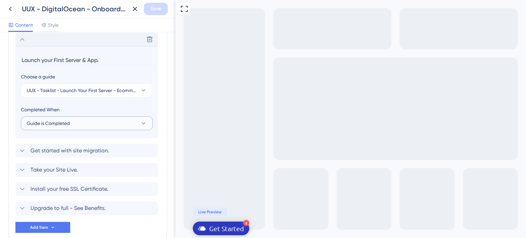
click at [82, 123] on button "Guide is Completed" at bounding box center [87, 123] width 132 height 14
click at [69, 157] on div "Goal is Reached Goal is Reached" at bounding box center [87, 158] width 112 height 14
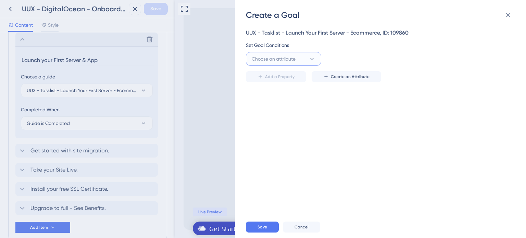
click at [267, 55] on span "Choose an attribute" at bounding box center [274, 59] width 44 height 8
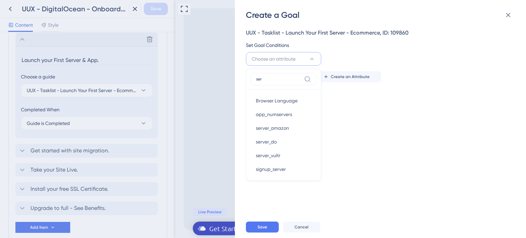
type input "ser"
click at [276, 139] on span "server_do" at bounding box center [266, 142] width 21 height 8
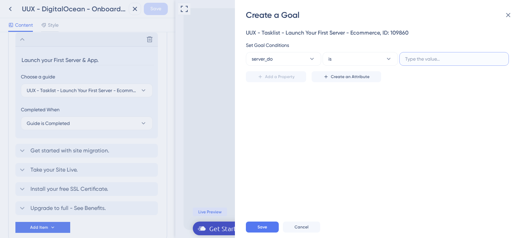
click at [418, 60] on input "text" at bounding box center [454, 59] width 98 height 8
type input "YES"
click at [289, 82] on div "UUX - Tasklist - Launch Your First Server - Ecommerce, ID: 109860 Set Goal Cond…" at bounding box center [384, 119] width 276 height 196
click at [290, 74] on span "Add a Property" at bounding box center [279, 76] width 29 height 5
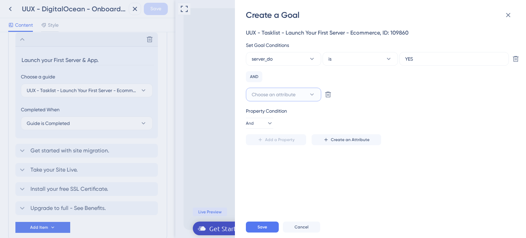
click at [277, 92] on span "Choose an attribute" at bounding box center [274, 94] width 44 height 8
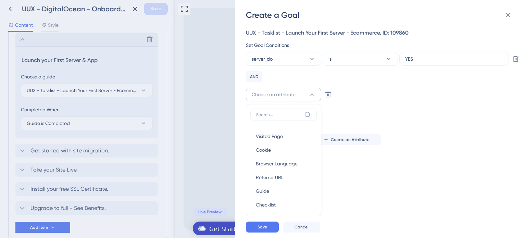
scroll to position [8, 0]
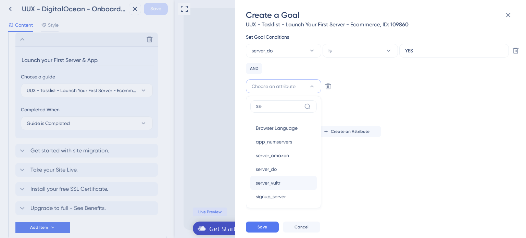
type input "SEr"
click at [284, 181] on div "server_vultr server_vultr" at bounding box center [283, 183] width 55 height 14
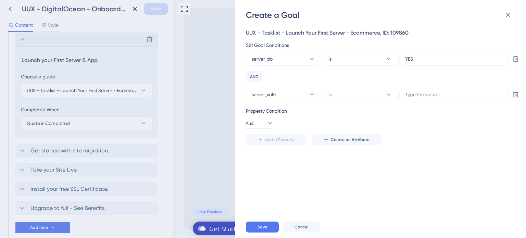
scroll to position [0, 0]
click at [407, 95] on input "text" at bounding box center [454, 95] width 98 height 8
type input "YES"
click at [274, 141] on span "Add a Property" at bounding box center [279, 139] width 29 height 5
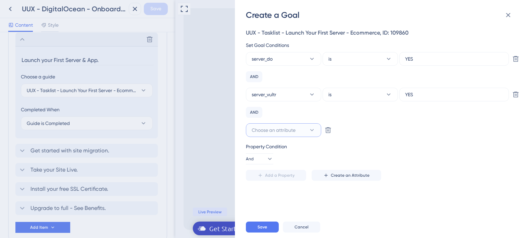
click at [279, 132] on span "Choose an attribute" at bounding box center [274, 130] width 44 height 8
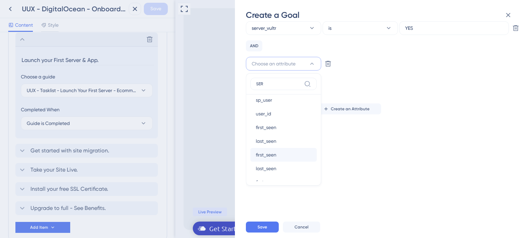
scroll to position [103, 0]
type input "SER"
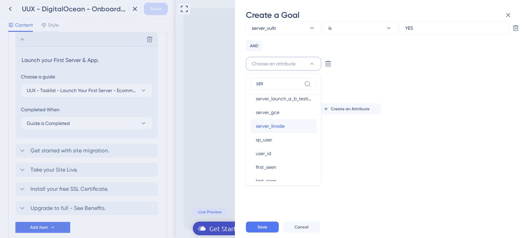
click at [280, 130] on span "server_linode" at bounding box center [270, 126] width 29 height 8
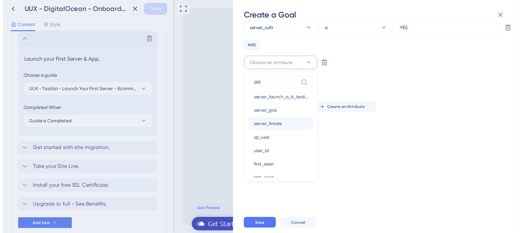
scroll to position [0, 0]
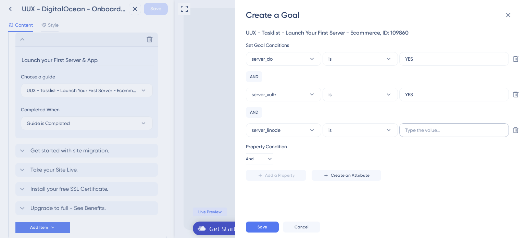
click at [434, 134] on label at bounding box center [454, 130] width 110 height 14
click at [434, 134] on input "text" at bounding box center [454, 130] width 98 height 8
type input "YES"
click at [261, 226] on span "Save" at bounding box center [263, 226] width 10 height 5
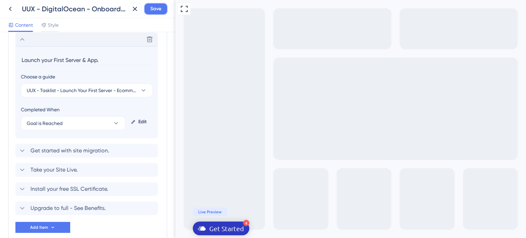
click at [149, 9] on button "Save" at bounding box center [156, 9] width 24 height 12
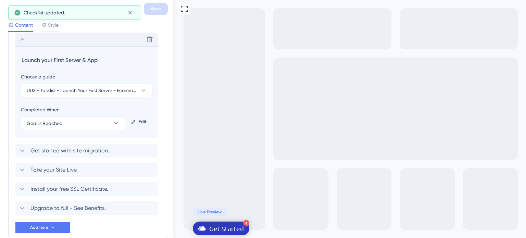
click at [8, 7] on div "Checklist updated." at bounding box center [74, 12] width 133 height 14
click at [5, 6] on button at bounding box center [10, 9] width 12 height 12
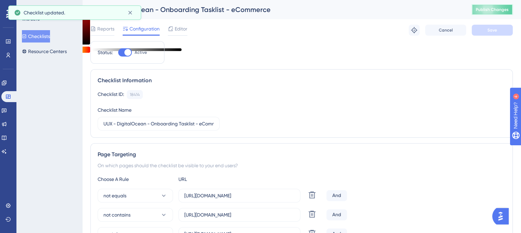
click at [506, 11] on span "Publish Changes" at bounding box center [492, 9] width 33 height 5
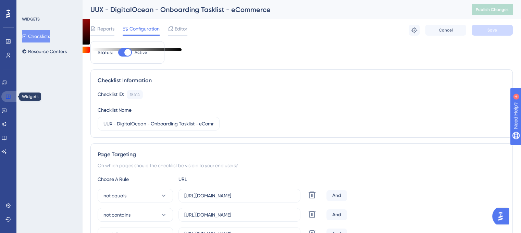
click at [7, 97] on icon at bounding box center [7, 96] width 5 height 5
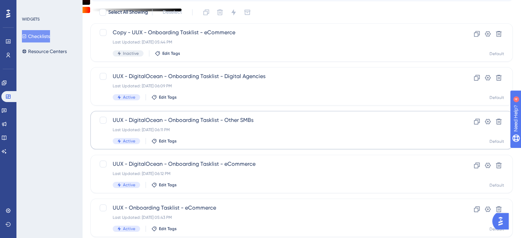
scroll to position [137, 0]
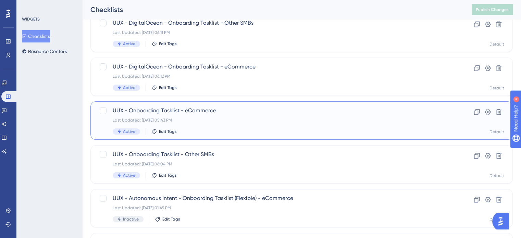
click at [197, 112] on span "UUX - Onboarding Tasklist - eCommerce" at bounding box center [274, 111] width 323 height 8
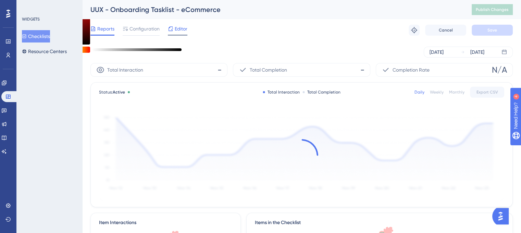
click at [176, 31] on span "Editor" at bounding box center [181, 29] width 13 height 8
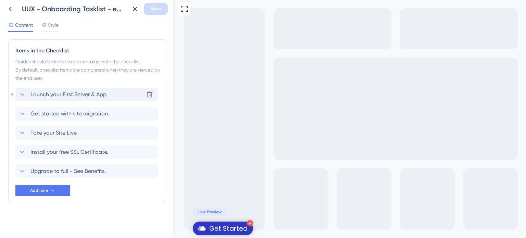
click at [111, 90] on div "Launch your First Server & App. [GEOGRAPHIC_DATA]" at bounding box center [86, 95] width 142 height 14
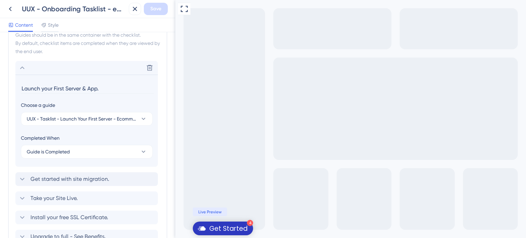
scroll to position [371, 0]
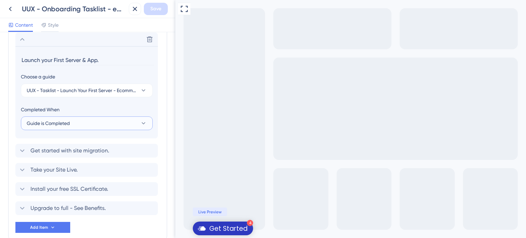
click at [96, 127] on button "Guide is Completed" at bounding box center [87, 123] width 132 height 14
click at [94, 157] on div "Goal is Reached Goal is Reached" at bounding box center [87, 158] width 112 height 14
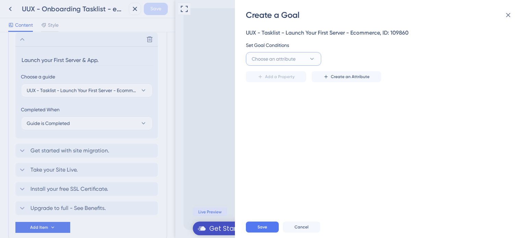
click at [286, 56] on span "Choose an attribute" at bounding box center [274, 59] width 44 height 8
click at [285, 80] on input at bounding box center [278, 78] width 45 height 5
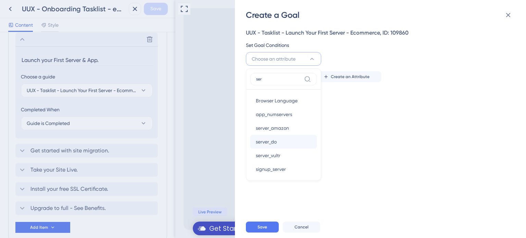
type input "ser"
click at [278, 142] on div "server_do server_do" at bounding box center [283, 142] width 55 height 14
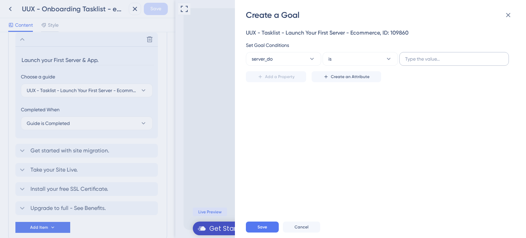
click at [411, 53] on label at bounding box center [454, 59] width 110 height 14
click at [411, 55] on input "text" at bounding box center [454, 59] width 98 height 8
type input "YES"
click at [271, 73] on button "Add a Property" at bounding box center [276, 76] width 60 height 11
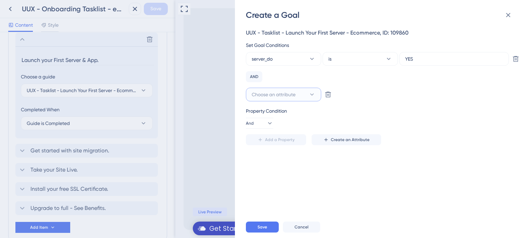
click at [257, 90] on button "Choose an attribute" at bounding box center [283, 95] width 75 height 14
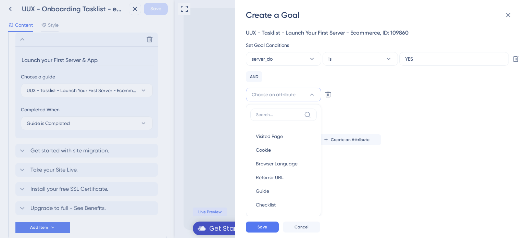
scroll to position [8, 0]
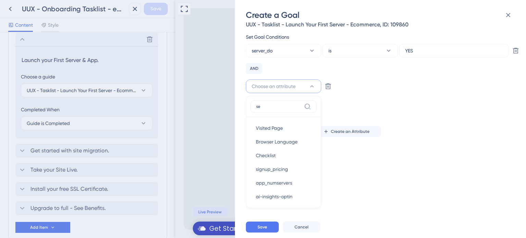
type input "ser"
click at [275, 176] on div "server_vultr server_vultr" at bounding box center [283, 183] width 55 height 14
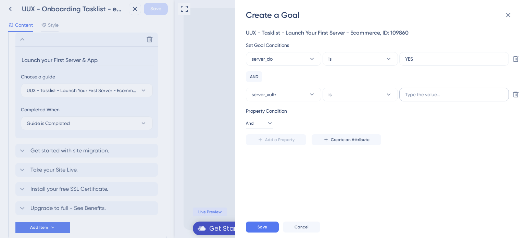
click at [422, 89] on label at bounding box center [454, 95] width 110 height 14
click at [422, 91] on input "text" at bounding box center [454, 95] width 98 height 8
type input "YES"
click at [296, 140] on button "Add a Property" at bounding box center [276, 139] width 60 height 11
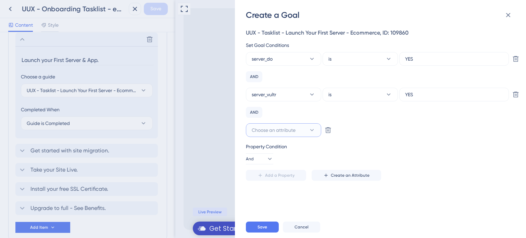
click at [295, 131] on span "Choose an attribute" at bounding box center [274, 130] width 44 height 8
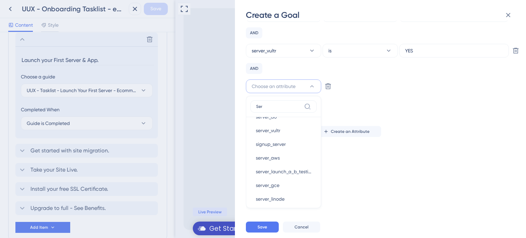
scroll to position [69, 0]
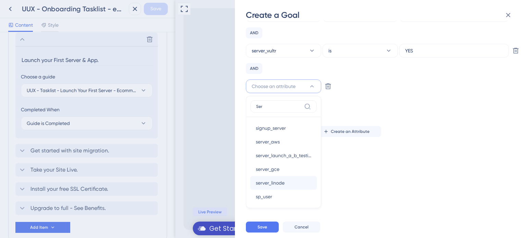
type input "Ser"
click at [288, 178] on div "server_linode server_linode" at bounding box center [283, 183] width 55 height 14
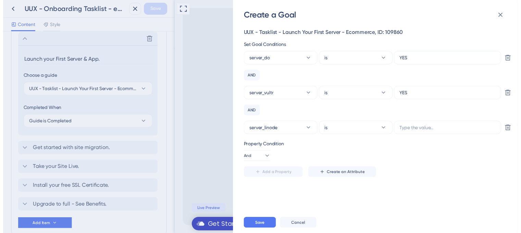
scroll to position [0, 0]
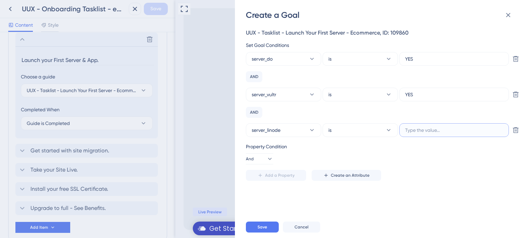
click at [437, 129] on input "text" at bounding box center [454, 130] width 98 height 8
type input "YES"
click at [263, 226] on span "Save" at bounding box center [263, 226] width 10 height 5
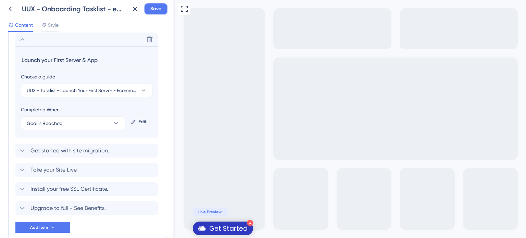
click at [163, 11] on button "Save" at bounding box center [156, 9] width 24 height 12
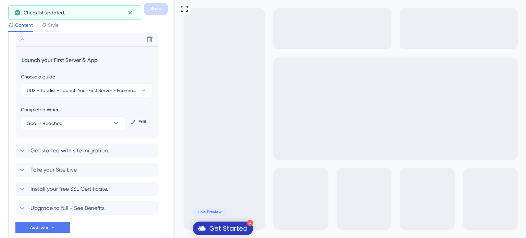
click at [8, 8] on icon at bounding box center [10, 9] width 8 height 8
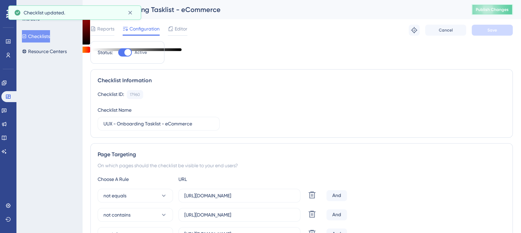
click at [493, 12] on button "Publish Changes" at bounding box center [492, 9] width 41 height 11
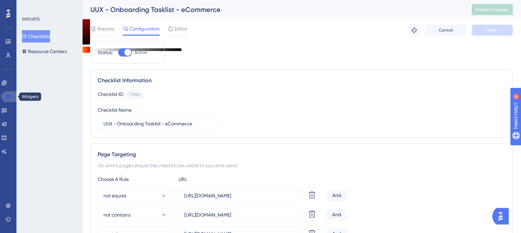
click at [7, 95] on icon at bounding box center [7, 96] width 5 height 5
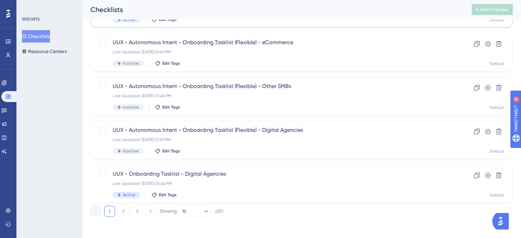
scroll to position [293, 0]
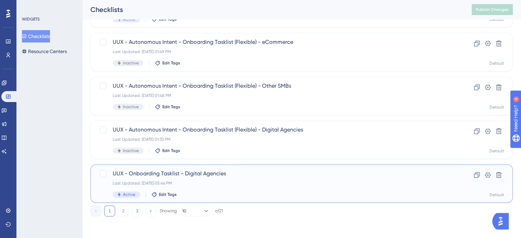
click at [185, 170] on span "UUX - Onboarding Tasklist - Digital Agencies" at bounding box center [274, 174] width 323 height 8
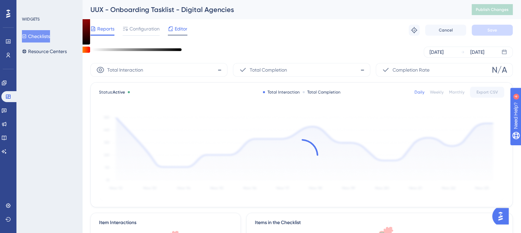
click at [170, 27] on icon at bounding box center [171, 28] width 4 height 4
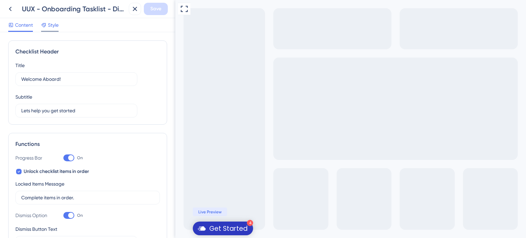
click at [54, 26] on span "Style" at bounding box center [53, 25] width 11 height 8
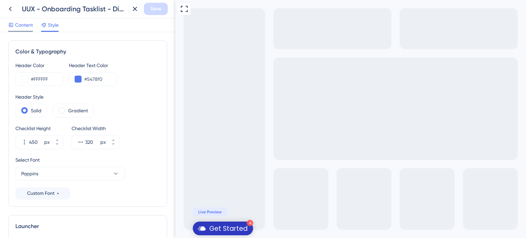
click at [28, 22] on span "Content" at bounding box center [24, 25] width 18 height 8
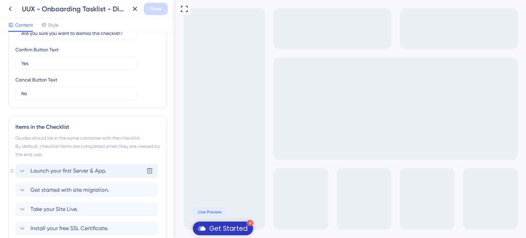
click at [60, 167] on span "Launch your first Server & App." at bounding box center [68, 171] width 76 height 8
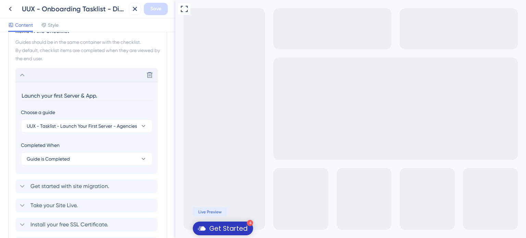
scroll to position [408, 0]
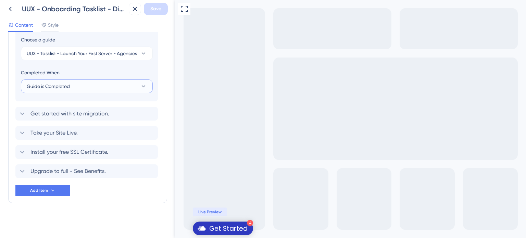
click at [84, 86] on button "Guide is Completed" at bounding box center [87, 86] width 132 height 14
click at [80, 117] on div "Goal is Reached Goal is Reached" at bounding box center [87, 121] width 112 height 14
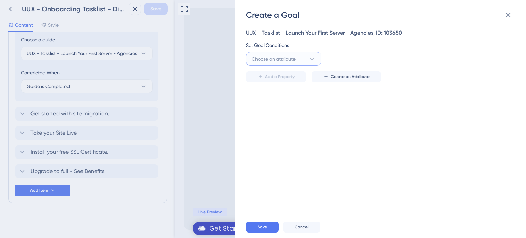
click at [275, 55] on span "Choose an attribute" at bounding box center [274, 59] width 44 height 8
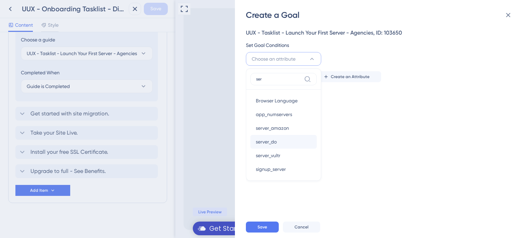
type input "ser"
click at [286, 138] on div "server_do server_do" at bounding box center [283, 142] width 55 height 14
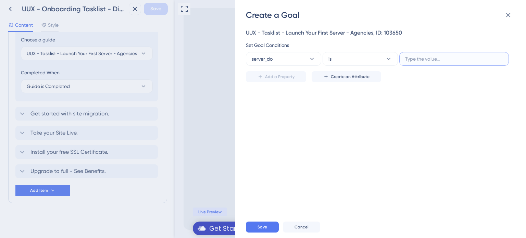
click at [414, 61] on input "text" at bounding box center [454, 59] width 98 height 8
type input "YES"
click at [287, 80] on button "Add a Property" at bounding box center [276, 76] width 60 height 11
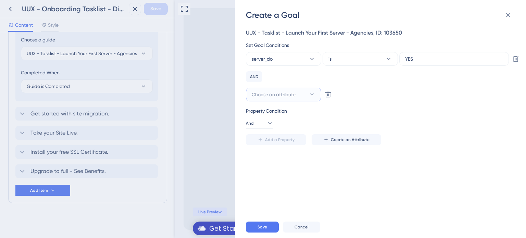
click at [284, 93] on span "Choose an attribute" at bounding box center [274, 94] width 44 height 8
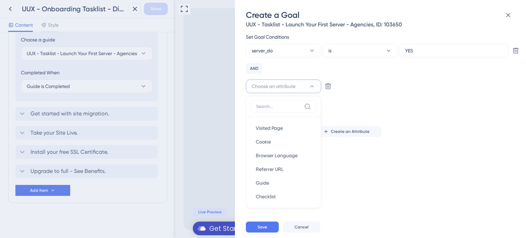
type input "e"
type input "ser"
click at [278, 185] on span "server_vultr" at bounding box center [268, 183] width 25 height 8
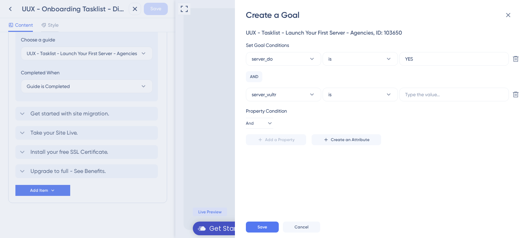
scroll to position [0, 0]
click at [486, 89] on label at bounding box center [454, 95] width 110 height 14
click at [486, 91] on input "text" at bounding box center [454, 95] width 98 height 8
type input "YES"
click at [266, 137] on span "Add a Property" at bounding box center [279, 139] width 29 height 5
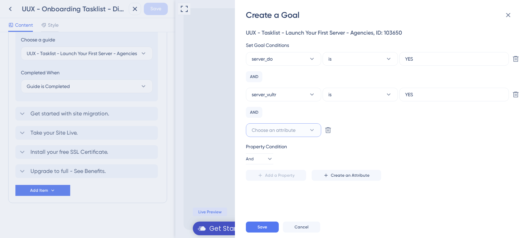
click at [270, 125] on button "Choose an attribute" at bounding box center [283, 130] width 75 height 14
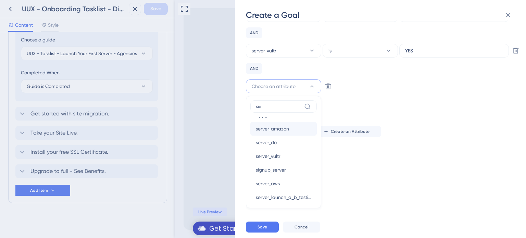
scroll to position [69, 0]
type input "ser"
click at [275, 180] on span "server_linode" at bounding box center [270, 183] width 29 height 8
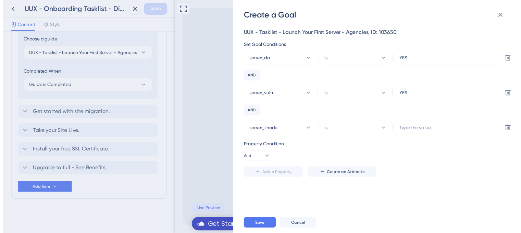
scroll to position [0, 0]
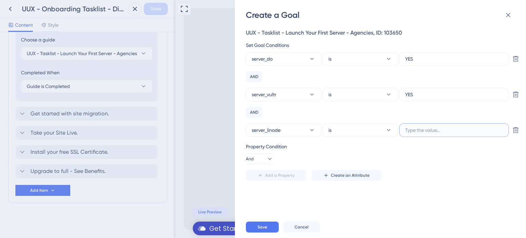
click at [424, 133] on input "text" at bounding box center [454, 130] width 98 height 8
type input "YES"
click at [275, 224] on button "Save" at bounding box center [262, 227] width 33 height 11
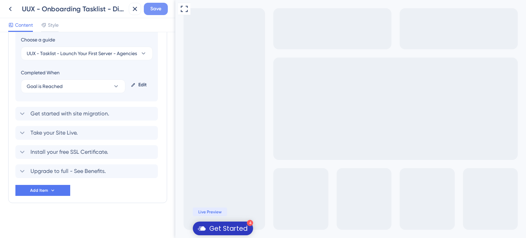
click at [158, 9] on span "Save" at bounding box center [155, 9] width 11 height 8
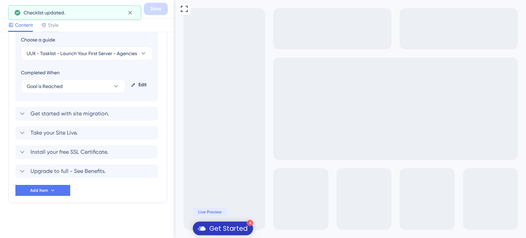
click at [1, 7] on div "UUX - Onboarding Tasklist - Digital Agencies Save" at bounding box center [87, 9] width 175 height 18
click at [6, 8] on icon at bounding box center [10, 9] width 8 height 8
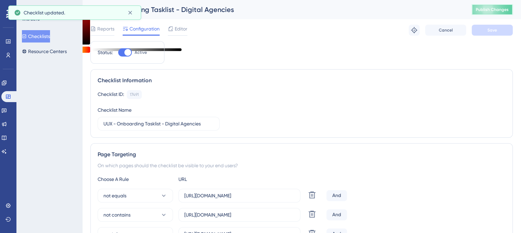
click at [494, 10] on span "Publish Changes" at bounding box center [492, 9] width 33 height 5
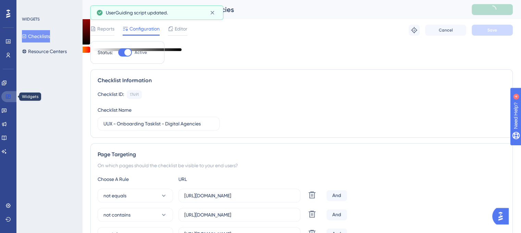
click at [4, 97] on link at bounding box center [9, 96] width 16 height 11
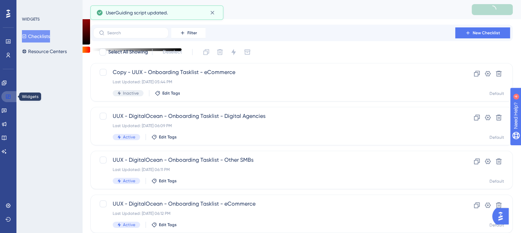
click at [4, 97] on link at bounding box center [9, 96] width 16 height 11
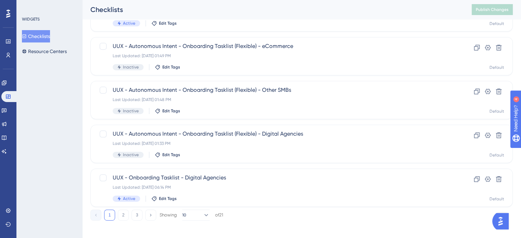
scroll to position [293, 0]
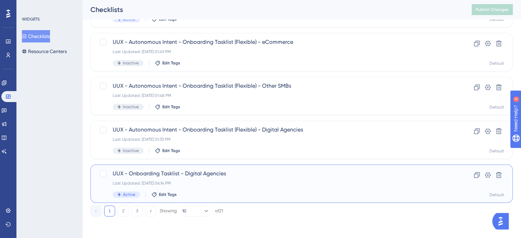
click at [194, 176] on span "UUX - Onboarding Tasklist - Digital Agencies" at bounding box center [274, 174] width 323 height 8
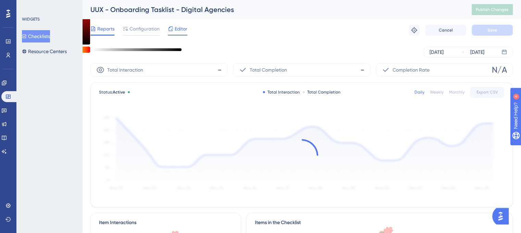
click at [172, 29] on icon at bounding box center [171, 28] width 4 height 4
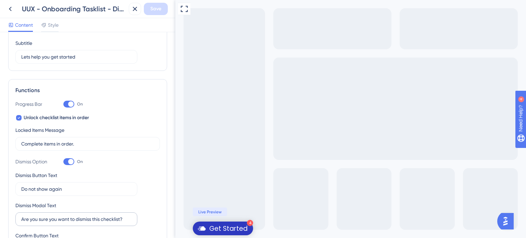
scroll to position [240, 0]
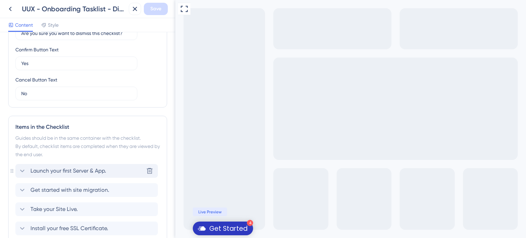
click at [81, 167] on span "Launch your first Server & App." at bounding box center [68, 171] width 76 height 8
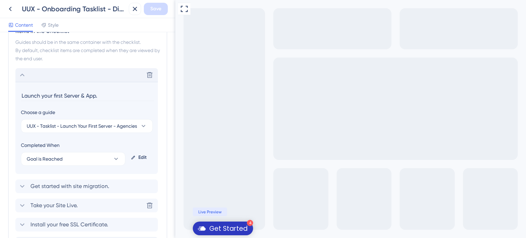
scroll to position [371, 0]
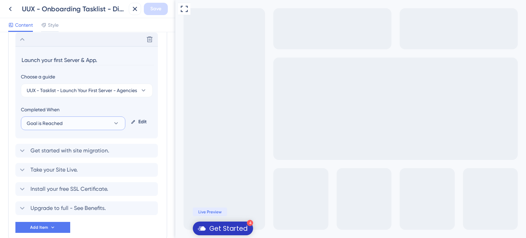
click at [105, 123] on button "Goal is Reached" at bounding box center [73, 123] width 104 height 14
click at [99, 156] on div "Goal is Reached Goal is Reached" at bounding box center [73, 158] width 85 height 14
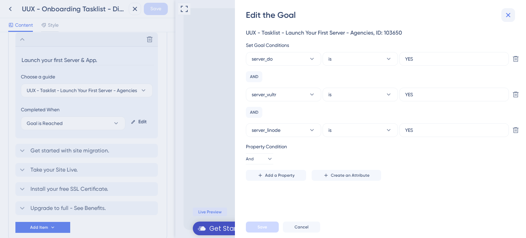
click at [505, 14] on icon at bounding box center [508, 15] width 8 height 8
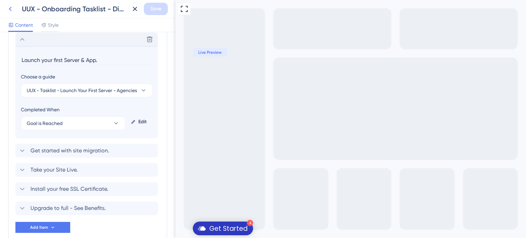
click at [6, 13] on icon at bounding box center [10, 9] width 8 height 8
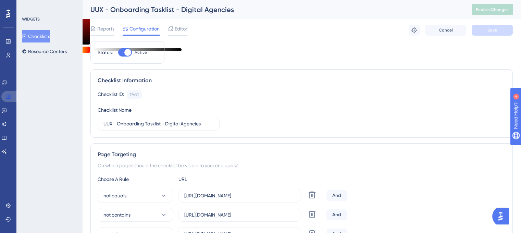
click at [9, 97] on icon at bounding box center [7, 96] width 5 height 5
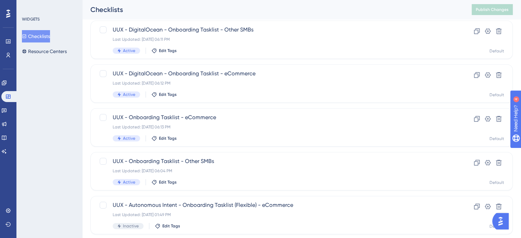
scroll to position [171, 0]
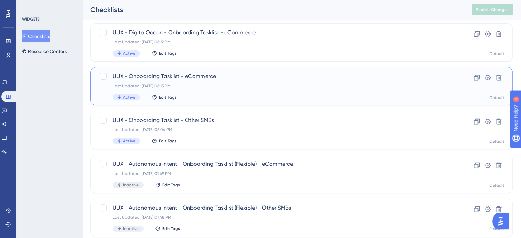
click at [166, 75] on span "UUX - Onboarding Tasklist - eCommerce" at bounding box center [274, 76] width 323 height 8
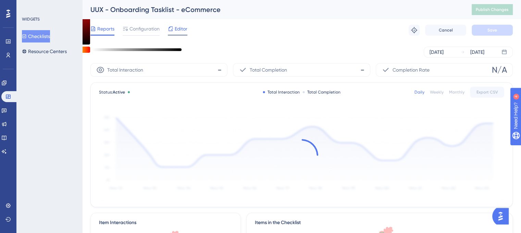
click at [178, 30] on span "Editor" at bounding box center [181, 29] width 13 height 8
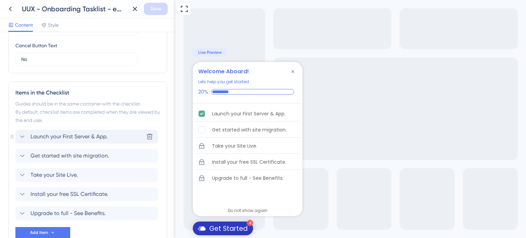
click at [95, 140] on span "Launch your First Server & App." at bounding box center [68, 137] width 77 height 8
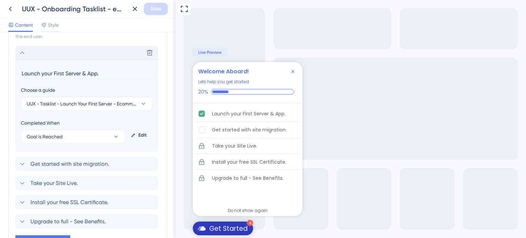
scroll to position [371, 0]
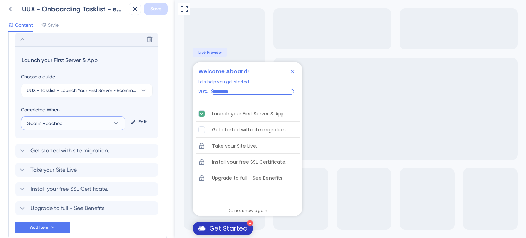
click at [114, 124] on icon at bounding box center [116, 123] width 7 height 7
click at [79, 154] on div "Goal is Reached Goal is Reached" at bounding box center [73, 158] width 85 height 14
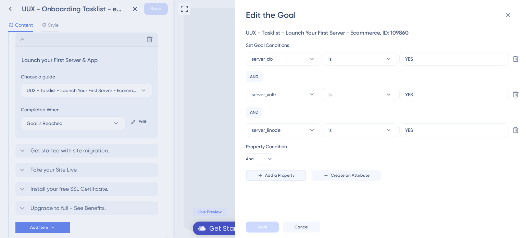
click at [280, 175] on span "Add a Property" at bounding box center [279, 175] width 29 height 5
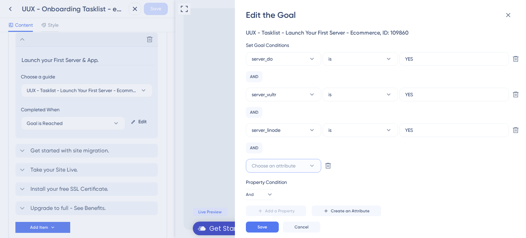
click at [282, 165] on span "Choose an attribute" at bounding box center [274, 166] width 44 height 8
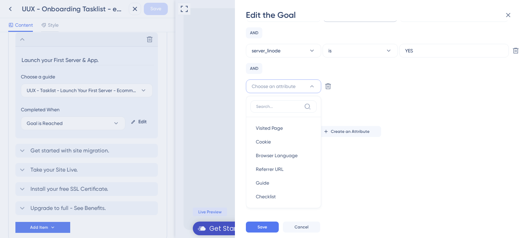
click at [340, 99] on div "Property Condition" at bounding box center [378, 103] width 265 height 8
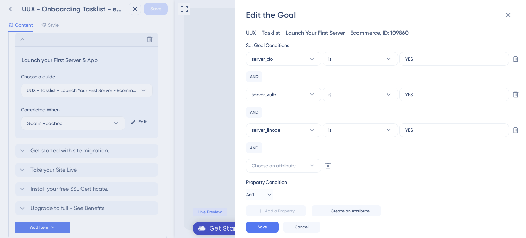
click at [254, 194] on span "And" at bounding box center [250, 194] width 8 height 5
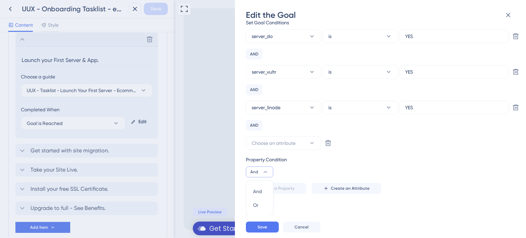
click at [258, 122] on div "AND" at bounding box center [254, 125] width 16 height 11
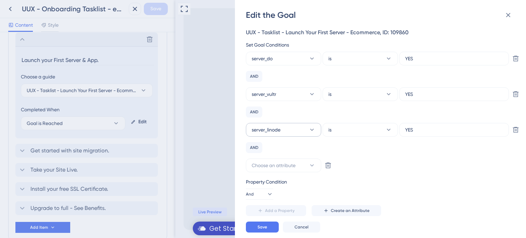
scroll to position [0, 0]
click at [258, 111] on div "AND" at bounding box center [254, 112] width 16 height 11
click at [260, 190] on button "And" at bounding box center [259, 194] width 27 height 11
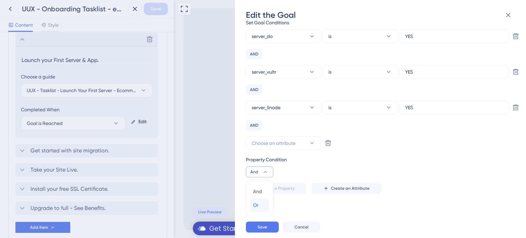
click at [263, 200] on div "Or Or" at bounding box center [259, 205] width 13 height 14
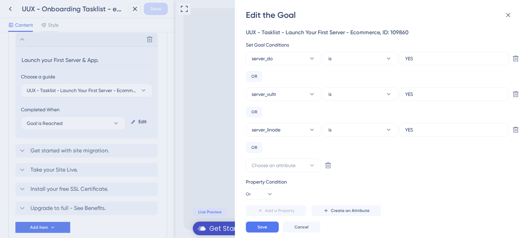
scroll to position [0, 0]
click at [309, 169] on icon at bounding box center [312, 165] width 7 height 7
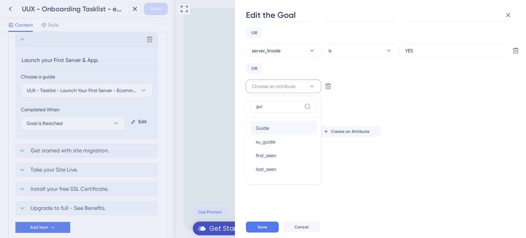
type input "gui"
click at [293, 124] on div "Guide Guide" at bounding box center [283, 128] width 55 height 14
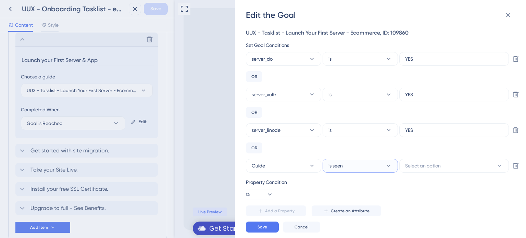
click at [368, 166] on button "is seen" at bounding box center [360, 166] width 75 height 14
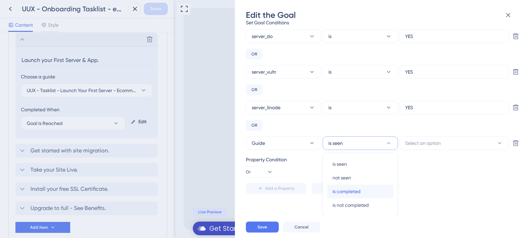
click at [363, 191] on div "is completed is completed" at bounding box center [360, 192] width 55 height 14
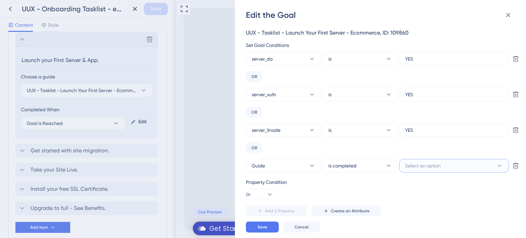
click at [439, 165] on span "Select an option" at bounding box center [423, 166] width 36 height 8
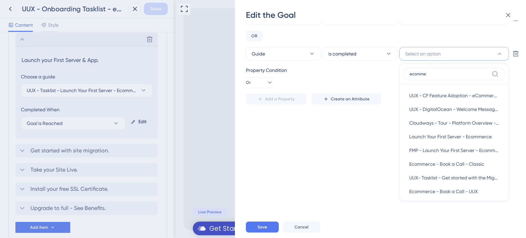
type input "ecommer"
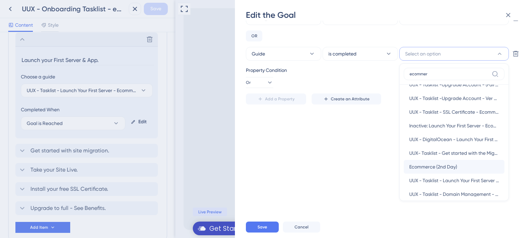
scroll to position [137, 0]
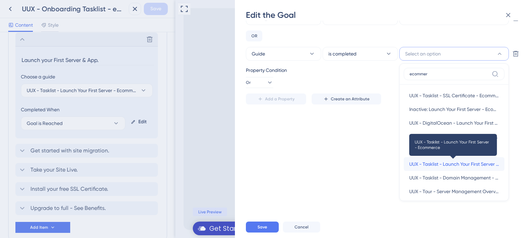
click at [456, 164] on span "UUX - Tasklist - Launch Your First Server - Ecommerce" at bounding box center [454, 164] width 90 height 8
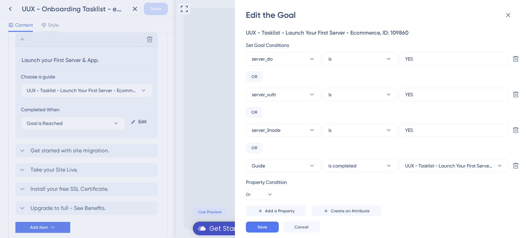
scroll to position [0, 0]
click at [261, 225] on span "Save" at bounding box center [263, 226] width 10 height 5
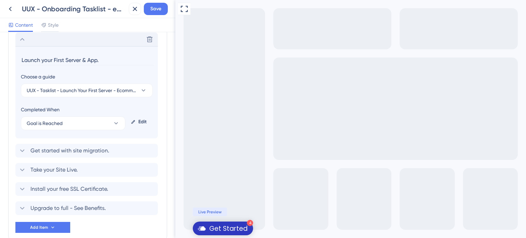
click at [261, 225] on div "Full Screen Preview 4 Get Started Live Preview" at bounding box center [350, 119] width 351 height 238
drag, startPoint x: 149, startPoint y: 8, endPoint x: 135, endPoint y: 51, distance: 46.1
click at [135, 50] on div "UUX - Onboarding Tasklist - eCommerce Save Content Style Checklist Header Title…" at bounding box center [87, 119] width 175 height 238
click at [118, 123] on icon at bounding box center [116, 123] width 7 height 7
click at [97, 154] on div "Goal is Reached Goal is Reached" at bounding box center [73, 158] width 85 height 14
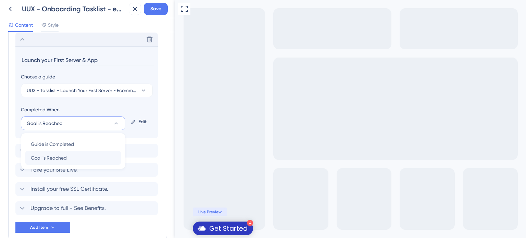
click at [97, 154] on div at bounding box center [263, 119] width 526 height 238
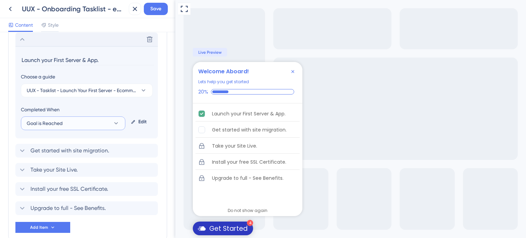
click at [115, 120] on icon at bounding box center [116, 123] width 7 height 7
click at [92, 153] on div "Goal is Reached Goal is Reached" at bounding box center [73, 158] width 85 height 14
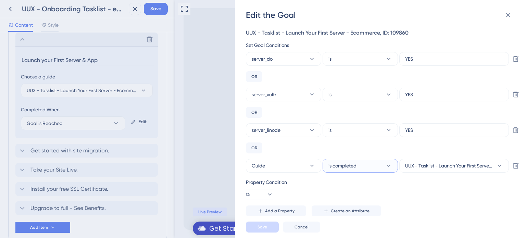
click at [390, 166] on icon at bounding box center [388, 165] width 7 height 7
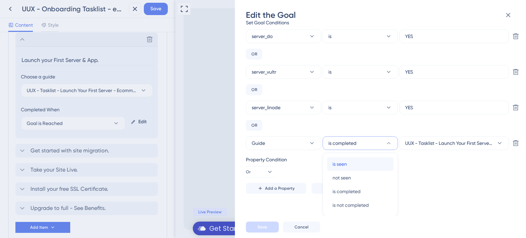
click at [375, 163] on div "is seen is seen" at bounding box center [360, 164] width 55 height 14
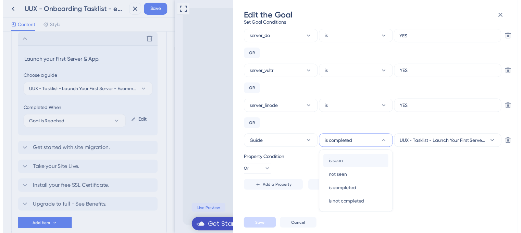
scroll to position [0, 0]
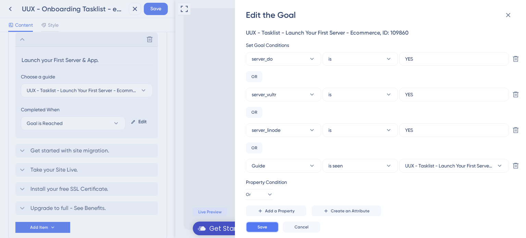
click at [270, 225] on button "Save" at bounding box center [262, 227] width 33 height 11
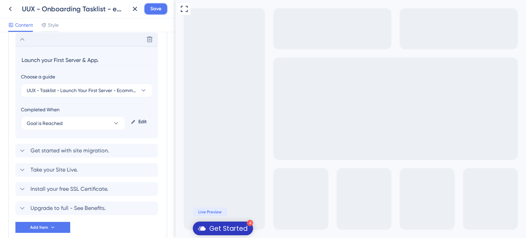
click at [164, 9] on button "Save" at bounding box center [156, 9] width 24 height 12
click at [5, 9] on button at bounding box center [10, 9] width 12 height 12
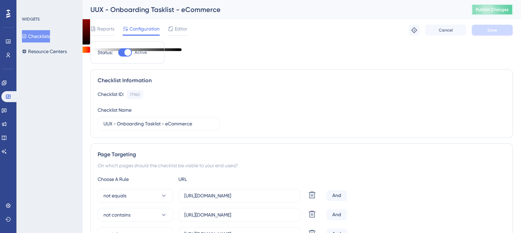
click at [492, 13] on button "Publish Changes" at bounding box center [492, 9] width 41 height 11
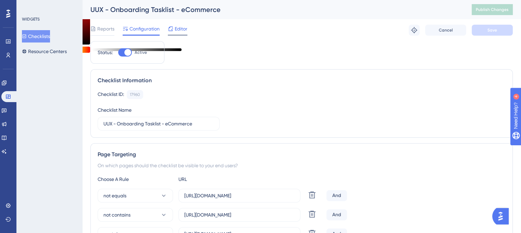
click at [172, 29] on icon at bounding box center [171, 28] width 4 height 4
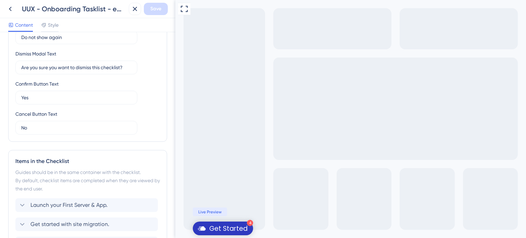
scroll to position [240, 0]
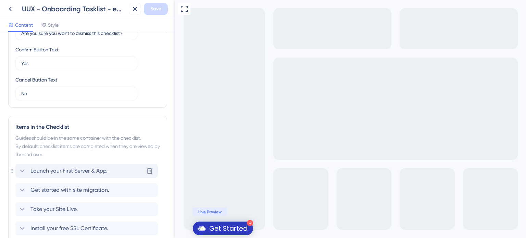
click at [88, 171] on span "Launch your First Server & App." at bounding box center [68, 171] width 77 height 8
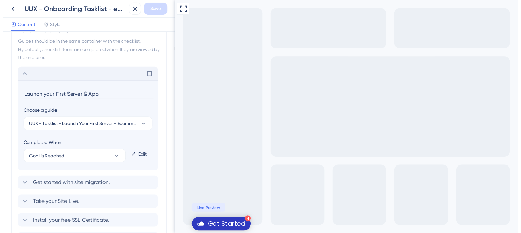
scroll to position [371, 0]
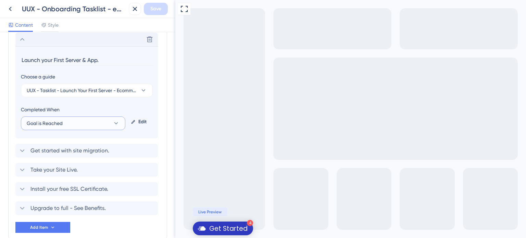
click at [76, 122] on button "Goal is Reached" at bounding box center [73, 123] width 104 height 14
click at [73, 158] on div "Goal is Reached Goal is Reached" at bounding box center [73, 158] width 85 height 14
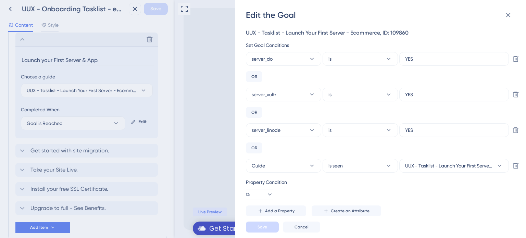
click at [8, 9] on div "Edit the Goal UUX - Tasklist - Launch Your First Server - Ecommerce, ID: 109860…" at bounding box center [263, 119] width 526 height 238
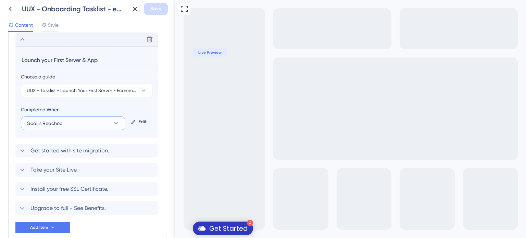
click at [90, 123] on button "Goal is Reached" at bounding box center [73, 123] width 104 height 14
click at [93, 157] on div "Goal is Reached Goal is Reached" at bounding box center [73, 158] width 85 height 14
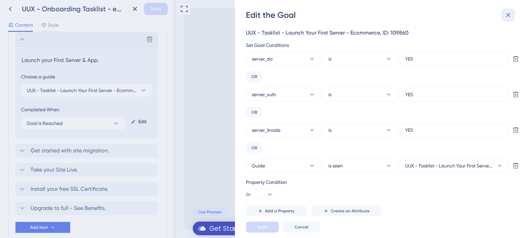
click at [509, 20] on button at bounding box center [508, 15] width 14 height 14
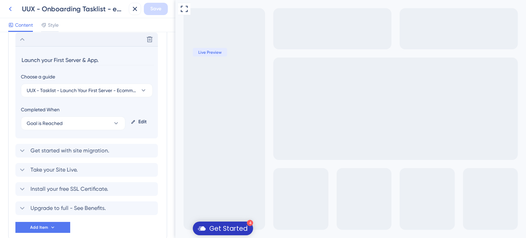
click at [12, 9] on icon at bounding box center [10, 9] width 8 height 8
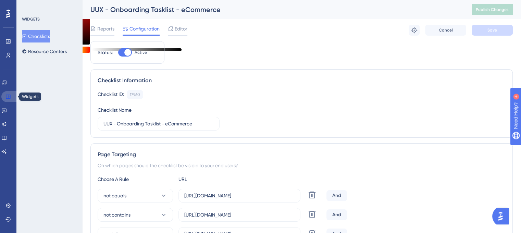
click at [11, 96] on link at bounding box center [9, 96] width 16 height 11
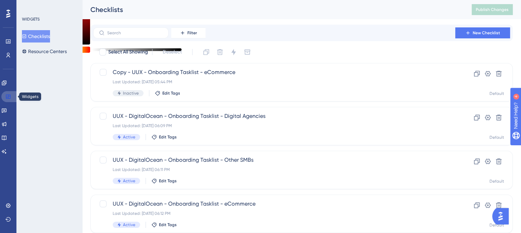
click at [10, 94] on icon at bounding box center [7, 96] width 5 height 5
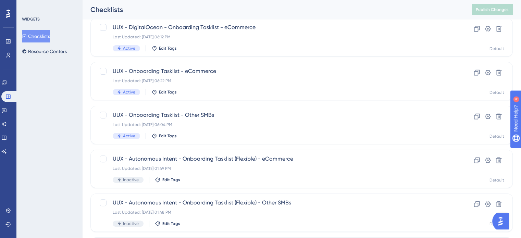
scroll to position [137, 0]
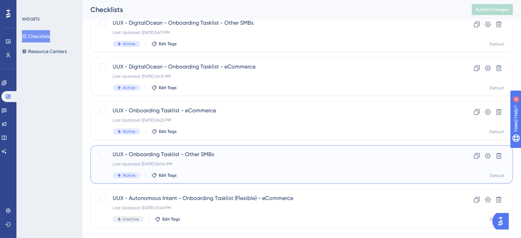
click at [168, 154] on span "UUX - Onboarding Tasklist - Other SMBs" at bounding box center [274, 154] width 323 height 8
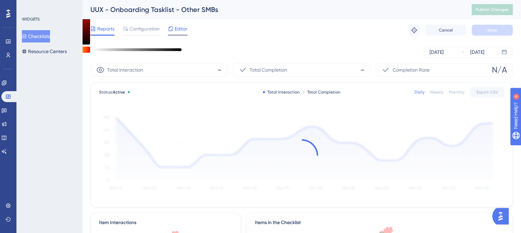
click at [177, 30] on span "Editor" at bounding box center [181, 29] width 13 height 8
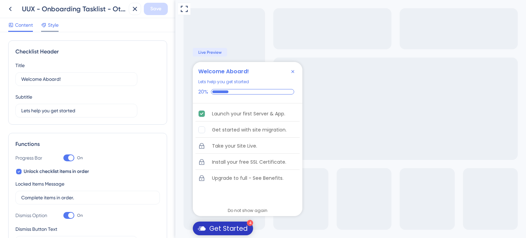
click at [56, 26] on span "Style" at bounding box center [53, 25] width 11 height 8
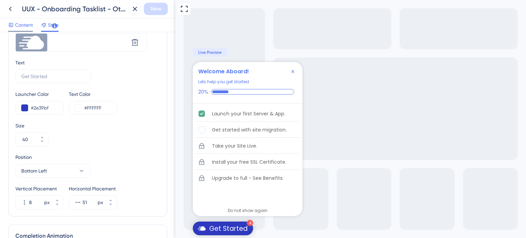
click at [22, 26] on span "Content" at bounding box center [24, 25] width 18 height 8
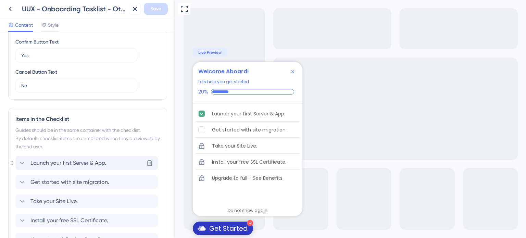
click at [70, 163] on span "Launch your first Server & App." at bounding box center [68, 163] width 76 height 8
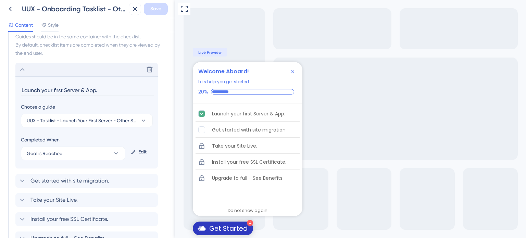
scroll to position [371, 0]
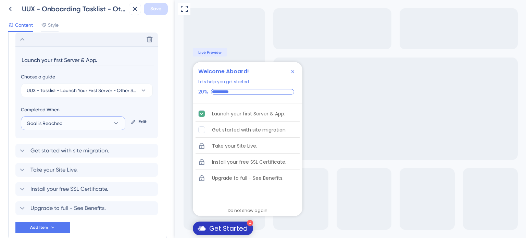
click at [96, 119] on button "Goal is Reached" at bounding box center [73, 123] width 104 height 14
click at [94, 158] on div "Goal is Reached Goal is Reached" at bounding box center [73, 158] width 85 height 14
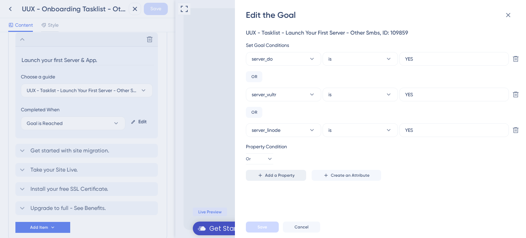
click at [270, 175] on span "Add a Property" at bounding box center [279, 175] width 29 height 5
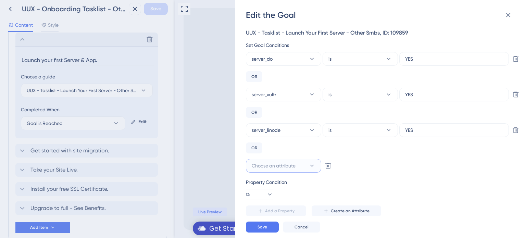
click at [269, 163] on span "Choose an attribute" at bounding box center [274, 166] width 44 height 8
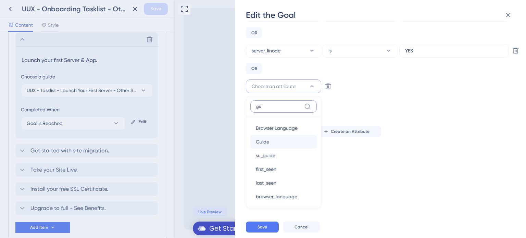
type input "gu"
click at [298, 142] on div "Guide Guide" at bounding box center [283, 142] width 55 height 14
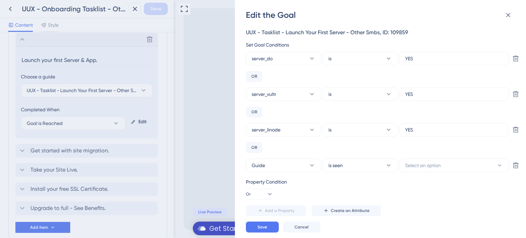
scroll to position [0, 0]
click at [452, 164] on button "Select an option" at bounding box center [454, 166] width 110 height 14
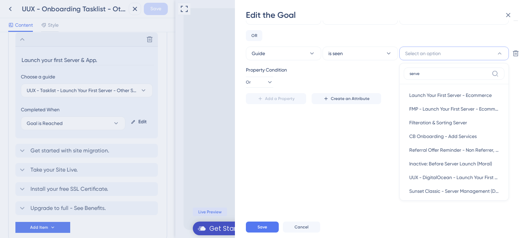
type input "server"
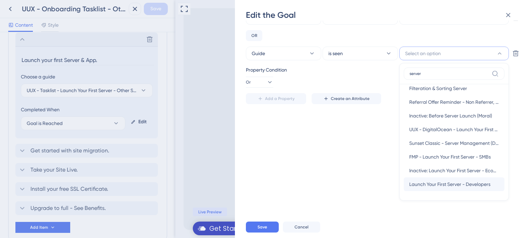
scroll to position [69, 0]
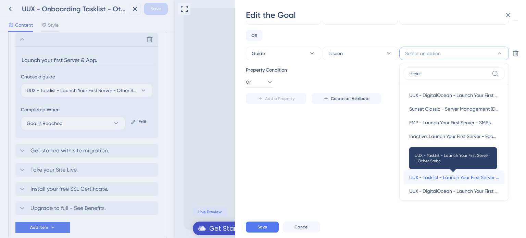
click at [437, 175] on span "UUX - Tasklist - Launch Your First Server - Other Smbs" at bounding box center [454, 177] width 90 height 8
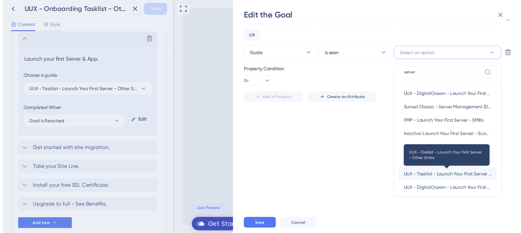
scroll to position [0, 0]
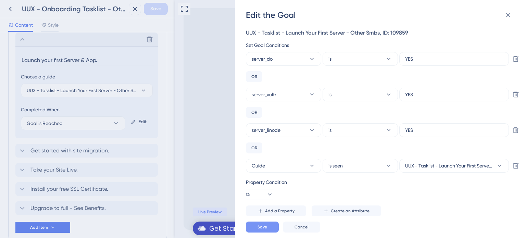
click at [253, 228] on button "Save" at bounding box center [262, 227] width 33 height 11
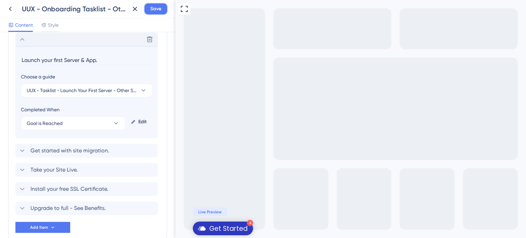
click at [148, 4] on button "Save" at bounding box center [156, 9] width 24 height 12
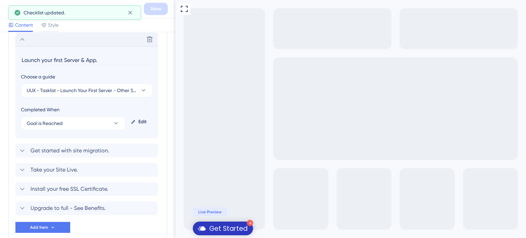
click at [7, 9] on icon at bounding box center [10, 9] width 8 height 8
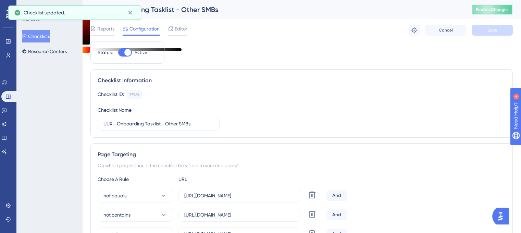
click at [480, 12] on button "Publish Changes" at bounding box center [492, 9] width 41 height 11
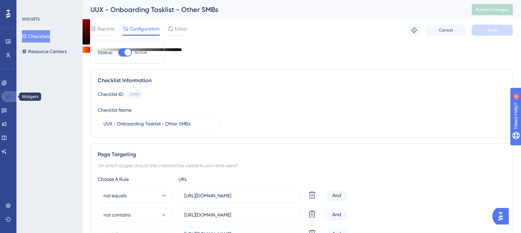
click at [7, 95] on icon at bounding box center [7, 96] width 5 height 5
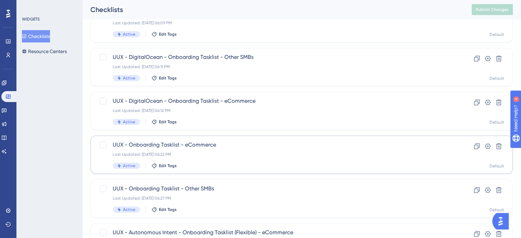
scroll to position [293, 0]
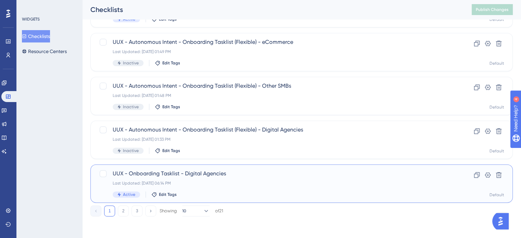
click at [155, 171] on span "UUX - Onboarding Tasklist - Digital Agencies" at bounding box center [274, 174] width 323 height 8
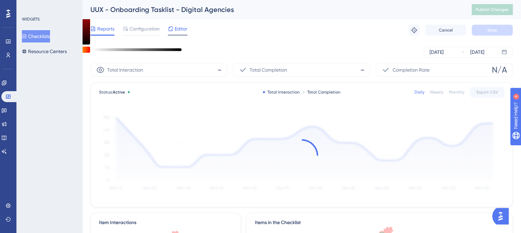
click at [179, 30] on span "Editor" at bounding box center [181, 29] width 13 height 8
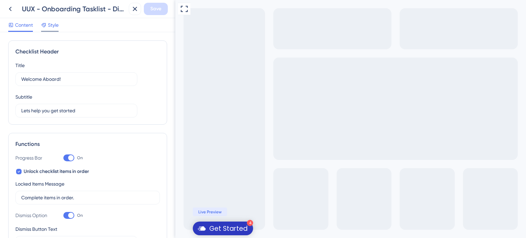
click at [50, 24] on span "Style" at bounding box center [53, 25] width 11 height 8
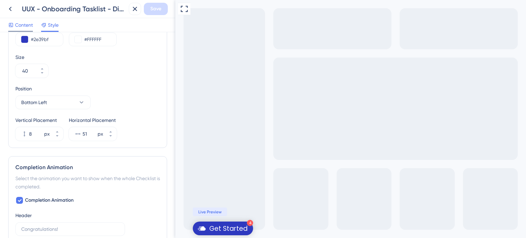
click at [30, 22] on span "Content" at bounding box center [24, 25] width 18 height 8
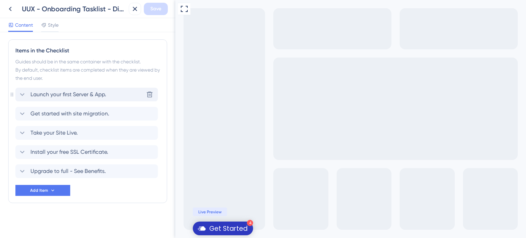
click at [47, 94] on span "Launch your first Server & App." at bounding box center [68, 94] width 76 height 8
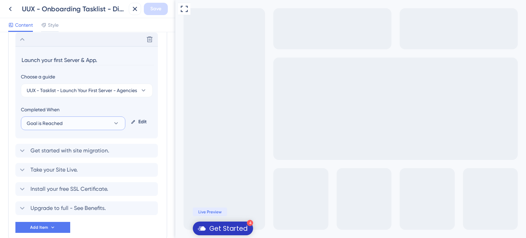
click at [69, 123] on button "Goal is Reached" at bounding box center [73, 123] width 104 height 14
click at [75, 155] on div "Goal is Reached Goal is Reached" at bounding box center [73, 158] width 85 height 14
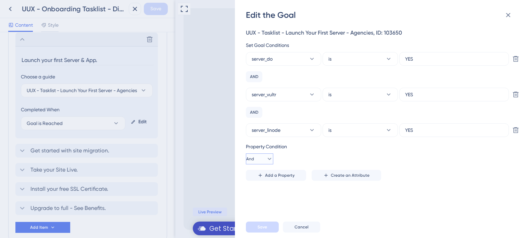
click at [263, 164] on button "And" at bounding box center [259, 158] width 27 height 11
click at [260, 191] on div "Or Or" at bounding box center [259, 192] width 13 height 14
click at [267, 172] on button "Add a Property" at bounding box center [276, 175] width 60 height 11
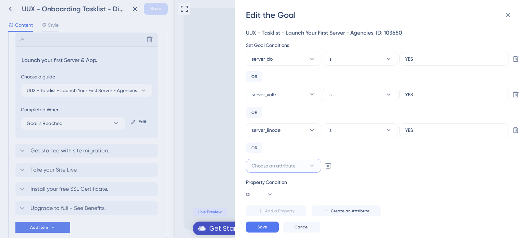
click at [281, 165] on span "Choose an attribute" at bounding box center [274, 166] width 44 height 8
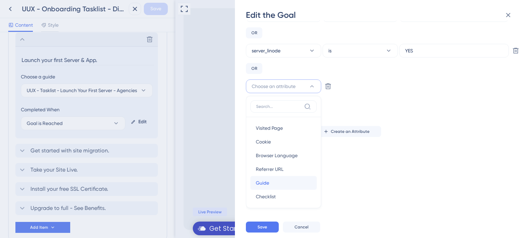
click at [277, 184] on div "Guide Guide" at bounding box center [283, 183] width 55 height 14
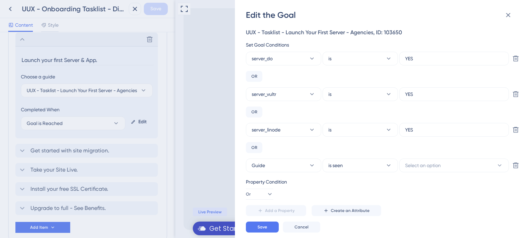
scroll to position [0, 0]
click at [422, 164] on span "Select an option" at bounding box center [423, 166] width 36 height 8
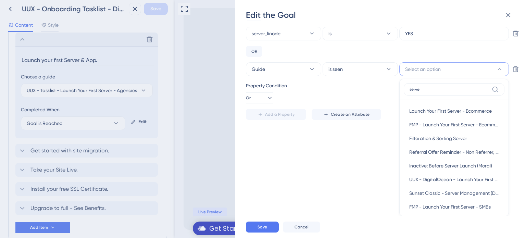
type input "server"
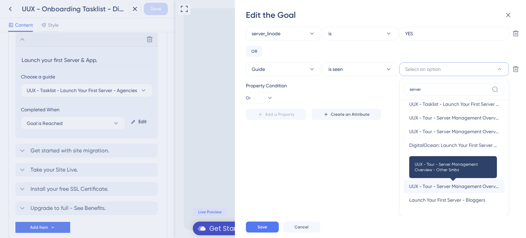
scroll to position [274, 0]
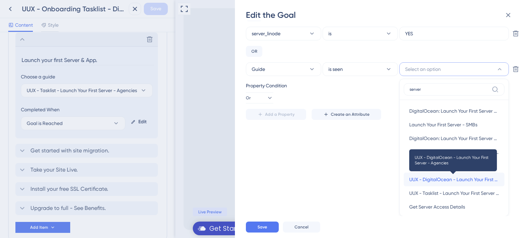
click at [449, 177] on span "UUX - DigitalOcean - Launch Your First Server - Agencies" at bounding box center [454, 179] width 90 height 8
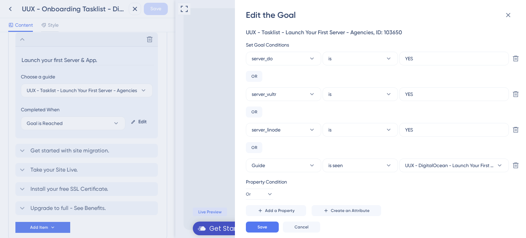
scroll to position [0, 0]
click at [273, 229] on button "Save" at bounding box center [262, 227] width 33 height 11
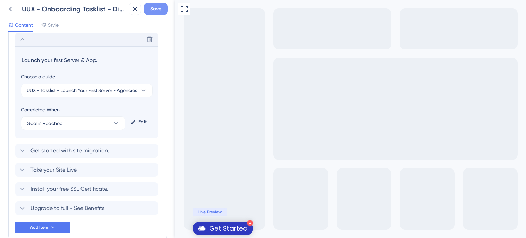
click at [159, 11] on span "Save" at bounding box center [155, 9] width 11 height 8
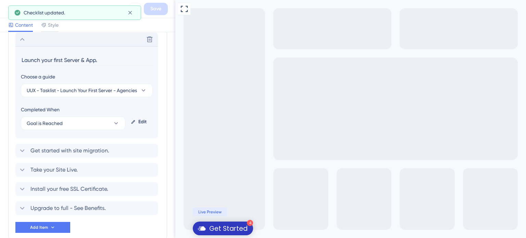
click at [5, 9] on button at bounding box center [10, 9] width 12 height 12
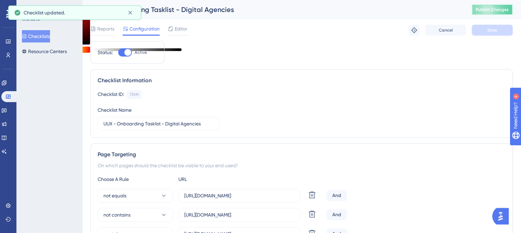
click at [503, 13] on button "Publish Changes" at bounding box center [492, 9] width 41 height 11
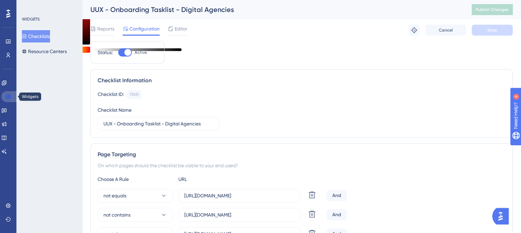
click at [4, 98] on link at bounding box center [9, 96] width 16 height 11
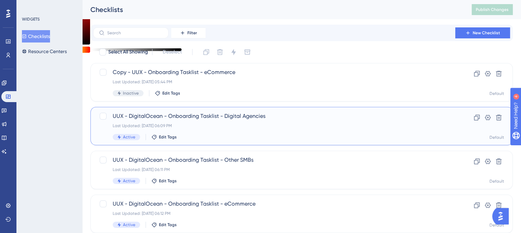
click at [162, 116] on span "UUX - DigitalOcean - Onboarding Tasklist - Digital Agencies" at bounding box center [274, 116] width 323 height 8
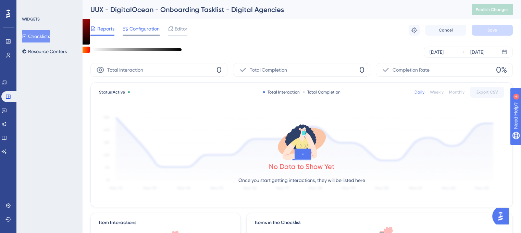
click at [132, 30] on span "Configuration" at bounding box center [144, 29] width 30 height 8
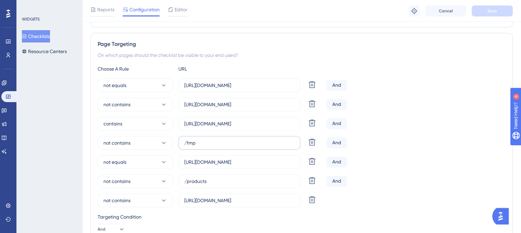
scroll to position [137, 0]
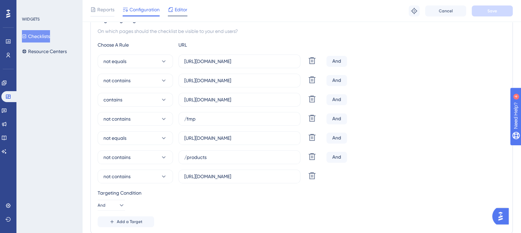
click at [182, 12] on span "Editor" at bounding box center [181, 9] width 13 height 8
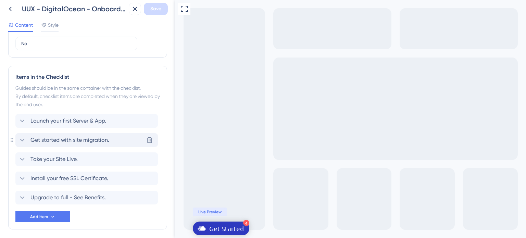
scroll to position [316, 0]
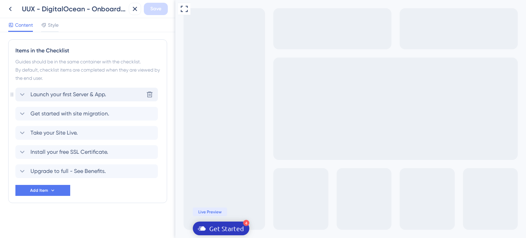
click at [84, 98] on span "Launch your first Server & App." at bounding box center [68, 94] width 76 height 8
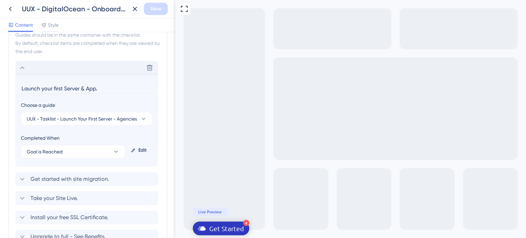
scroll to position [371, 0]
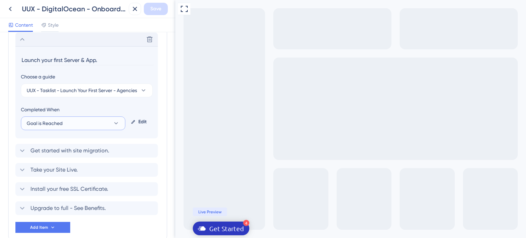
click at [108, 121] on button "Goal is Reached" at bounding box center [73, 123] width 104 height 14
click at [96, 158] on div "Goal is Reached Goal is Reached" at bounding box center [73, 158] width 85 height 14
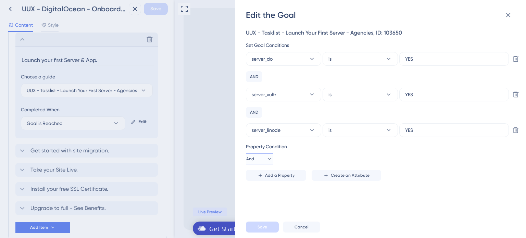
click at [268, 159] on icon at bounding box center [270, 159] width 4 height 2
click at [264, 189] on div "Or Or" at bounding box center [259, 192] width 13 height 14
click at [273, 177] on span "Add a Property" at bounding box center [279, 175] width 29 height 5
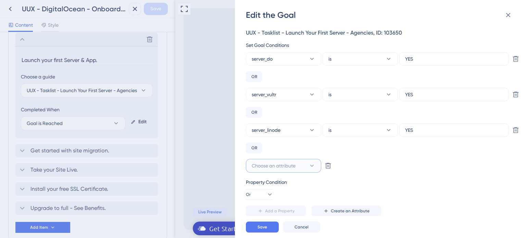
click at [274, 170] on button "Choose an attribute" at bounding box center [283, 166] width 75 height 14
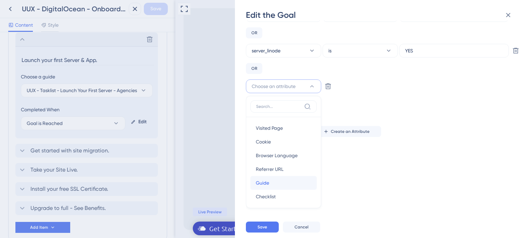
click at [289, 180] on div "Guide Guide" at bounding box center [283, 183] width 55 height 14
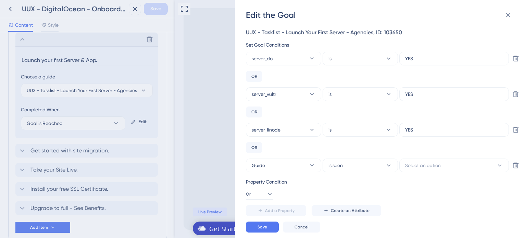
scroll to position [0, 0]
click at [406, 168] on span "Select an option" at bounding box center [423, 166] width 36 height 8
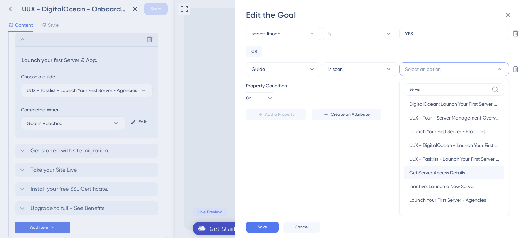
scroll to position [343, 0]
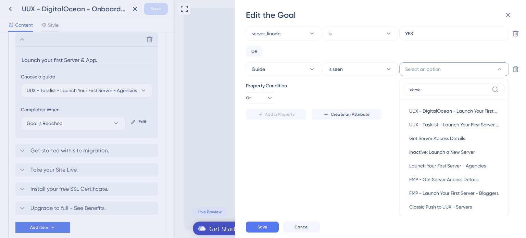
click at [427, 86] on label "server" at bounding box center [454, 89] width 101 height 12
click at [427, 87] on input "server" at bounding box center [449, 89] width 79 height 5
drag, startPoint x: 426, startPoint y: 86, endPoint x: 405, endPoint y: 91, distance: 21.3
click at [405, 91] on label "server" at bounding box center [454, 89] width 101 height 12
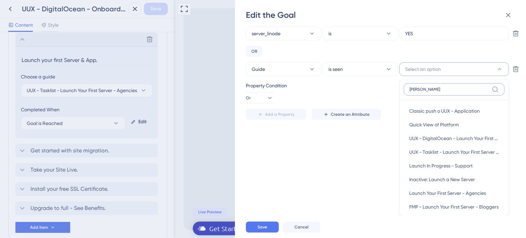
scroll to position [252, 0]
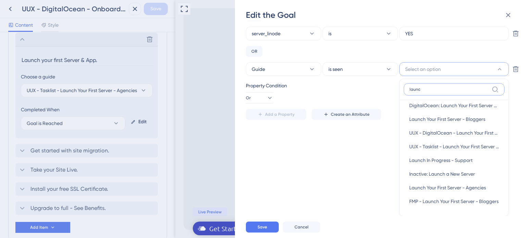
type input "launch"
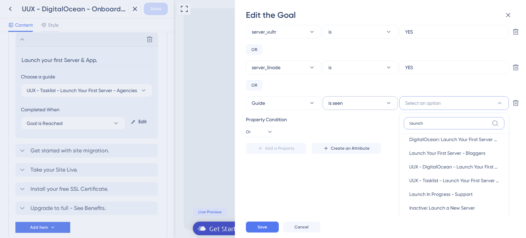
scroll to position [62, 0]
drag, startPoint x: 439, startPoint y: 123, endPoint x: 393, endPoint y: 124, distance: 46.3
click at [393, 124] on div "UUX - Tasklist - Launch Your First Server - Agencies, ID: 103650 Set Goal Condi…" at bounding box center [378, 60] width 265 height 188
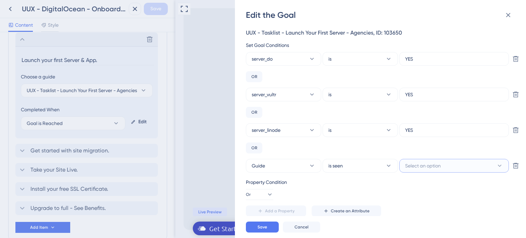
click at [438, 170] on span "Select an option" at bounding box center [423, 166] width 36 height 8
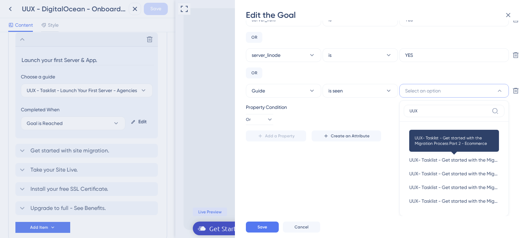
scroll to position [112, 0]
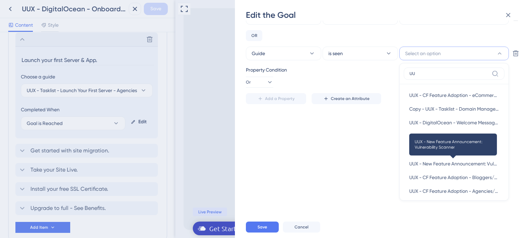
type input "U"
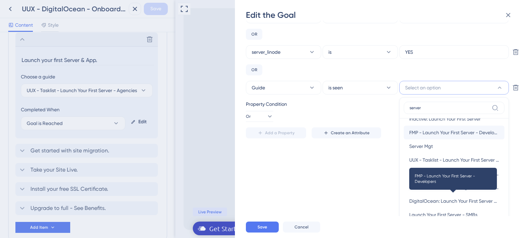
scroll to position [206, 0]
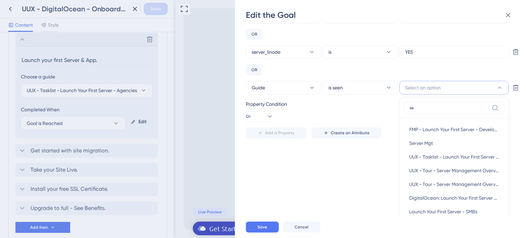
type input "s"
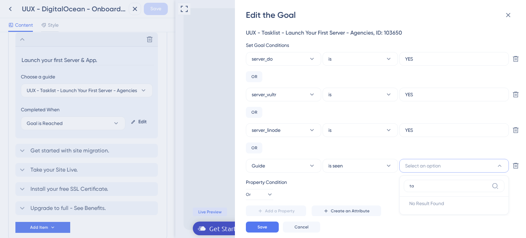
scroll to position [78, 0]
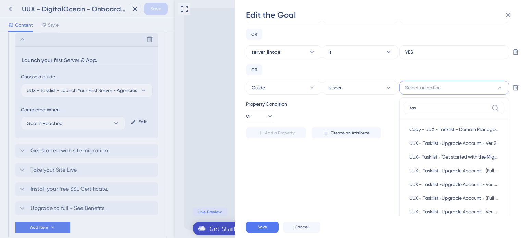
type input "task"
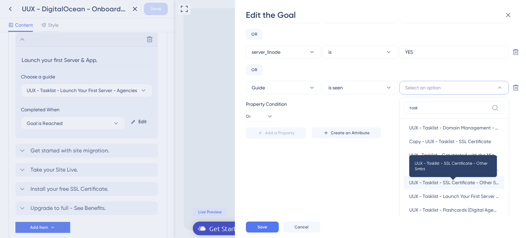
scroll to position [211, 0]
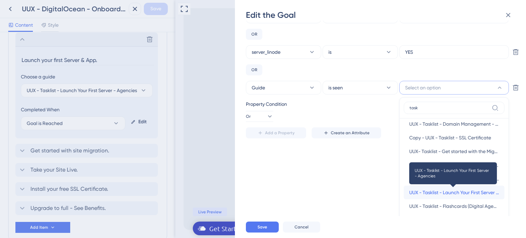
click at [467, 191] on span "UUX - Tasklist - Launch Your First Server - Agencies" at bounding box center [454, 192] width 90 height 8
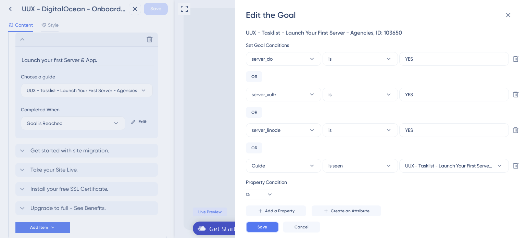
drag, startPoint x: 270, startPoint y: 226, endPoint x: 96, endPoint y: 226, distance: 174.0
click at [270, 226] on button "Save" at bounding box center [262, 227] width 33 height 11
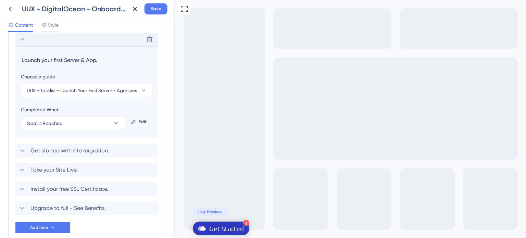
click at [154, 13] on span "Save" at bounding box center [155, 9] width 11 height 8
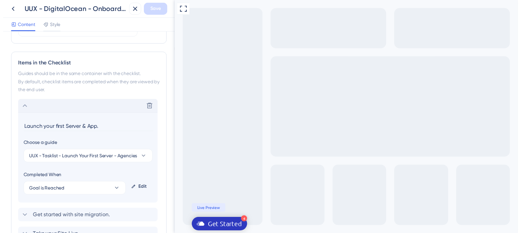
scroll to position [200, 0]
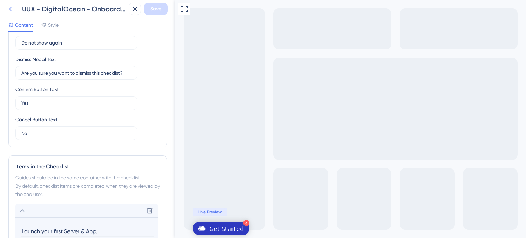
click at [9, 7] on icon at bounding box center [10, 9] width 8 height 8
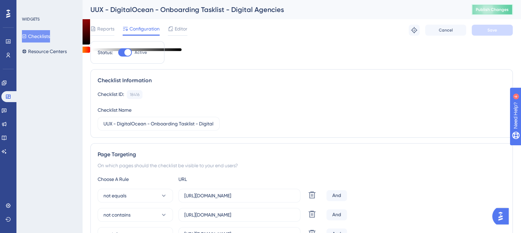
click at [501, 12] on span "Publish Changes" at bounding box center [492, 9] width 33 height 5
click at [12, 98] on link at bounding box center [9, 96] width 16 height 11
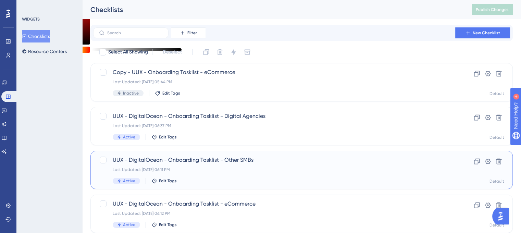
click at [171, 162] on span "UUX - DigitalOcean - Onboarding Tasklist - Other SMBs" at bounding box center [274, 160] width 323 height 8
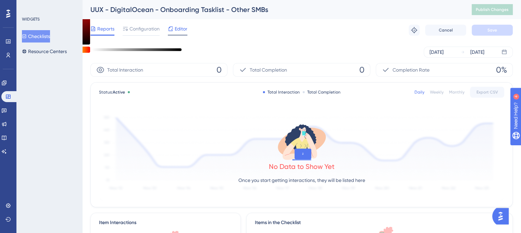
click at [174, 30] on div "Editor" at bounding box center [178, 29] width 20 height 8
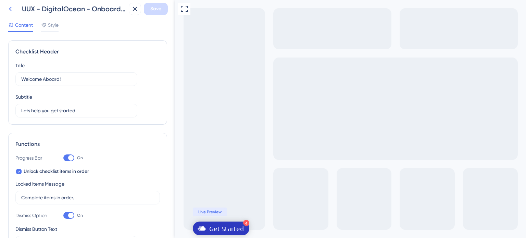
click at [11, 13] on button at bounding box center [10, 9] width 12 height 12
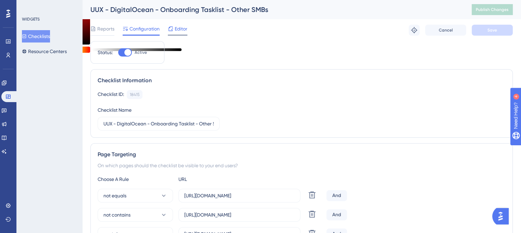
click at [182, 35] on div at bounding box center [178, 35] width 20 height 1
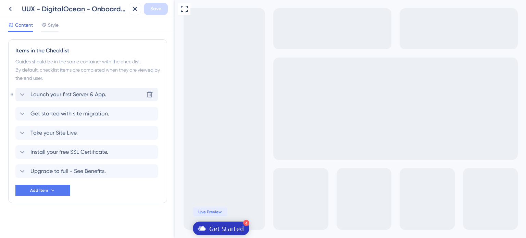
click at [78, 93] on span "Launch your first Server & App." at bounding box center [68, 94] width 76 height 8
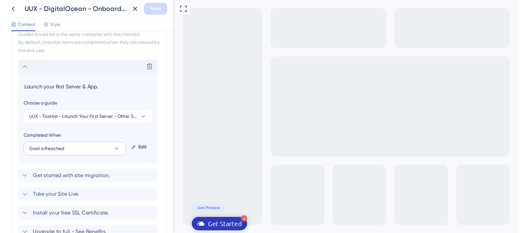
scroll to position [371, 0]
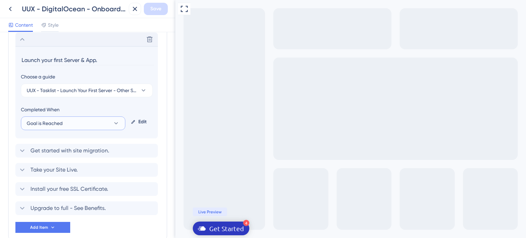
click at [107, 123] on button "Goal is Reached" at bounding box center [73, 123] width 104 height 14
click at [99, 158] on div "Goal is Reached Goal is Reached" at bounding box center [73, 158] width 85 height 14
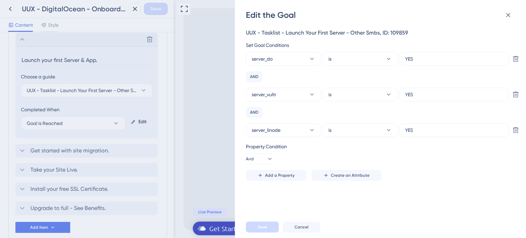
click at [110, 4] on div "Edit the Goal UUX - Tasklist - Launch Your First Server - Other Smbs, ID: 10985…" at bounding box center [263, 119] width 526 height 238
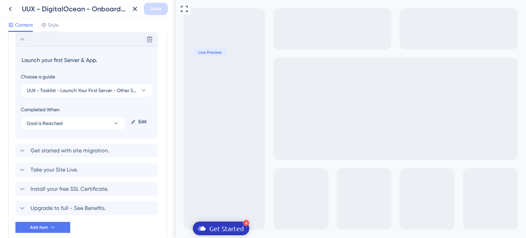
click at [107, 9] on div "UUX - DigitalOcean - Onboarding Tasklist - Other SMBs" at bounding box center [74, 9] width 104 height 10
click at [11, 11] on icon at bounding box center [10, 9] width 8 height 8
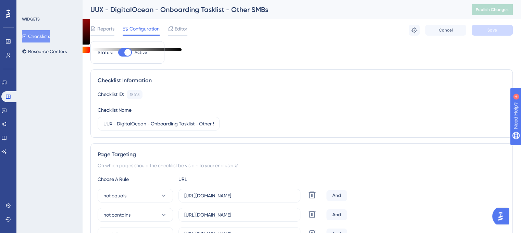
click at [179, 27] on span "Editor" at bounding box center [181, 29] width 13 height 8
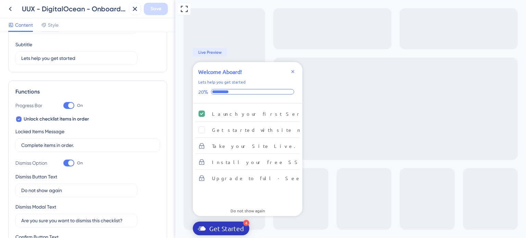
scroll to position [274, 0]
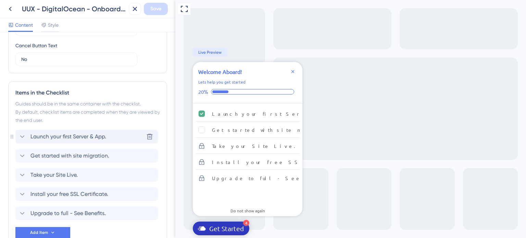
click at [85, 142] on div "Launch your first Server & App. [GEOGRAPHIC_DATA]" at bounding box center [86, 137] width 142 height 14
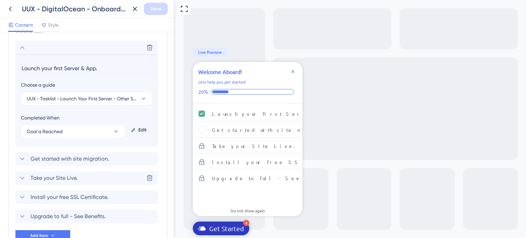
scroll to position [371, 0]
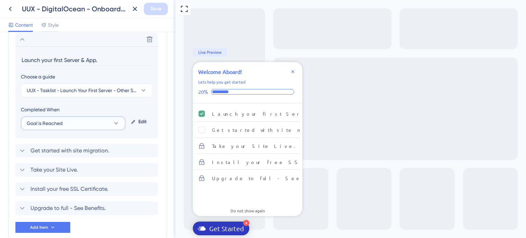
click at [94, 123] on button "Goal is Reached" at bounding box center [73, 123] width 104 height 14
click at [91, 154] on div "Goal is Reached Goal is Reached" at bounding box center [73, 158] width 85 height 14
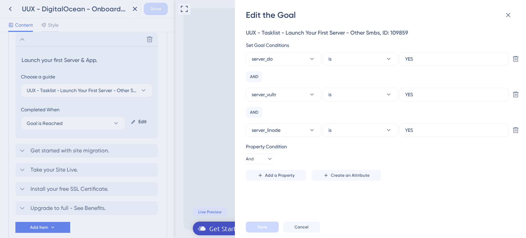
click at [90, 158] on div "Edit the Goal UUX - Tasklist - Launch Your First Server - Other Smbs, ID: 10985…" at bounding box center [263, 119] width 526 height 238
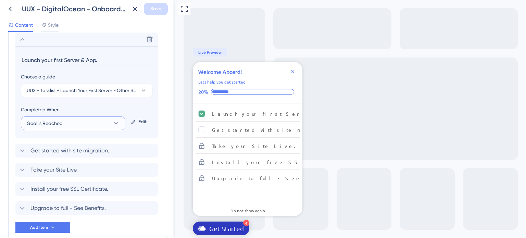
drag, startPoint x: 94, startPoint y: 126, endPoint x: 95, endPoint y: 113, distance: 13.1
click at [94, 124] on button "Goal is Reached" at bounding box center [73, 123] width 104 height 14
click at [79, 156] on div "Goal is Reached Goal is Reached" at bounding box center [73, 158] width 85 height 14
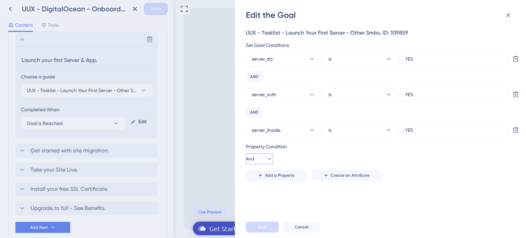
click at [268, 161] on icon at bounding box center [269, 159] width 7 height 7
click at [263, 189] on div "Or Or" at bounding box center [259, 192] width 13 height 14
click at [271, 177] on span "Add a Property" at bounding box center [279, 175] width 29 height 5
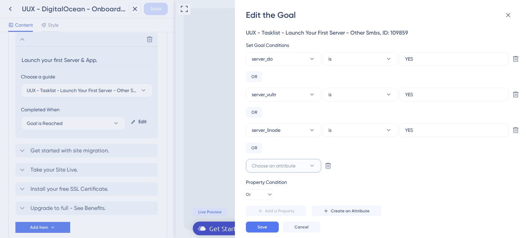
click at [288, 162] on span "Choose an attribute" at bounding box center [274, 166] width 44 height 8
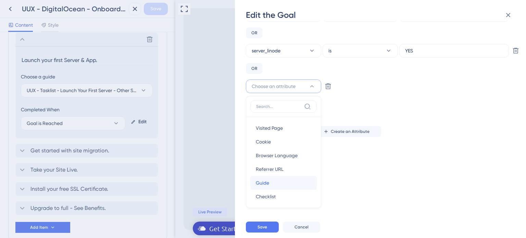
click at [282, 180] on div "Guide Guide" at bounding box center [283, 183] width 55 height 14
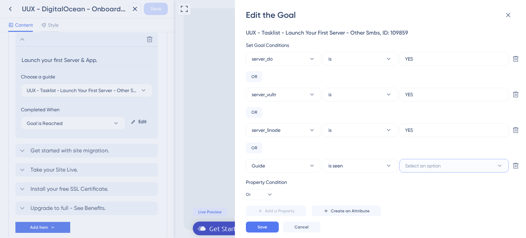
click at [412, 165] on span "Select an option" at bounding box center [423, 166] width 36 height 8
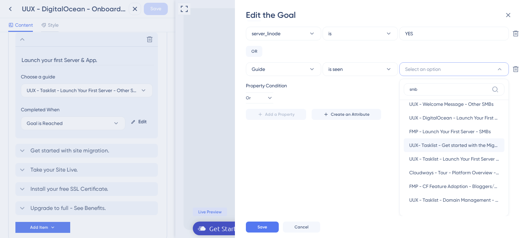
scroll to position [103, 0]
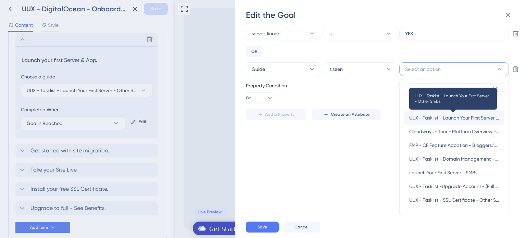
type input "smb"
click at [469, 119] on span "UUX - Tasklist - Launch Your First Server - Other Smbs" at bounding box center [454, 118] width 90 height 8
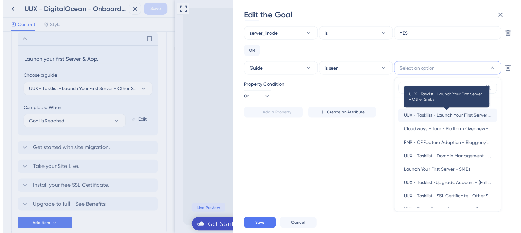
scroll to position [0, 0]
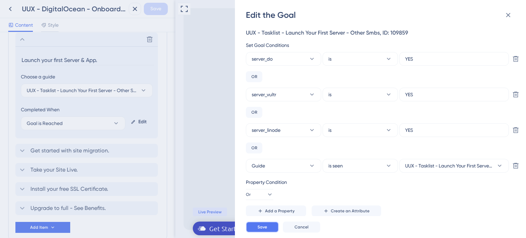
click at [264, 224] on span "Save" at bounding box center [263, 226] width 10 height 5
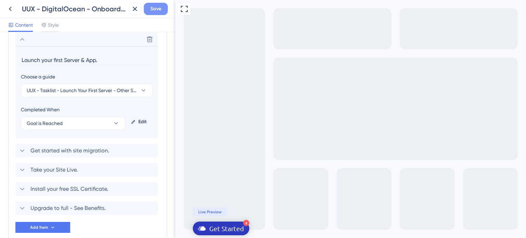
click at [148, 5] on button "Save" at bounding box center [156, 9] width 24 height 12
click at [5, 9] on button at bounding box center [10, 9] width 12 height 12
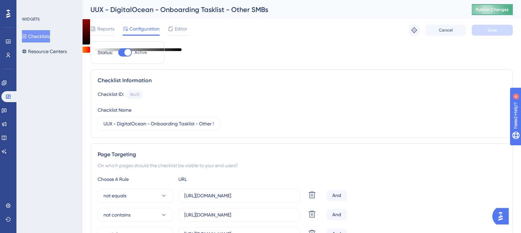
click at [487, 8] on span "Publish Changes" at bounding box center [492, 9] width 33 height 5
click at [5, 98] on link at bounding box center [9, 96] width 16 height 11
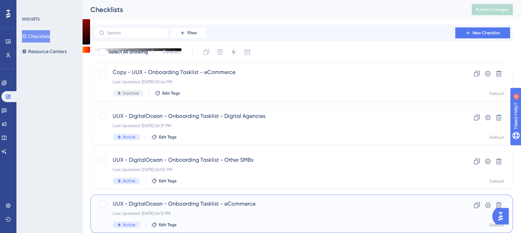
click at [222, 201] on span "UUX - DigitalOcean - Onboarding Tasklist - eCommerce" at bounding box center [274, 204] width 323 height 8
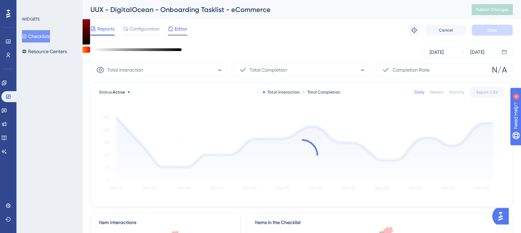
click at [172, 28] on icon at bounding box center [170, 28] width 5 height 5
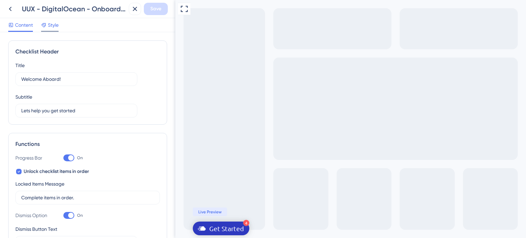
click at [49, 28] on span "Style" at bounding box center [53, 25] width 11 height 8
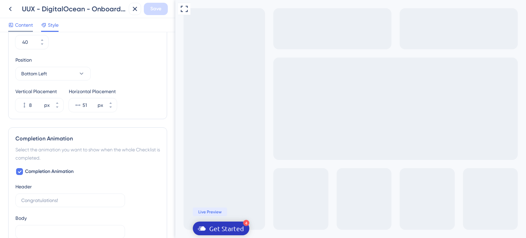
click at [22, 28] on span "Content" at bounding box center [24, 25] width 18 height 8
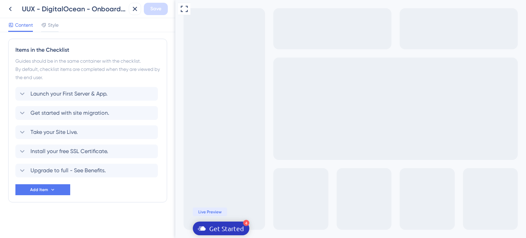
scroll to position [316, 0]
click at [62, 93] on span "Launch your First Server & App." at bounding box center [68, 94] width 77 height 8
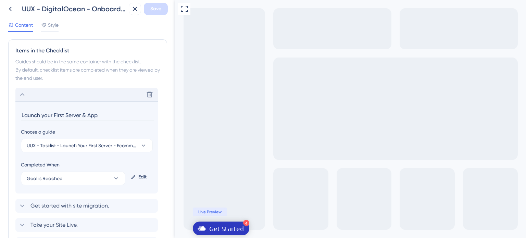
click at [56, 101] on section "Launch your First Server & App. Choose a guide UUX - Tasklist - Launch Your Fir…" at bounding box center [86, 147] width 142 height 92
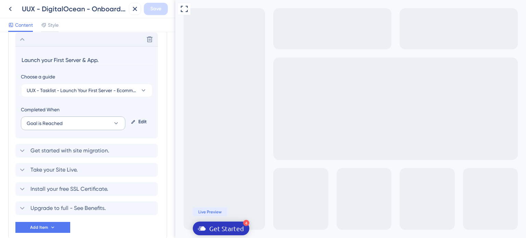
scroll to position [0, 0]
click at [63, 120] on button "Goal is Reached" at bounding box center [73, 123] width 104 height 14
click at [64, 158] on span "Goal is Reached" at bounding box center [49, 158] width 36 height 8
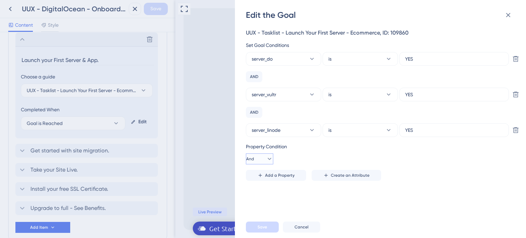
click at [270, 161] on button "And" at bounding box center [259, 158] width 27 height 11
click at [266, 191] on div "Or Or" at bounding box center [259, 192] width 13 height 14
click at [273, 172] on button "Add a Property" at bounding box center [276, 175] width 60 height 11
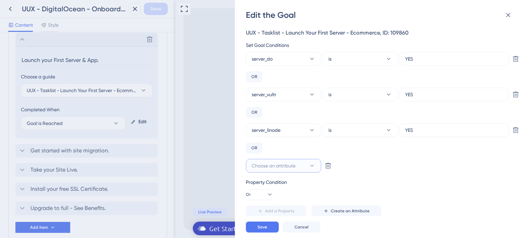
click at [283, 164] on span "Choose an attribute" at bounding box center [274, 166] width 44 height 8
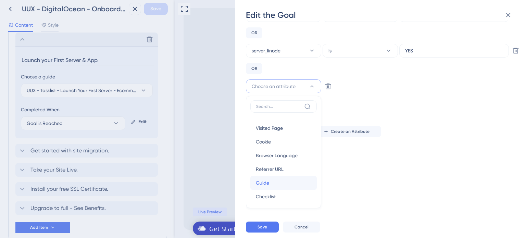
click at [273, 181] on div "Guide Guide" at bounding box center [283, 183] width 55 height 14
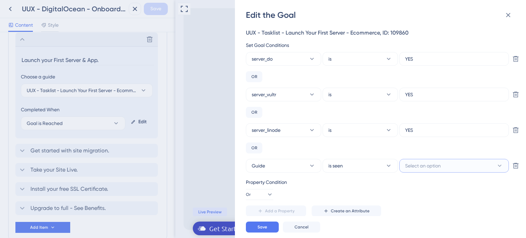
click at [449, 168] on button "Select an option" at bounding box center [454, 166] width 110 height 14
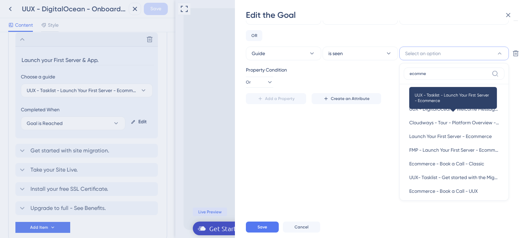
scroll to position [184, 0]
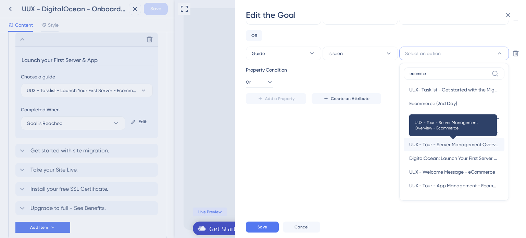
type input "ecomme"
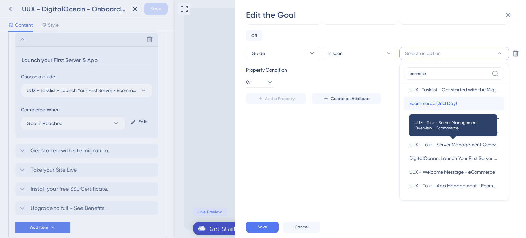
drag, startPoint x: 463, startPoint y: 146, endPoint x: 496, endPoint y: 98, distance: 57.7
click at [496, 97] on div "Ecommerce (2nd Day) Ecommerce (2nd Day)" at bounding box center [454, 104] width 90 height 14
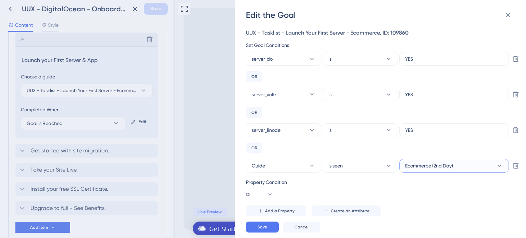
click at [455, 168] on button "Ecommerce (2nd Day)" at bounding box center [454, 166] width 110 height 14
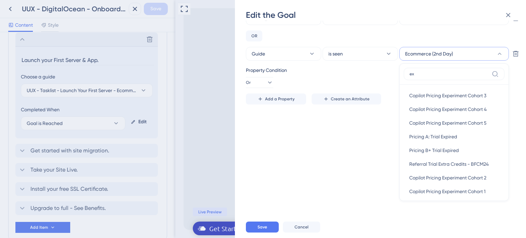
type input "e"
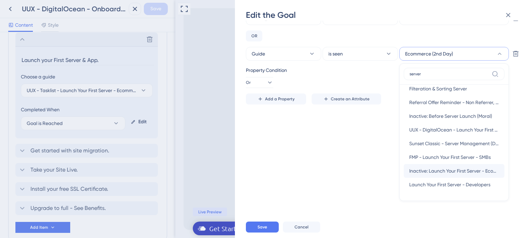
scroll to position [69, 0]
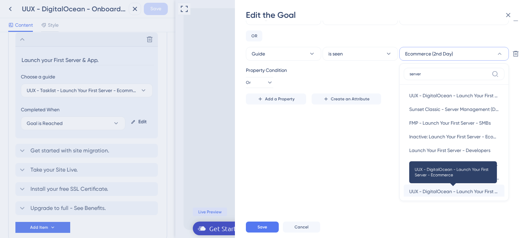
type input "server"
click at [451, 191] on span "UUX - DigitalOcean - Launch Your First Server - Ecommerce" at bounding box center [454, 191] width 90 height 8
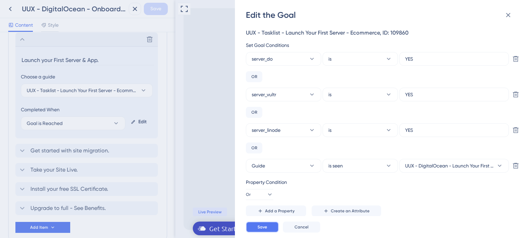
click at [263, 231] on button "Save" at bounding box center [262, 227] width 33 height 11
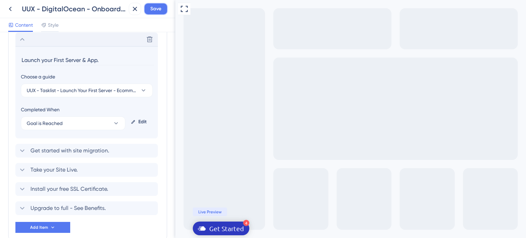
click at [162, 8] on button "Save" at bounding box center [156, 9] width 24 height 12
click at [9, 7] on icon at bounding box center [10, 9] width 8 height 8
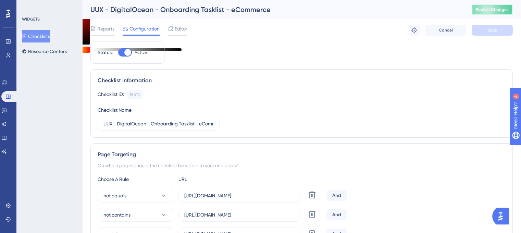
click at [489, 11] on span "Publish Changes" at bounding box center [492, 9] width 33 height 5
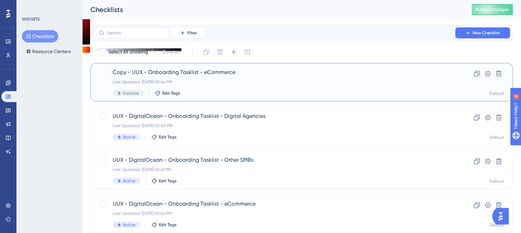
click at [177, 71] on span "Copy - UUX - Onboarding Tasklist - eCommerce" at bounding box center [274, 72] width 323 height 8
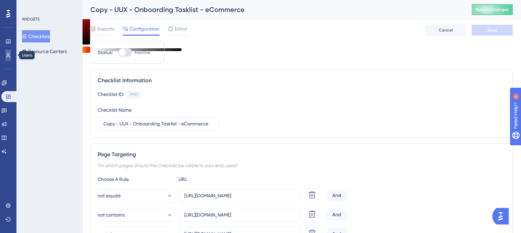
click at [11, 52] on link at bounding box center [7, 55] width 5 height 11
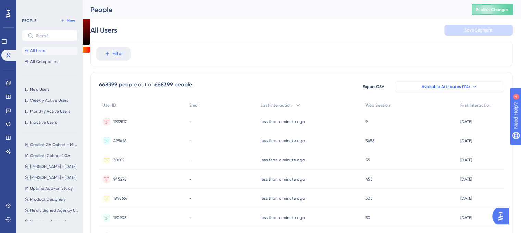
click at [434, 91] on button "Available Attributes (114)" at bounding box center [450, 86] width 110 height 11
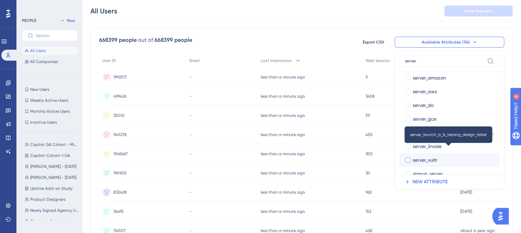
scroll to position [28, 0]
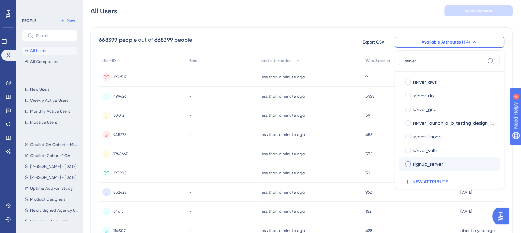
type input "server"
click at [434, 167] on span "signup_server" at bounding box center [428, 164] width 30 height 8
checkbox input "true"
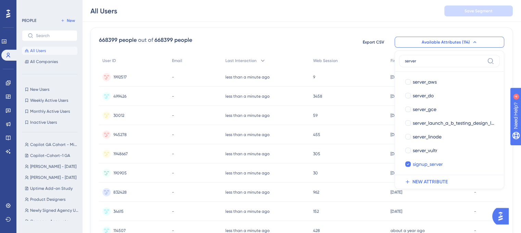
click at [297, 43] on div "668399 people out of 668399 people Export CSV Available Attributes (114) server…" at bounding box center [301, 42] width 405 height 12
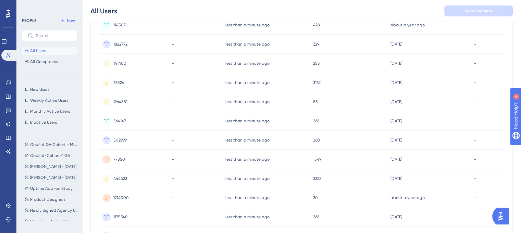
scroll to position [318, 0]
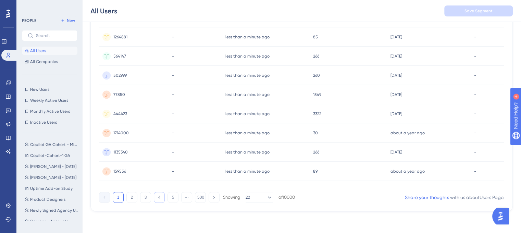
click at [158, 197] on button "4" at bounding box center [159, 197] width 11 height 11
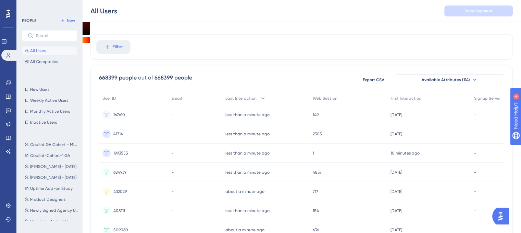
scroll to position [0, 0]
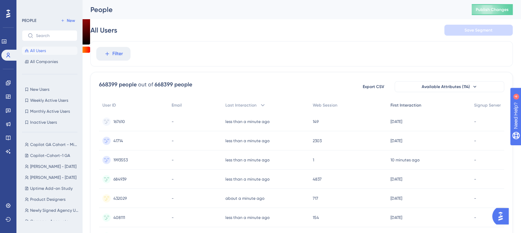
click at [430, 104] on div "First Interaction" at bounding box center [429, 105] width 84 height 14
click at [432, 85] on div at bounding box center [295, 139] width 452 height 184
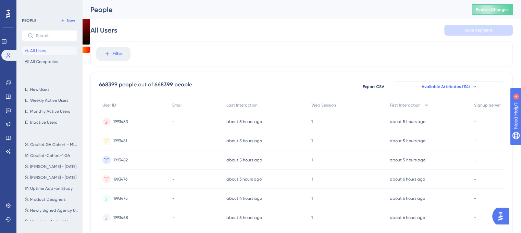
click at [478, 88] on button "Available Attributes (114)" at bounding box center [450, 86] width 110 height 11
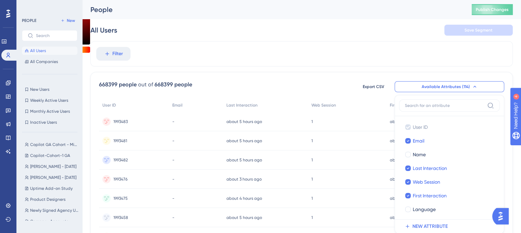
scroll to position [47, 0]
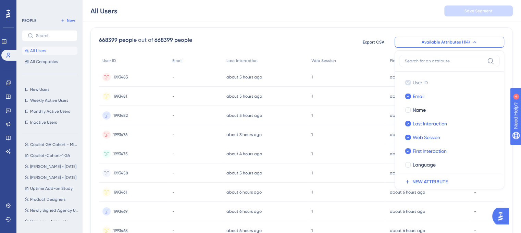
click at [413, 59] on input at bounding box center [444, 60] width 79 height 5
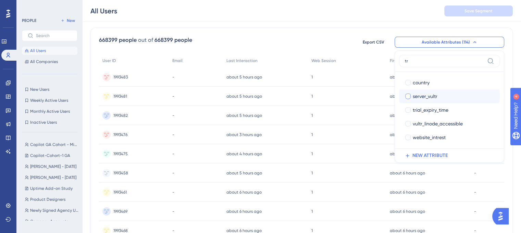
type input "tr"
click at [434, 93] on span "server_vultr" at bounding box center [425, 96] width 25 height 8
checkbox input "true"
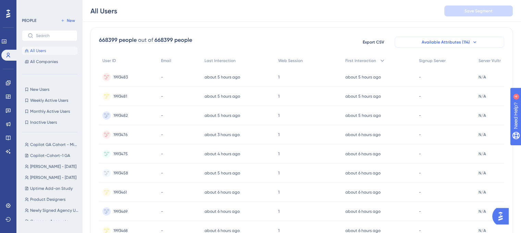
click at [459, 45] on button "Available Attributes (114)" at bounding box center [450, 42] width 110 height 11
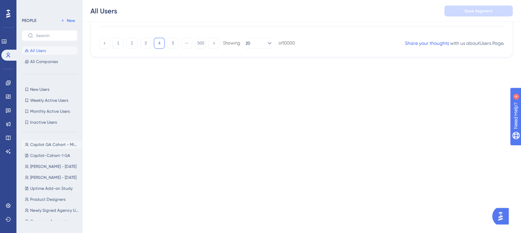
scroll to position [484, 0]
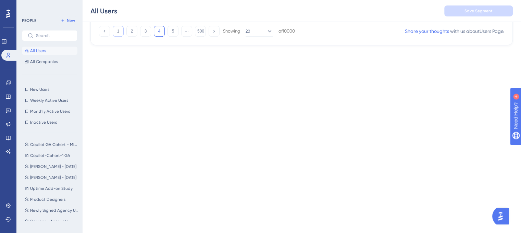
click at [118, 27] on button "1" at bounding box center [118, 31] width 11 height 11
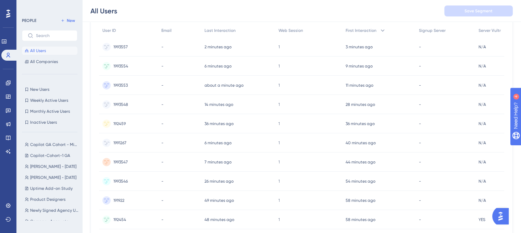
scroll to position [9, 0]
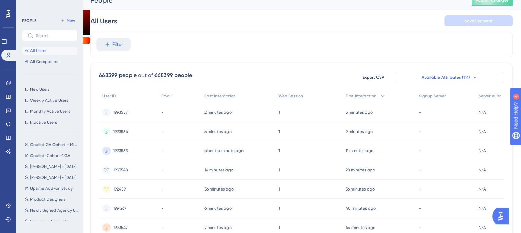
click at [443, 76] on span "Available Attributes (114)" at bounding box center [446, 77] width 48 height 5
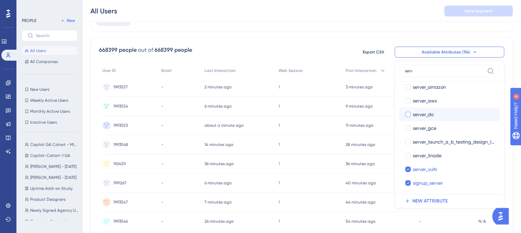
scroll to position [19, 0]
type input "serv"
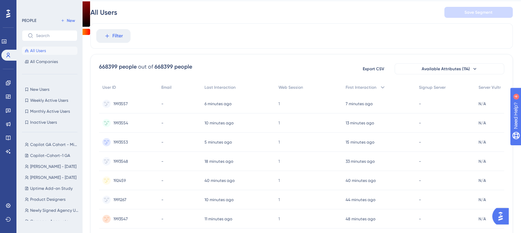
scroll to position [0, 0]
